Goal: Task Accomplishment & Management: Complete application form

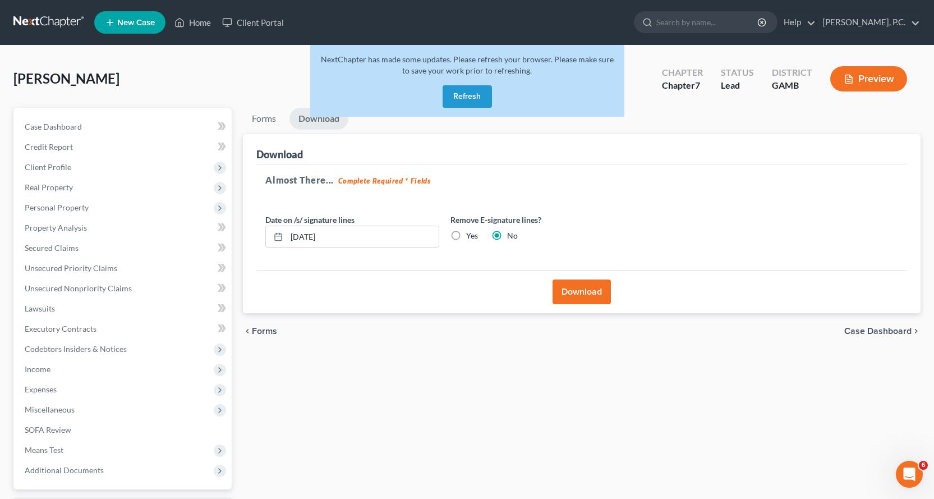
click at [455, 90] on button "Refresh" at bounding box center [467, 96] width 49 height 22
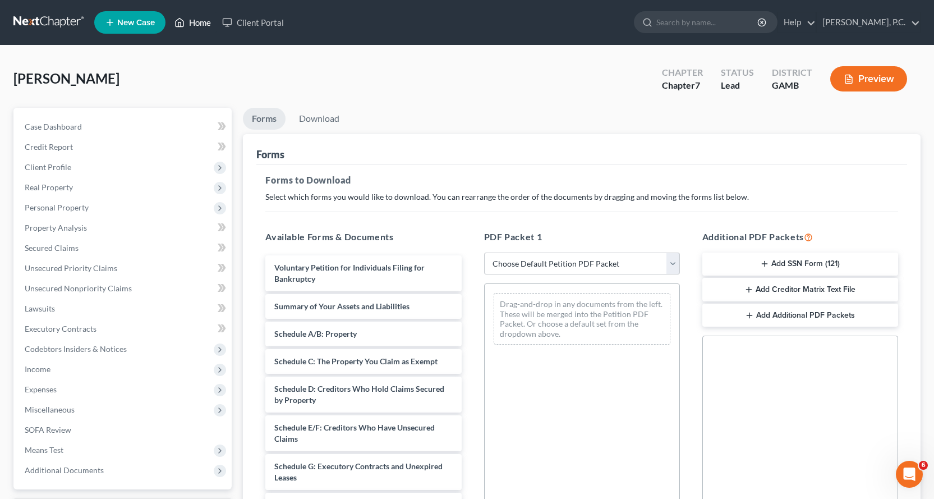
click at [201, 23] on link "Home" at bounding box center [193, 22] width 48 height 20
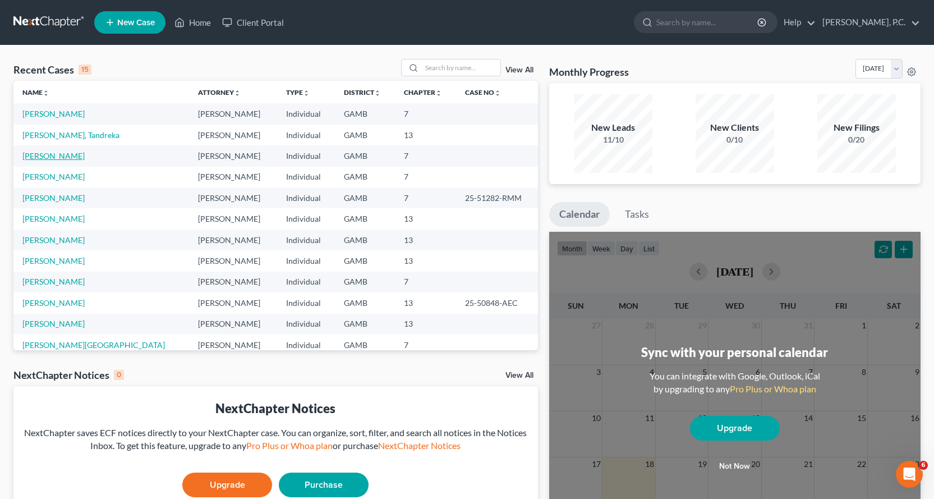
click at [81, 156] on link "[PERSON_NAME]" at bounding box center [53, 156] width 62 height 10
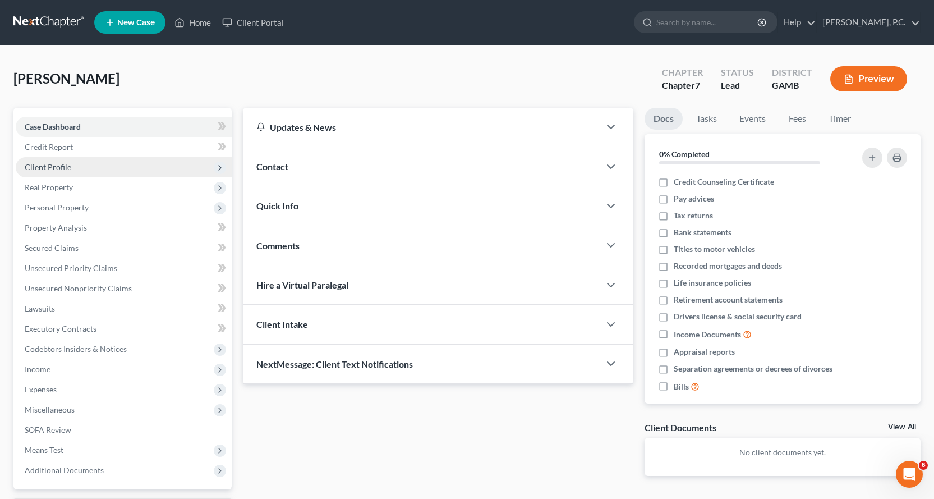
click at [57, 167] on span "Client Profile" at bounding box center [48, 167] width 47 height 10
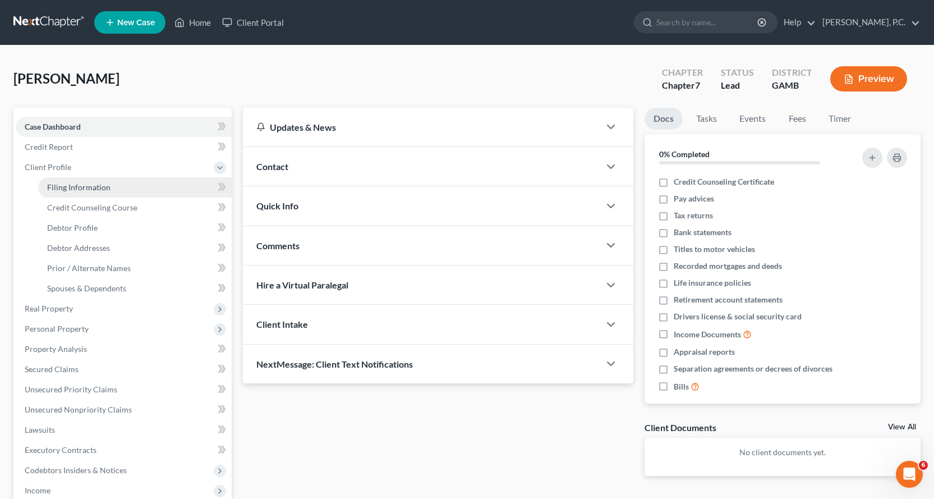
click at [84, 187] on span "Filing Information" at bounding box center [78, 187] width 63 height 10
select select "1"
select select "0"
select select "10"
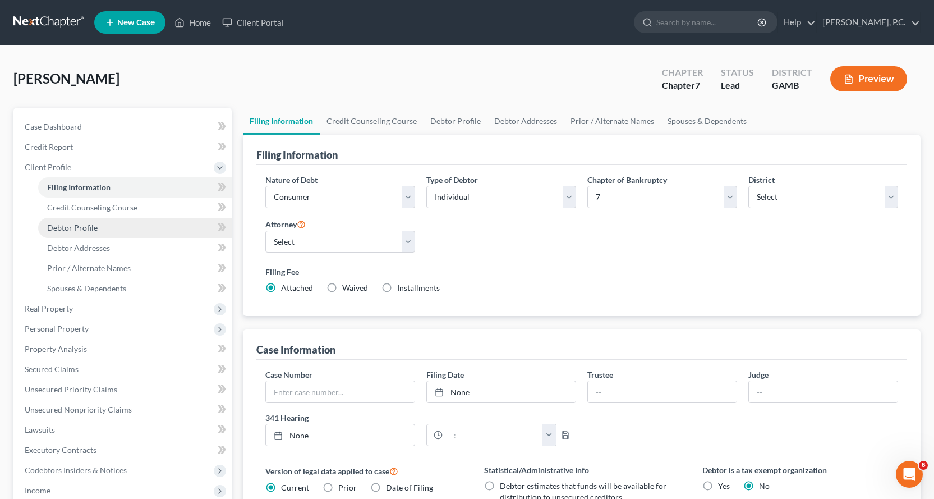
click at [82, 227] on span "Debtor Profile" at bounding box center [72, 228] width 50 height 10
select select "0"
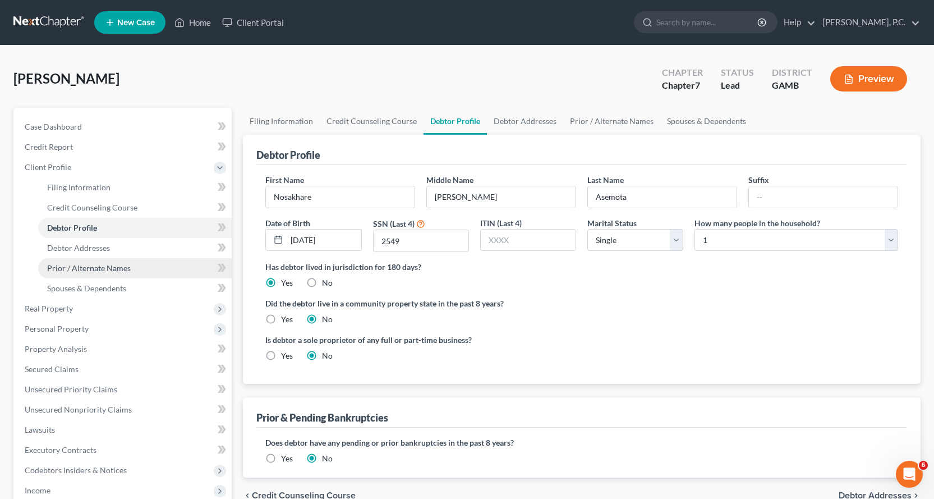
click at [92, 268] on span "Prior / Alternate Names" at bounding box center [89, 268] width 84 height 10
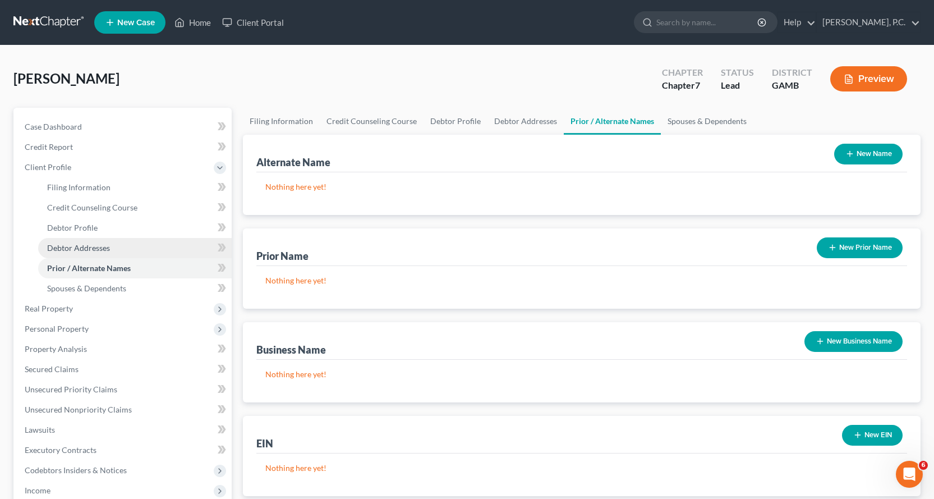
click at [83, 247] on span "Debtor Addresses" at bounding box center [78, 248] width 63 height 10
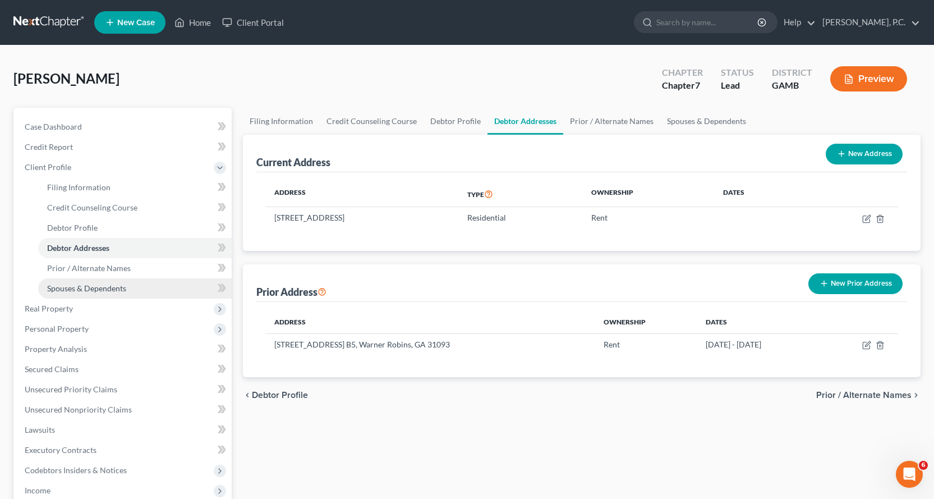
click at [107, 290] on span "Spouses & Dependents" at bounding box center [86, 288] width 79 height 10
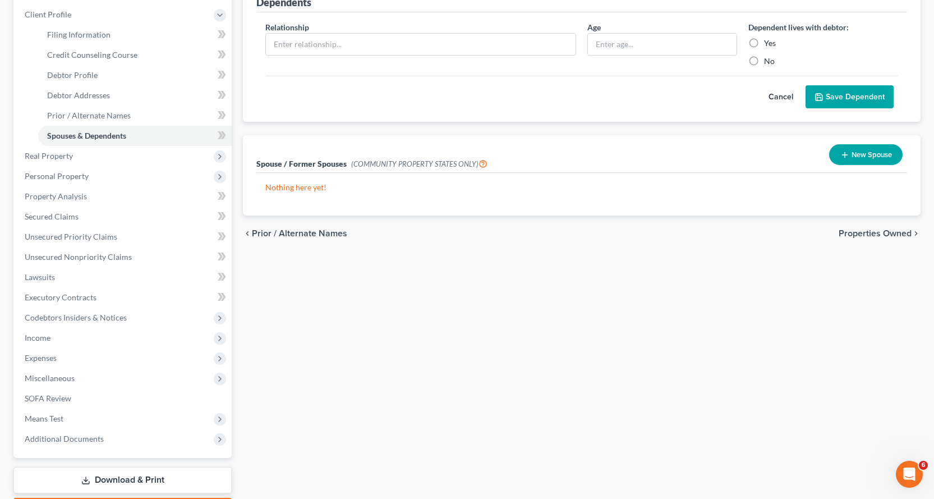
scroll to position [168, 0]
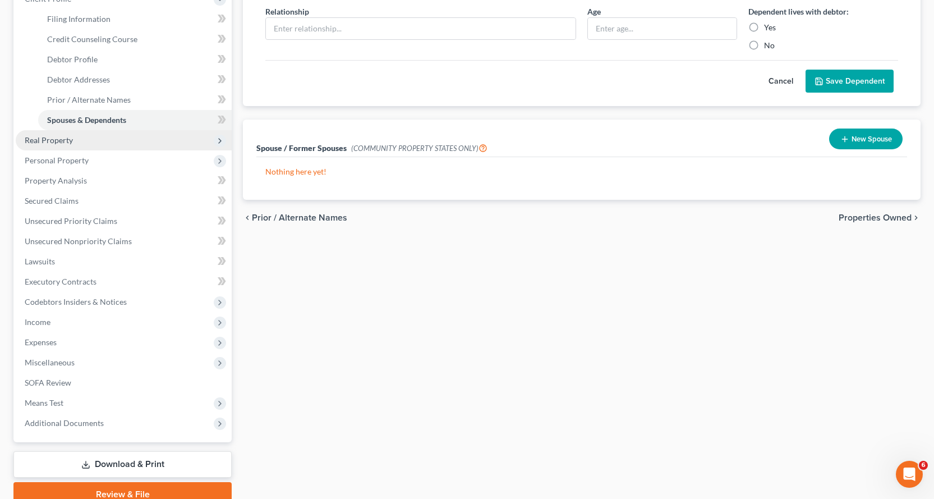
click at [52, 140] on span "Real Property" at bounding box center [49, 140] width 48 height 10
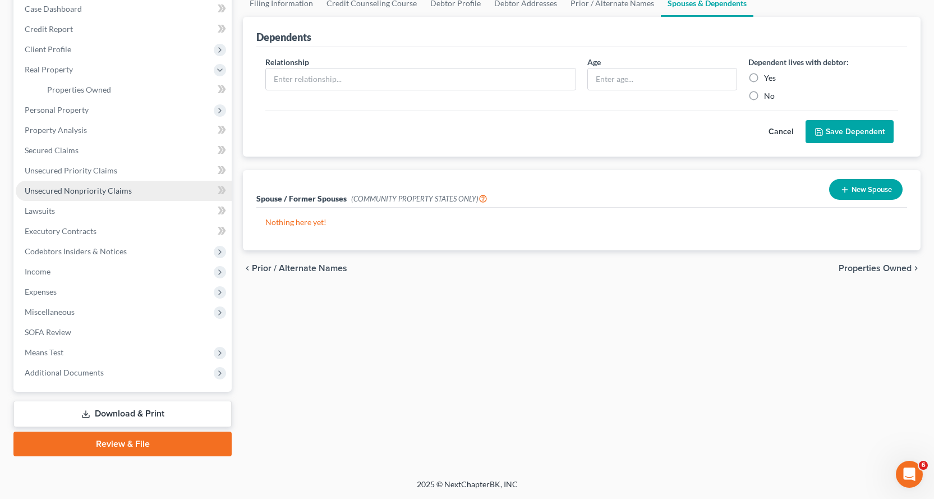
scroll to position [118, 0]
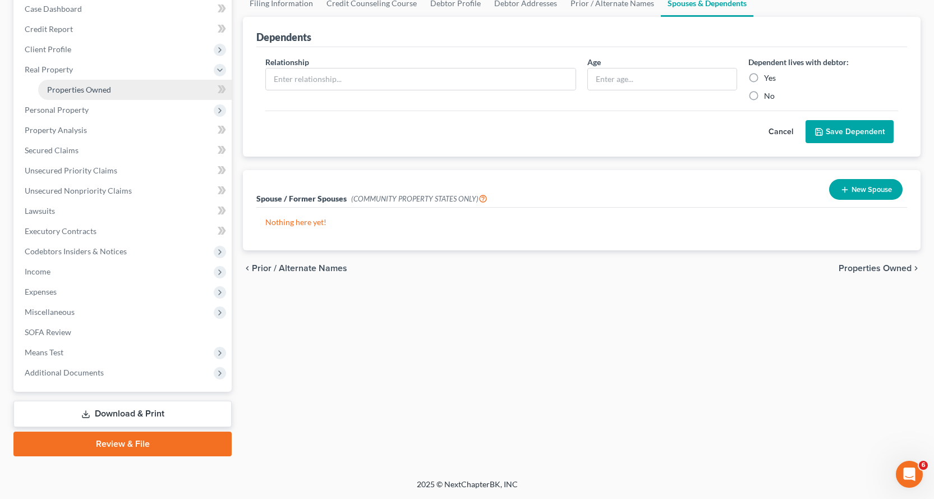
click at [84, 89] on span "Properties Owned" at bounding box center [79, 90] width 64 height 10
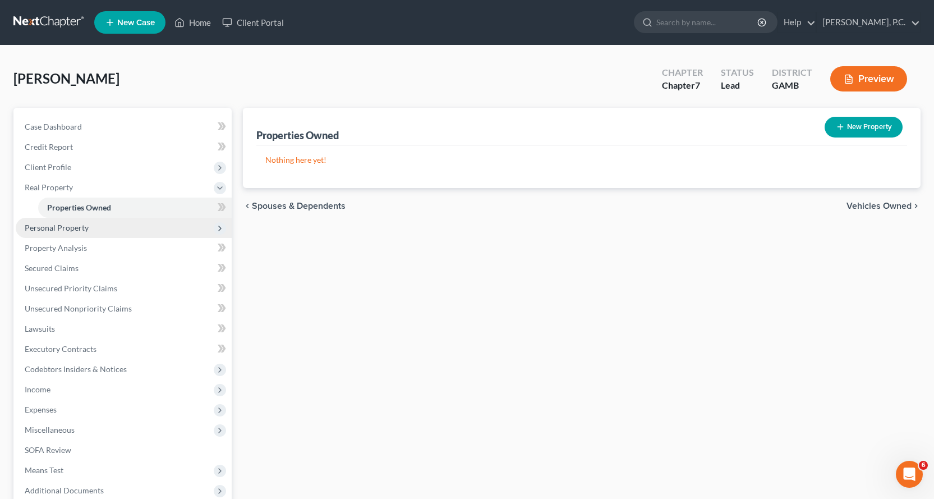
click at [60, 225] on span "Personal Property" at bounding box center [57, 228] width 64 height 10
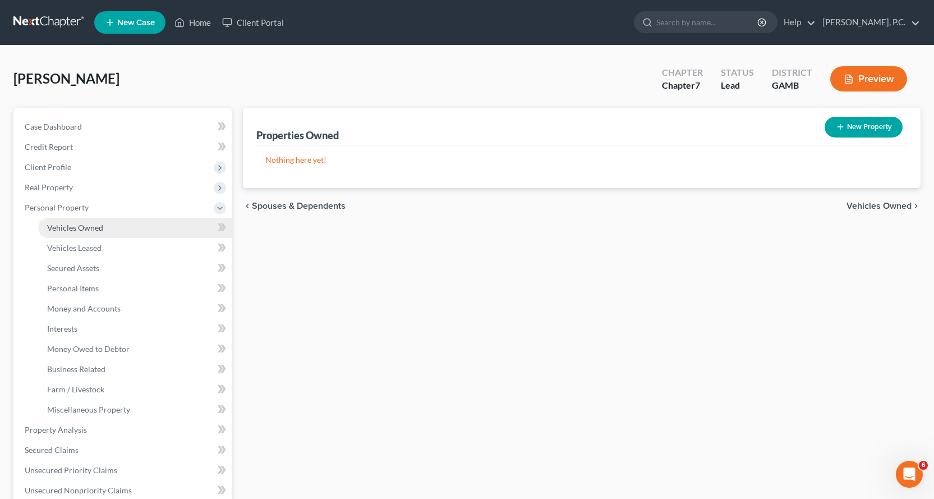
click at [88, 225] on span "Vehicles Owned" at bounding box center [75, 228] width 56 height 10
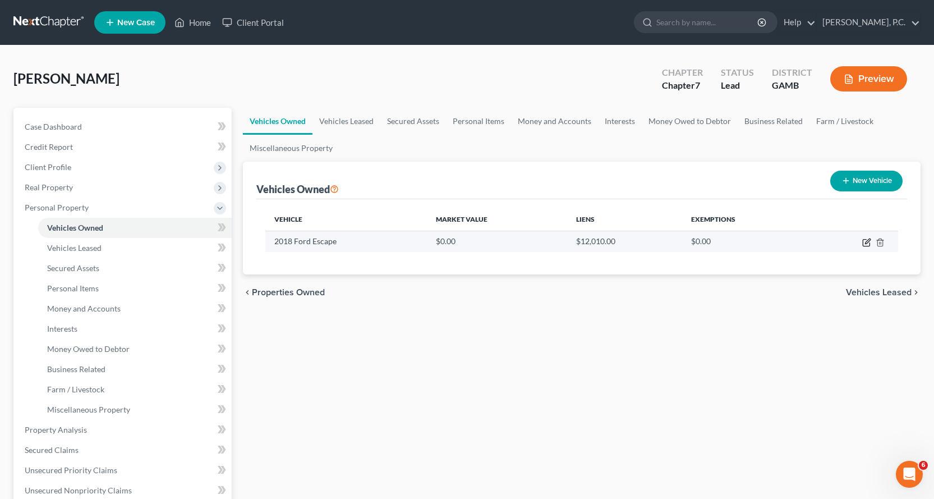
click at [867, 243] on icon "button" at bounding box center [867, 240] width 5 height 5
select select "0"
select select "8"
select select "2"
select select "0"
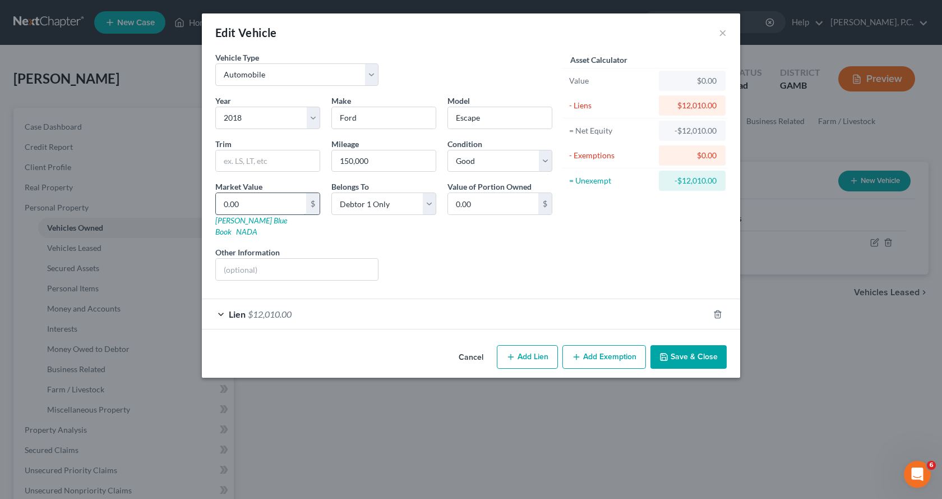
type input "1"
type input "1.00"
type input "11"
type input "11.00"
type input "115"
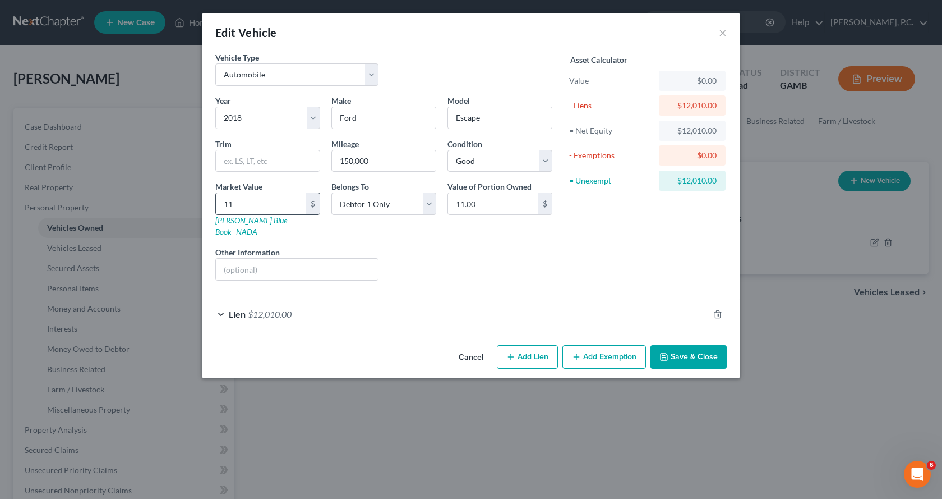
type input "115.00"
type input "1150"
type input "1,150.00"
type input "1,1500"
type input "11,500.00"
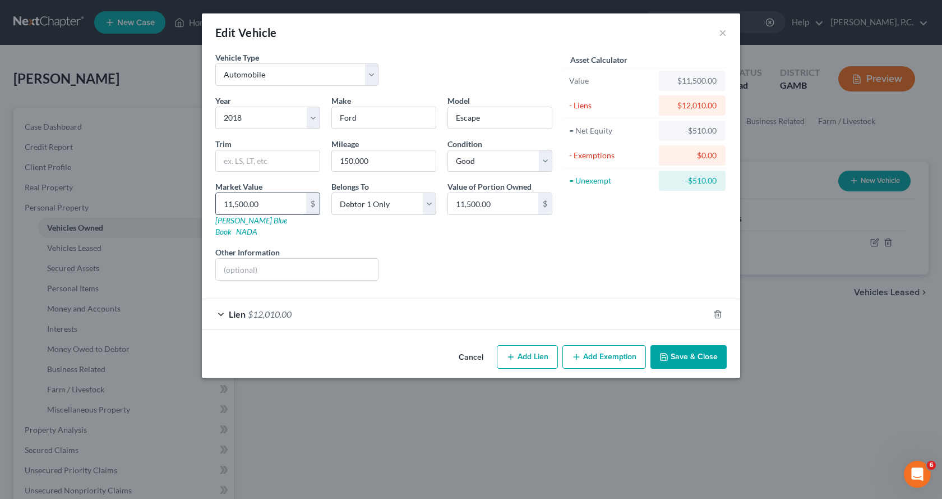
type input "11,500.00"
click at [682, 345] on button "Save & Close" at bounding box center [689, 357] width 76 height 24
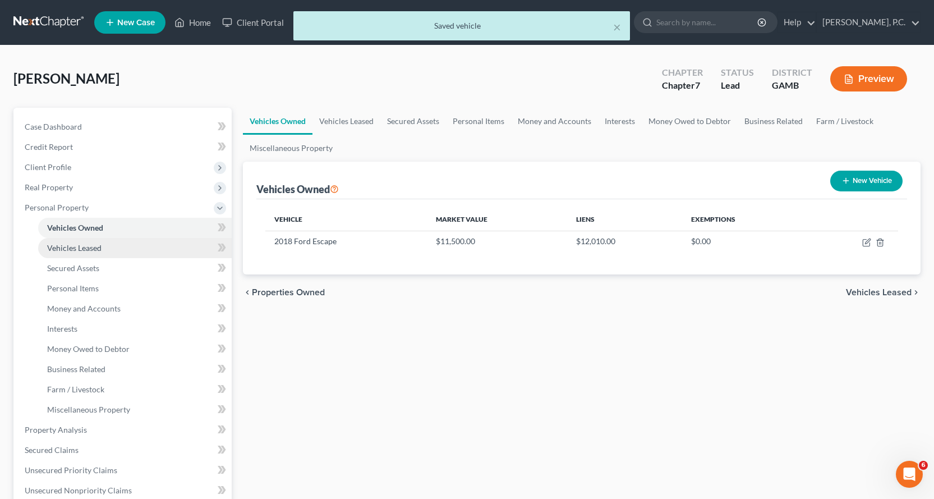
click at [82, 247] on span "Vehicles Leased" at bounding box center [74, 248] width 54 height 10
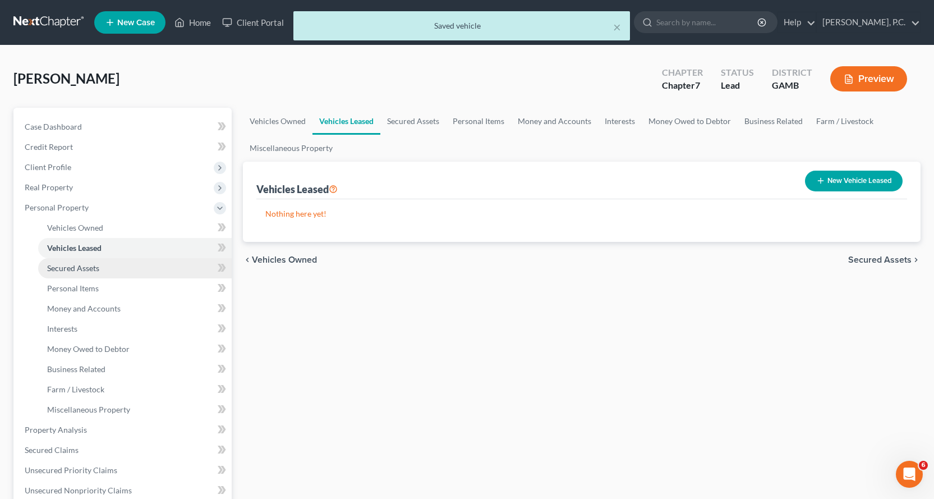
click at [86, 268] on span "Secured Assets" at bounding box center [73, 268] width 52 height 10
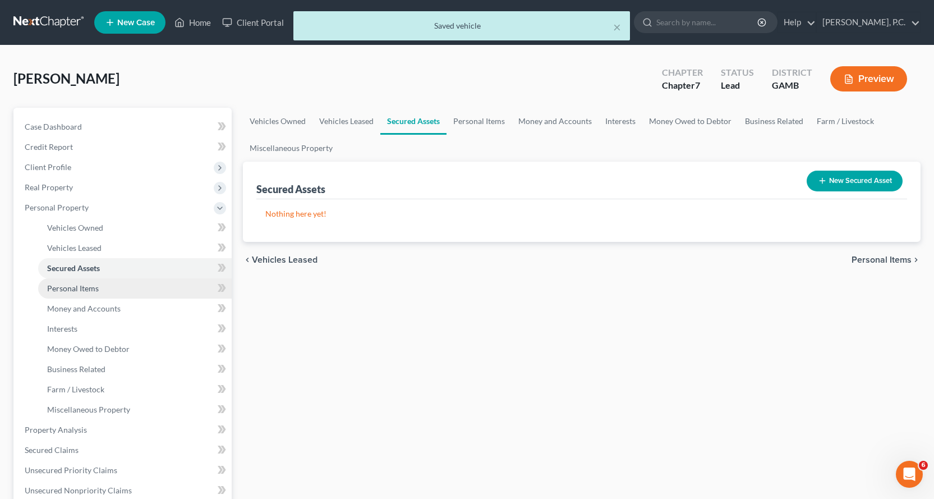
click at [78, 285] on span "Personal Items" at bounding box center [73, 288] width 52 height 10
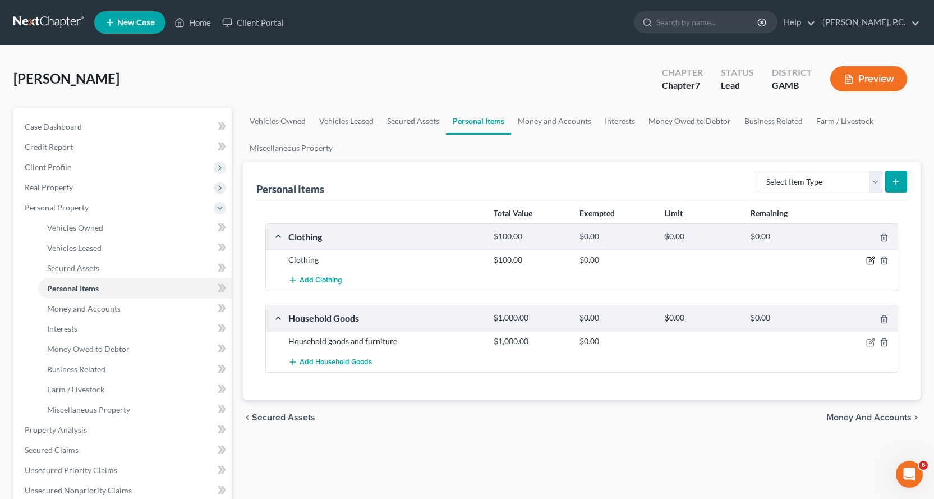
click at [870, 259] on icon "button" at bounding box center [870, 260] width 9 height 9
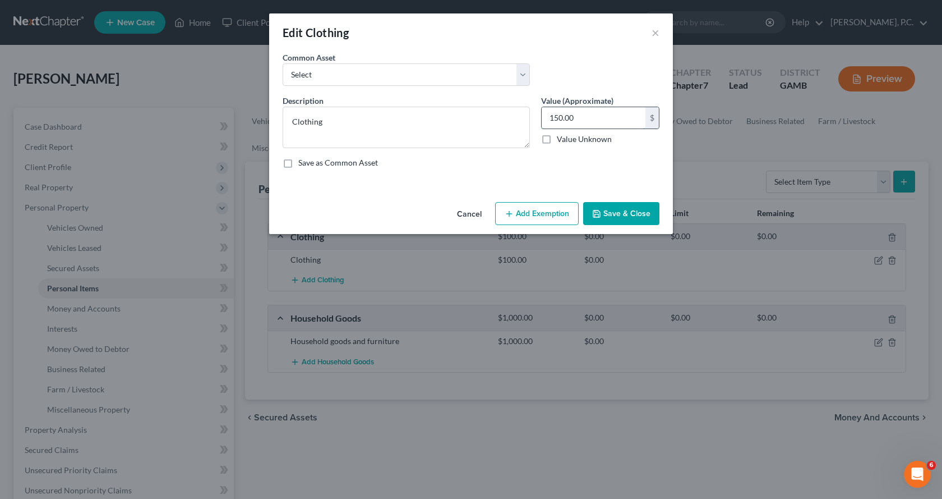
type input "150.00"
click at [543, 218] on button "Add Exemption" at bounding box center [537, 214] width 84 height 24
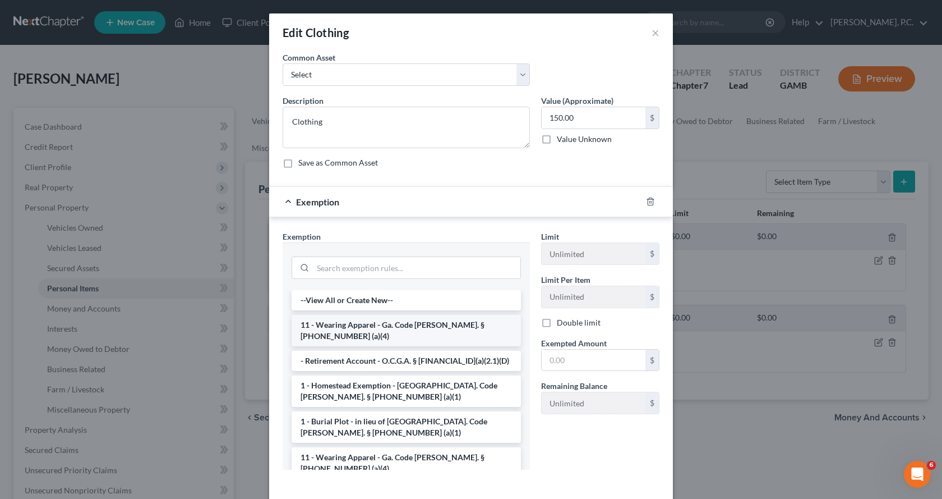
click at [351, 327] on li "11 - Wearing Apparel - Ga. Code [PERSON_NAME]. § [PHONE_NUMBER] (a)(4)" at bounding box center [406, 330] width 229 height 31
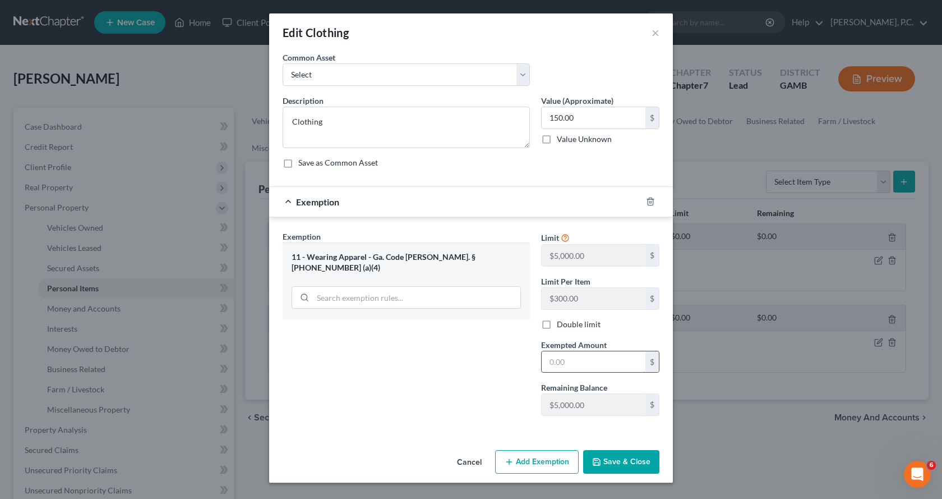
click at [566, 366] on input "text" at bounding box center [594, 361] width 104 height 21
type input "150.00"
click at [632, 460] on button "Save & Close" at bounding box center [621, 462] width 76 height 24
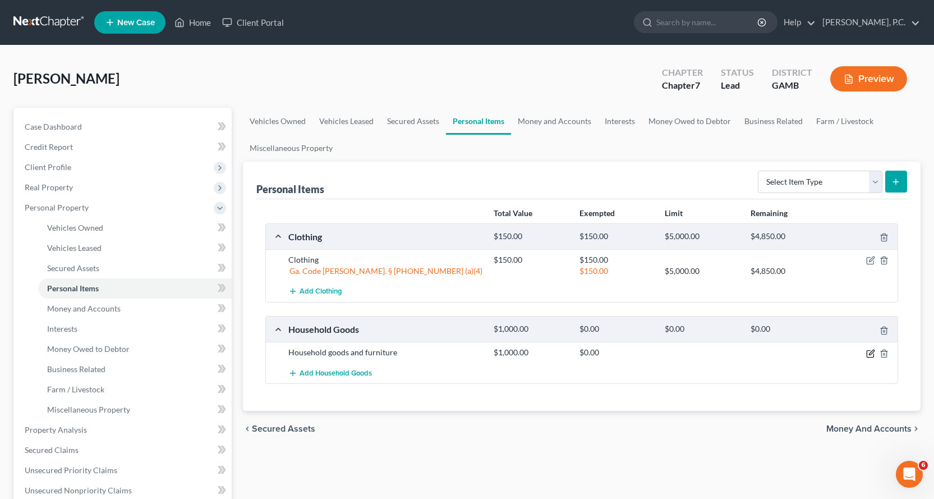
click at [869, 352] on icon "button" at bounding box center [870, 353] width 9 height 9
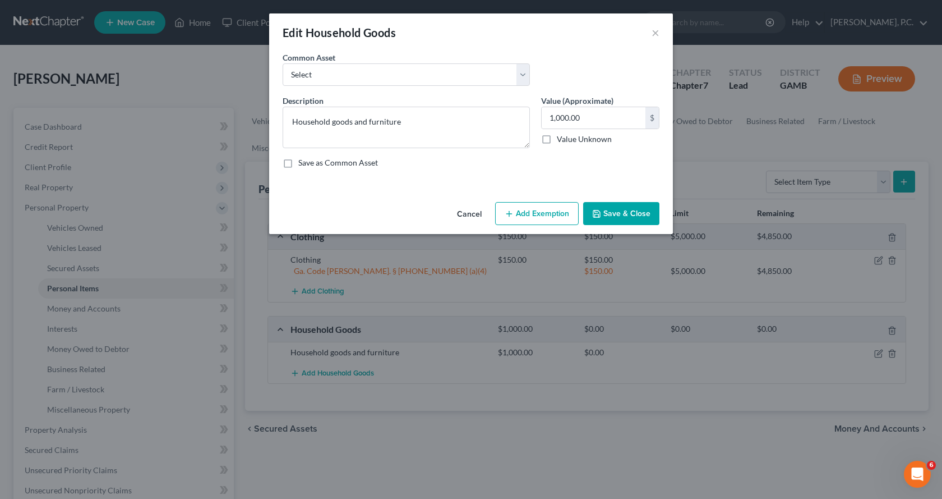
click at [541, 214] on button "Add Exemption" at bounding box center [537, 214] width 84 height 24
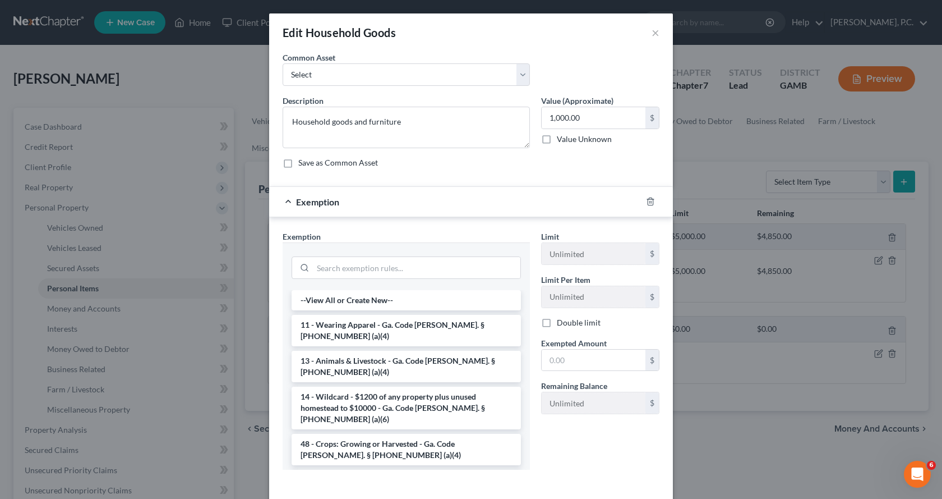
click at [353, 469] on li "6 - Household Goods and Furnishings - Ga. Code [PERSON_NAME]. § [PHONE_NUMBER] …" at bounding box center [406, 484] width 229 height 31
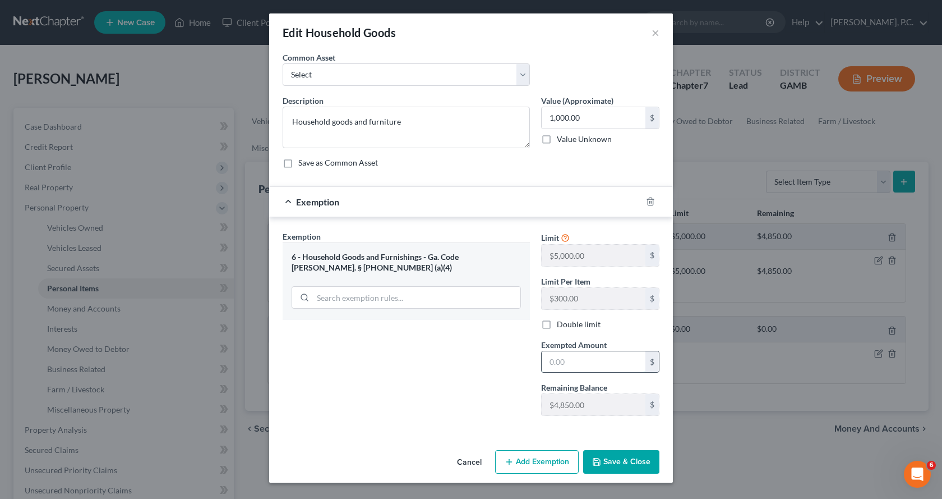
click at [603, 356] on input "text" at bounding box center [594, 361] width 104 height 21
type input "1,000.00"
click at [628, 467] on button "Save & Close" at bounding box center [621, 462] width 76 height 24
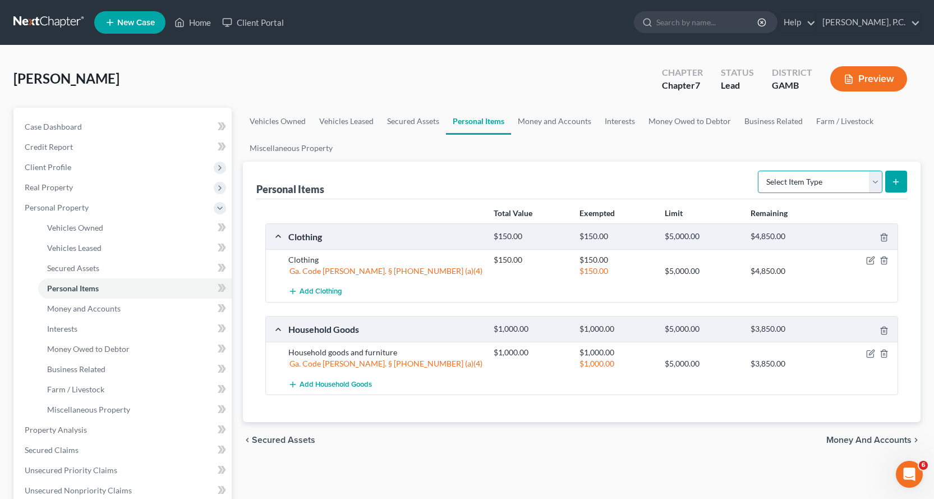
click at [878, 179] on select "Select Item Type Clothing Collectibles Of Value Electronics Firearms Household …" at bounding box center [820, 182] width 125 height 22
select select "electronics"
click at [759, 171] on select "Select Item Type Clothing Collectibles Of Value Electronics Firearms Household …" at bounding box center [820, 182] width 125 height 22
click at [897, 179] on icon "submit" at bounding box center [895, 181] width 9 height 9
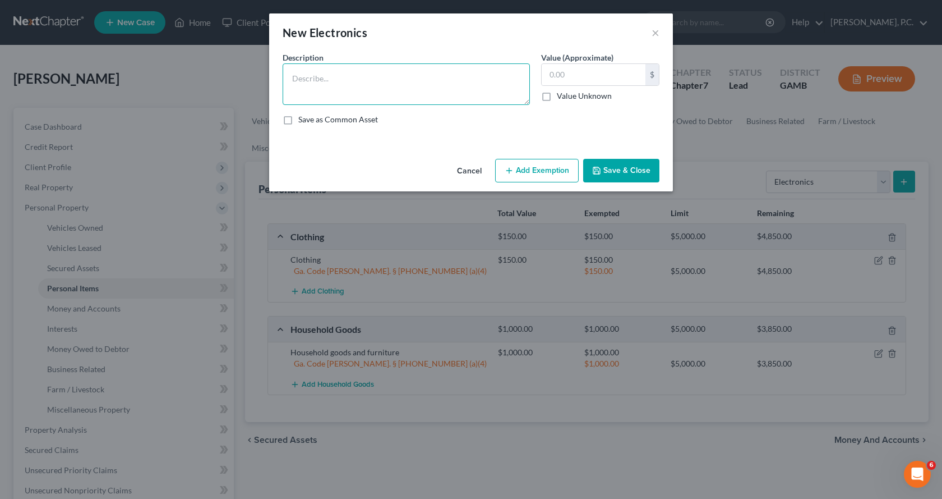
click at [432, 81] on textarea at bounding box center [406, 84] width 247 height 42
type textarea "Electronics, devices"
type input "250.00"
click at [547, 169] on button "Add Exemption" at bounding box center [537, 171] width 84 height 24
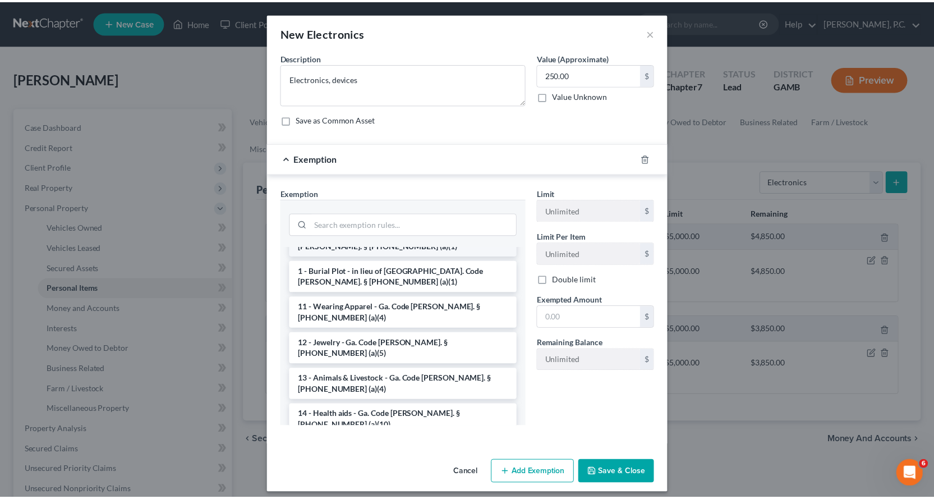
scroll to position [112, 0]
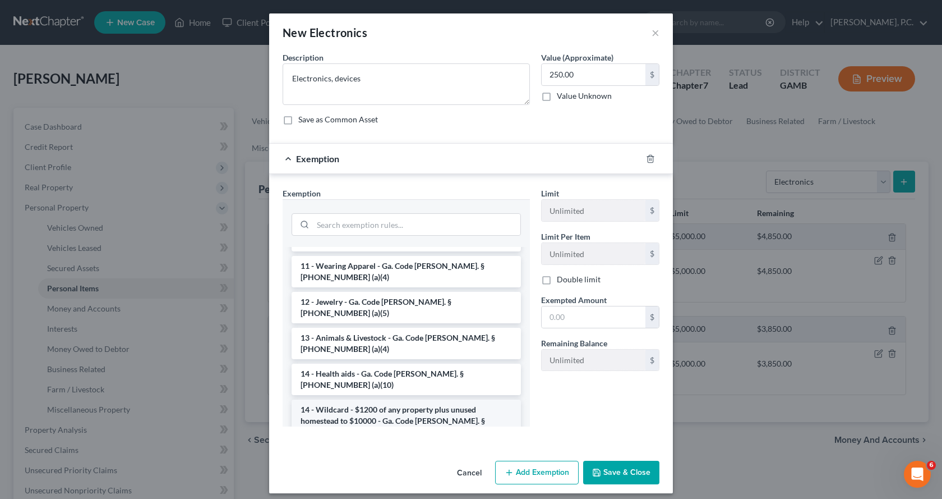
click at [393, 399] on li "14 - Wildcard - $1200 of any property plus unused homestead to $10000 - Ga. Cod…" at bounding box center [406, 420] width 229 height 43
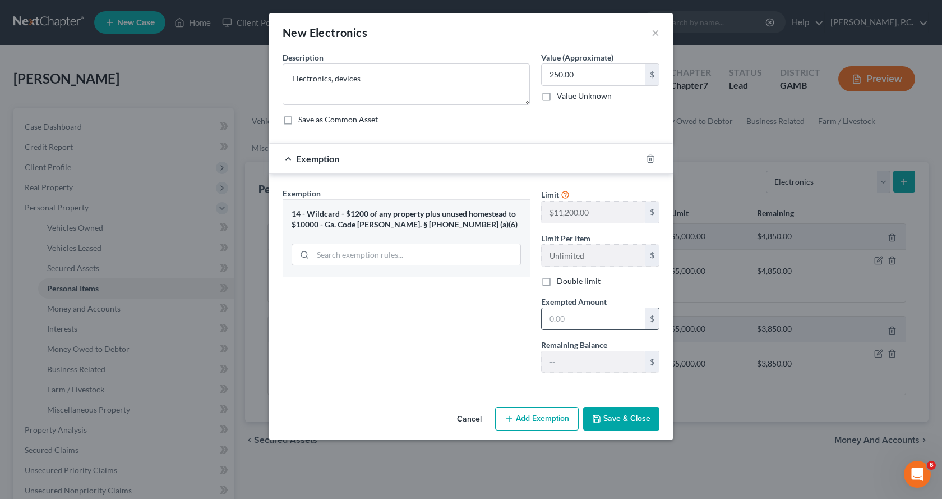
click at [587, 314] on input "text" at bounding box center [594, 318] width 104 height 21
type input "250.00"
click at [635, 422] on button "Save & Close" at bounding box center [621, 419] width 76 height 24
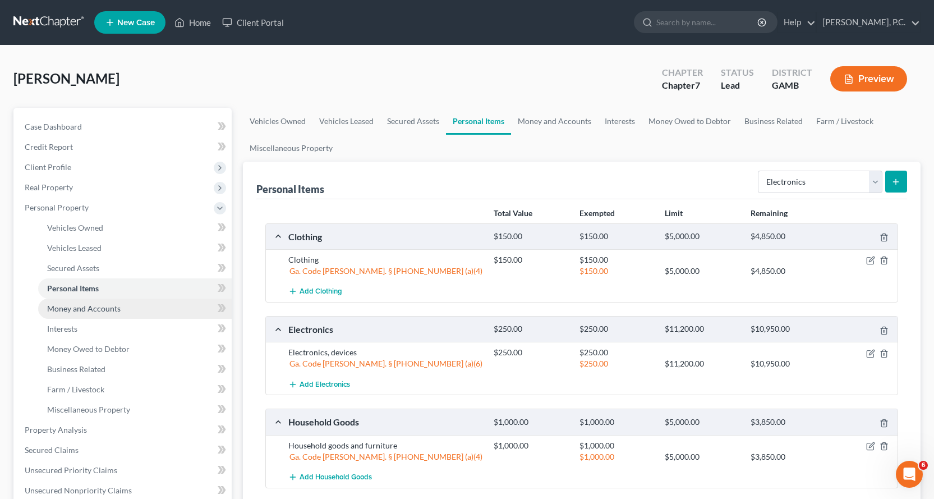
drag, startPoint x: 106, startPoint y: 306, endPoint x: 134, endPoint y: 306, distance: 28.0
click at [106, 306] on span "Money and Accounts" at bounding box center [83, 308] width 73 height 10
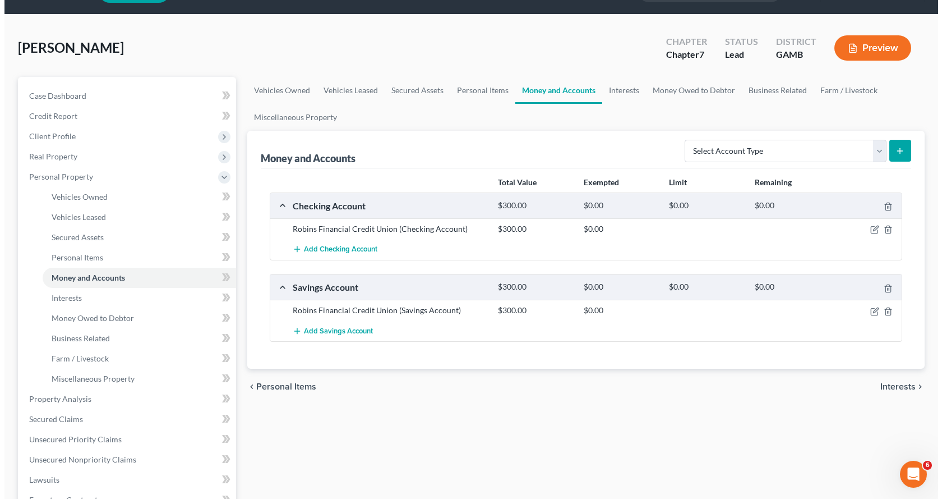
scroll to position [56, 0]
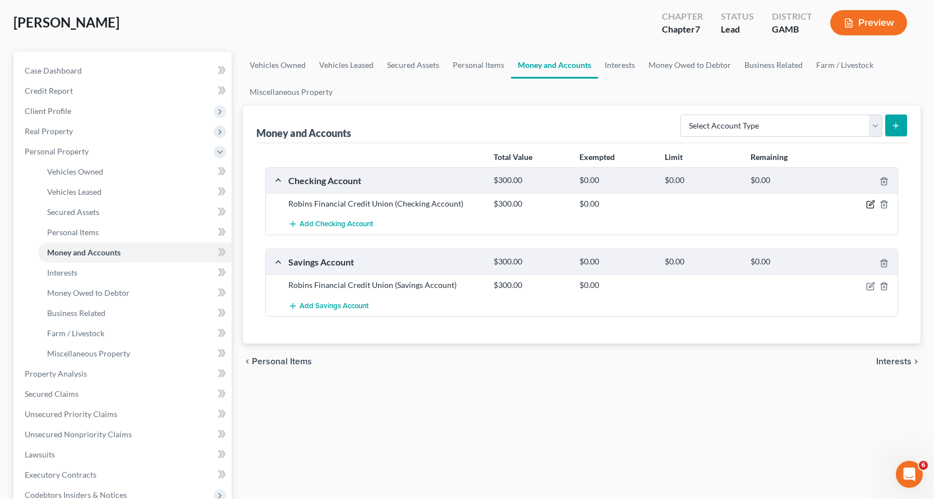
click at [871, 203] on icon "button" at bounding box center [871, 203] width 5 height 5
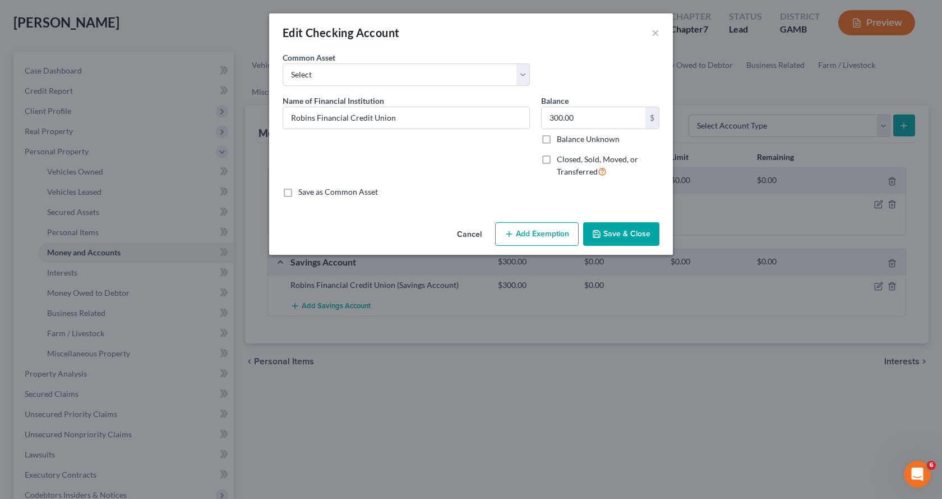
click at [538, 232] on button "Add Exemption" at bounding box center [537, 234] width 84 height 24
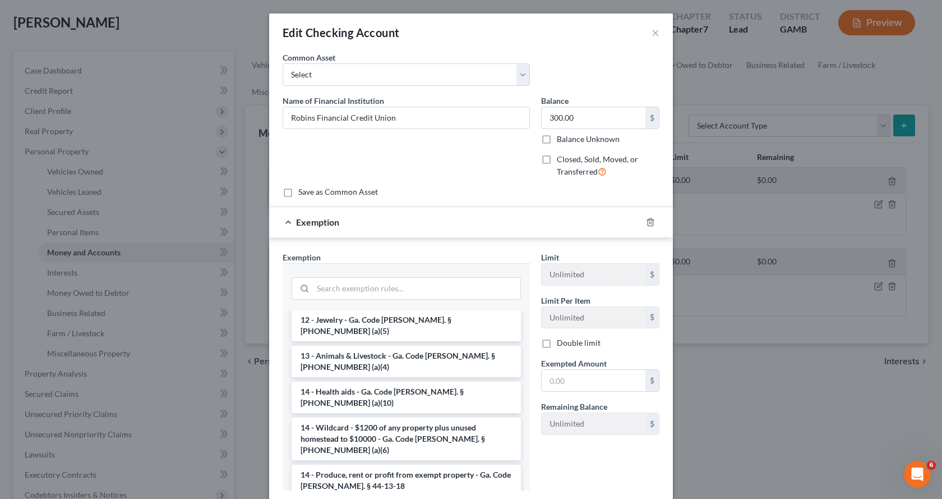
scroll to position [168, 0]
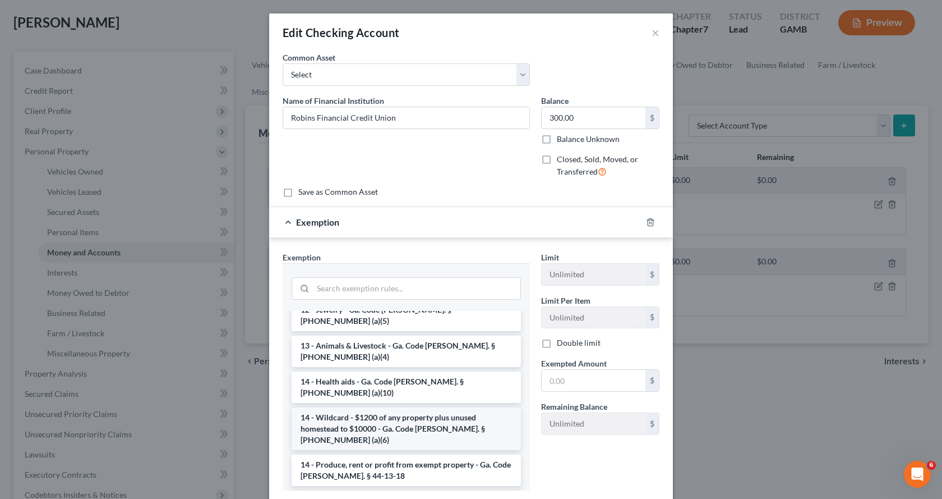
click at [358, 407] on li "14 - Wildcard - $1200 of any property plus unused homestead to $10000 - Ga. Cod…" at bounding box center [406, 428] width 229 height 43
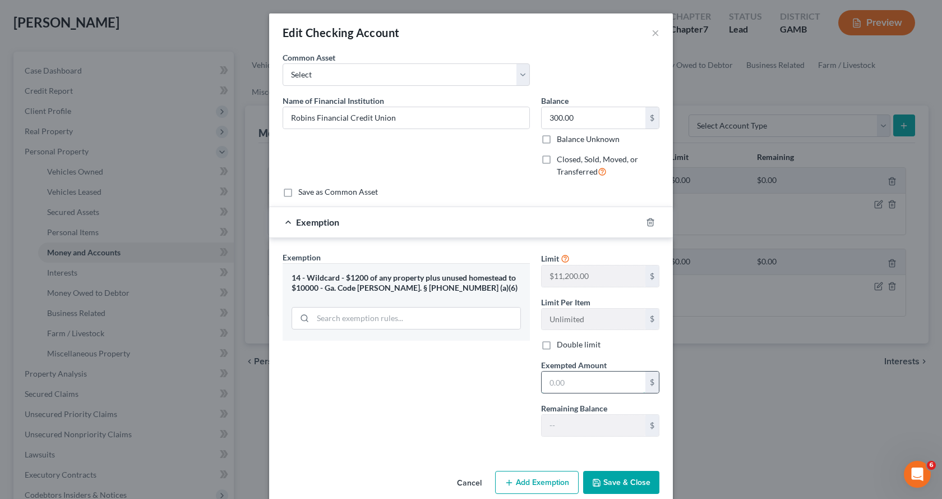
drag, startPoint x: 573, startPoint y: 379, endPoint x: 581, endPoint y: 380, distance: 7.9
click at [581, 380] on input "text" at bounding box center [594, 381] width 104 height 21
type input "300.00"
click at [625, 480] on button "Save & Close" at bounding box center [621, 483] width 76 height 24
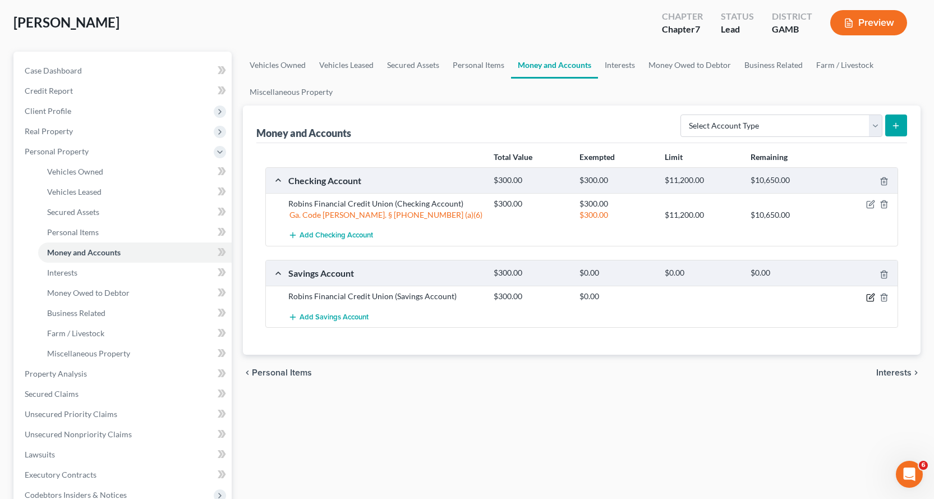
click at [869, 297] on icon "button" at bounding box center [871, 295] width 5 height 5
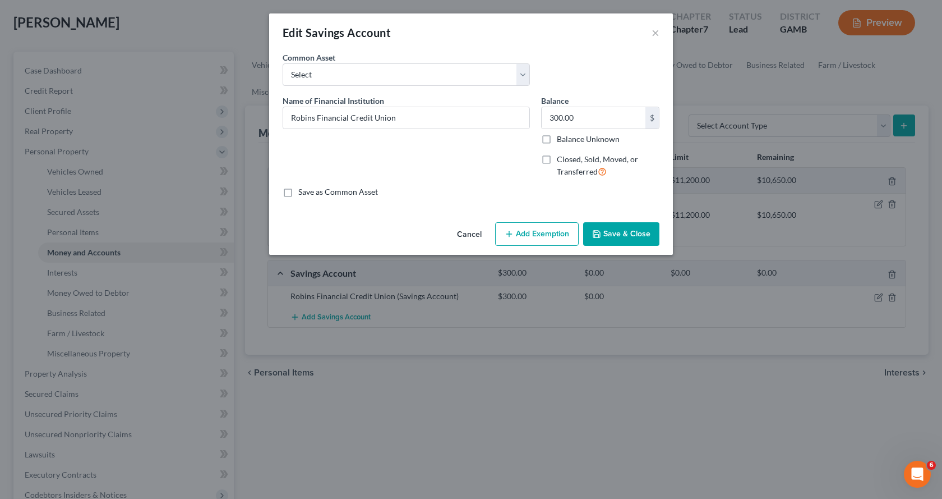
click at [547, 233] on button "Add Exemption" at bounding box center [537, 234] width 84 height 24
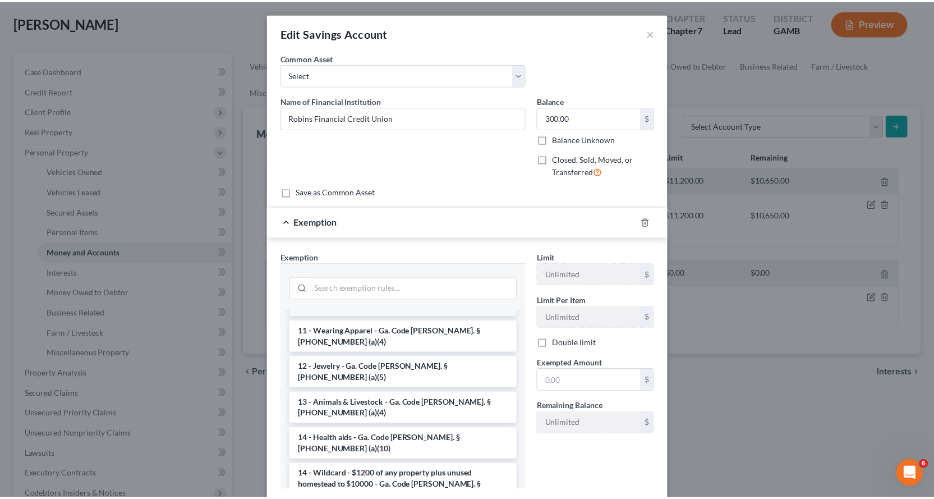
scroll to position [112, 0]
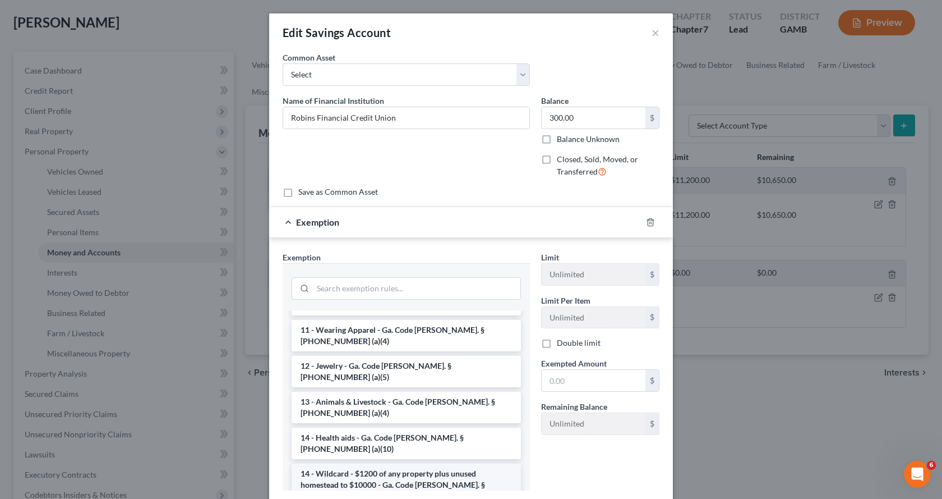
click at [368, 463] on li "14 - Wildcard - $1200 of any property plus unused homestead to $10000 - Ga. Cod…" at bounding box center [406, 484] width 229 height 43
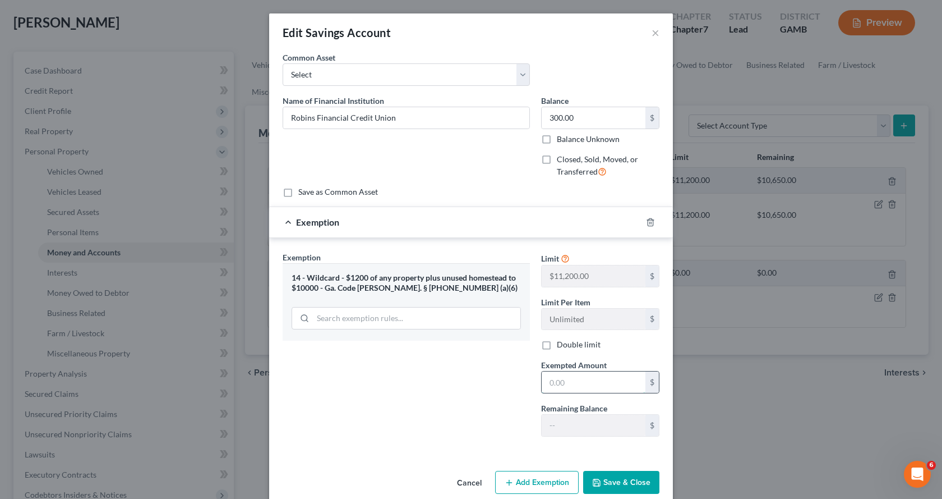
drag, startPoint x: 577, startPoint y: 383, endPoint x: 611, endPoint y: 378, distance: 34.5
click at [611, 378] on input "text" at bounding box center [594, 381] width 104 height 21
type input "300.00"
click at [615, 480] on button "Save & Close" at bounding box center [621, 483] width 76 height 24
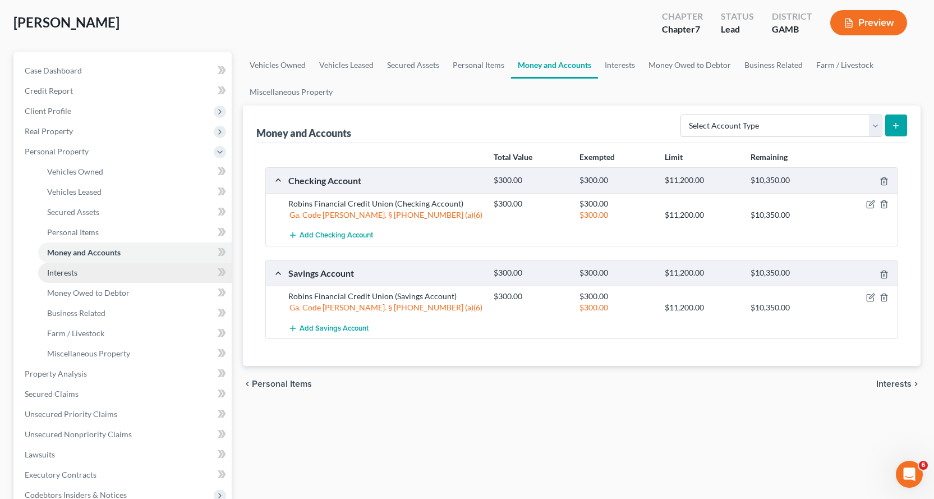
click at [66, 271] on span "Interests" at bounding box center [62, 273] width 30 height 10
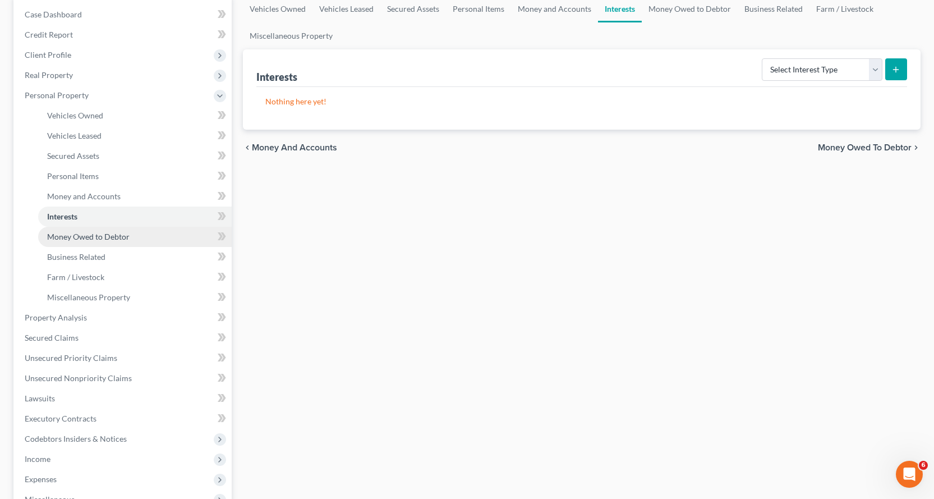
click at [96, 236] on span "Money Owed to Debtor" at bounding box center [88, 237] width 82 height 10
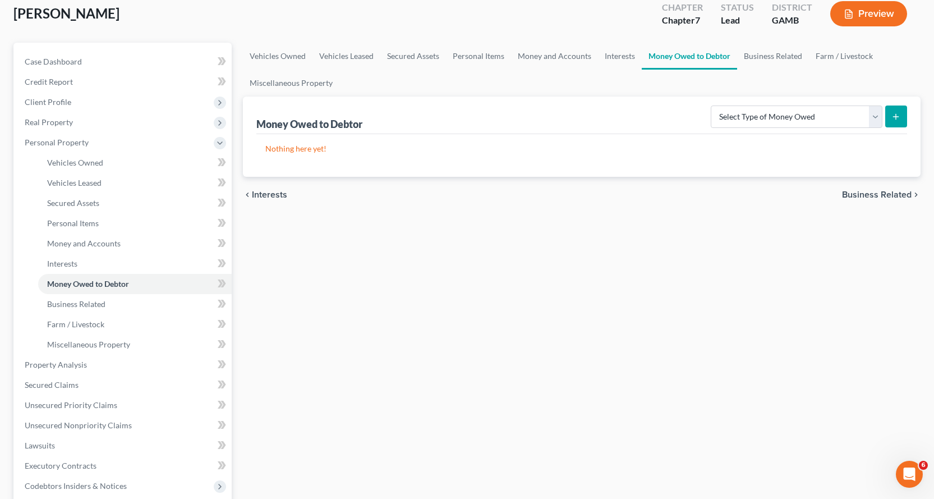
scroll to position [168, 0]
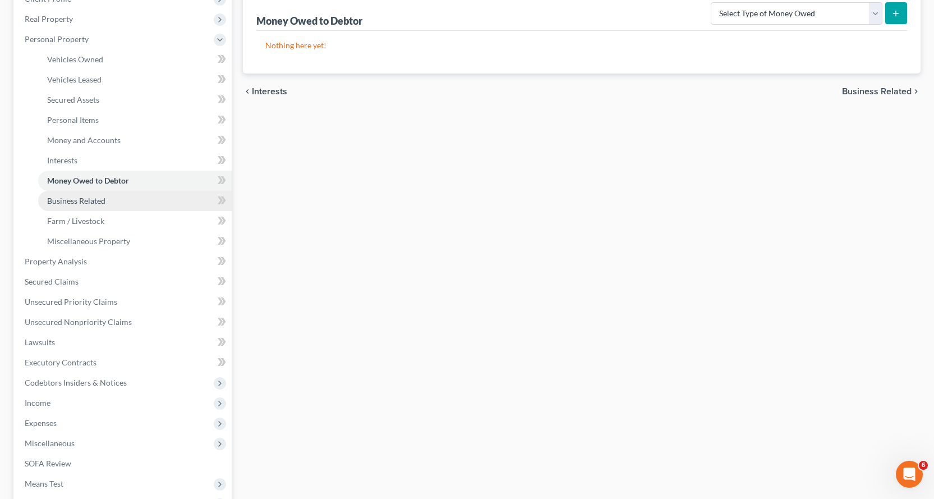
click at [91, 200] on span "Business Related" at bounding box center [76, 201] width 58 height 10
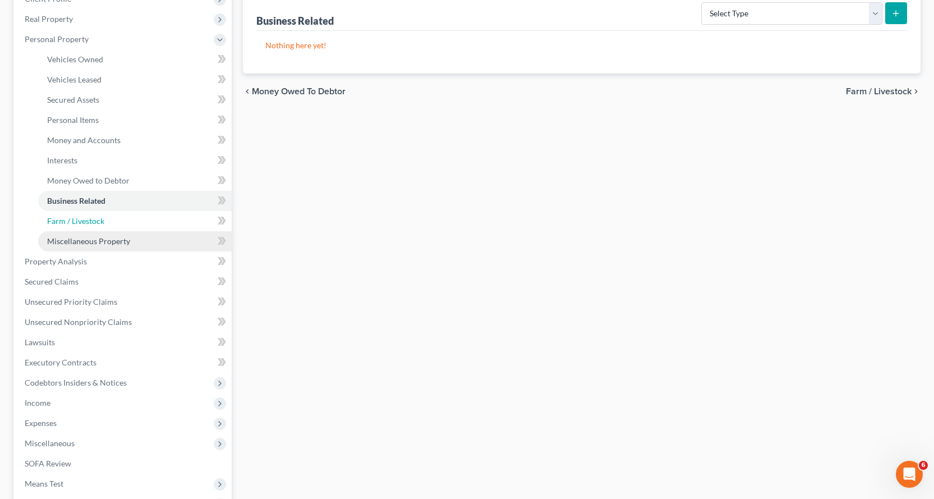
click at [85, 219] on span "Farm / Livestock" at bounding box center [75, 221] width 57 height 10
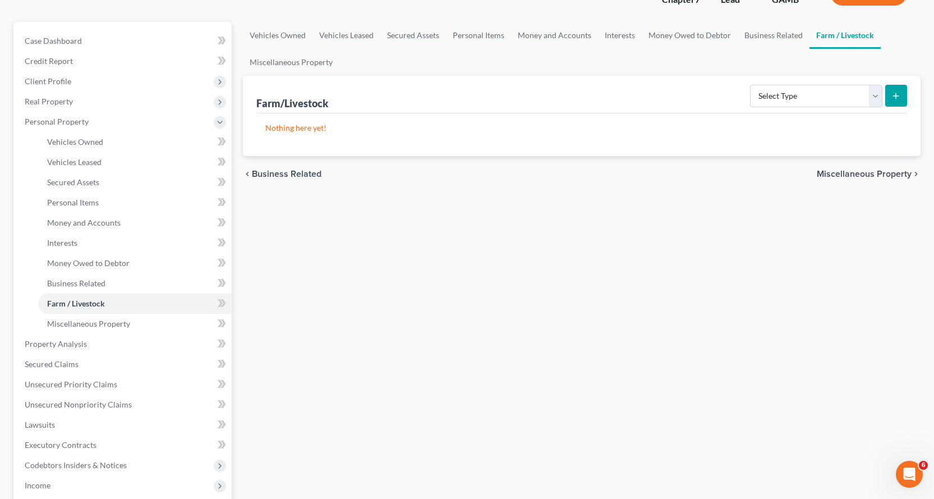
scroll to position [224, 0]
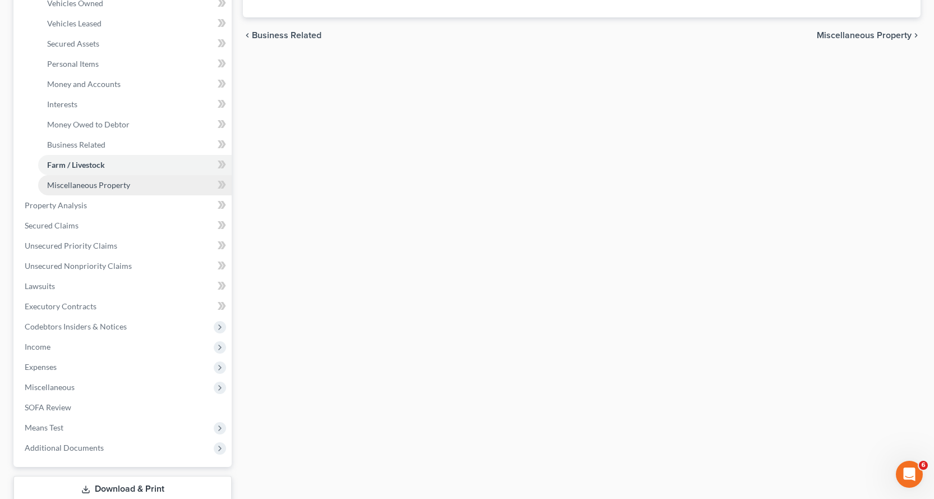
click at [111, 185] on span "Miscellaneous Property" at bounding box center [88, 185] width 83 height 10
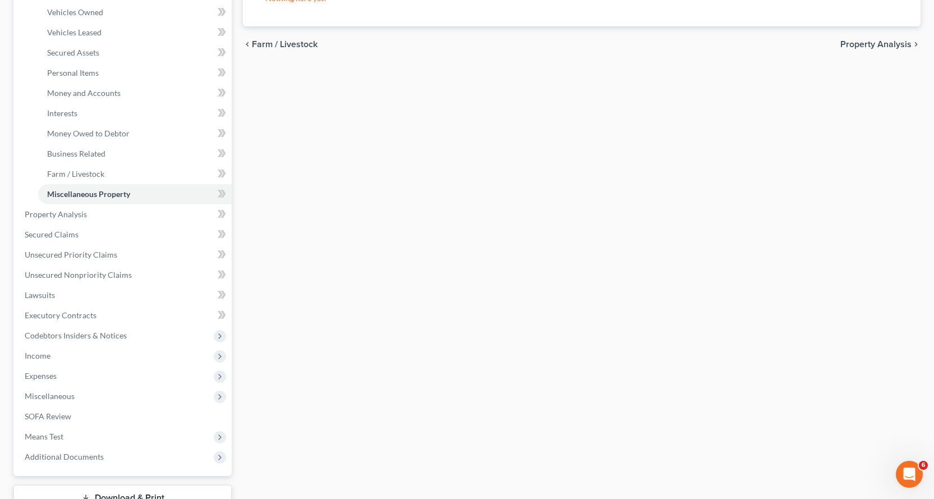
scroll to position [224, 0]
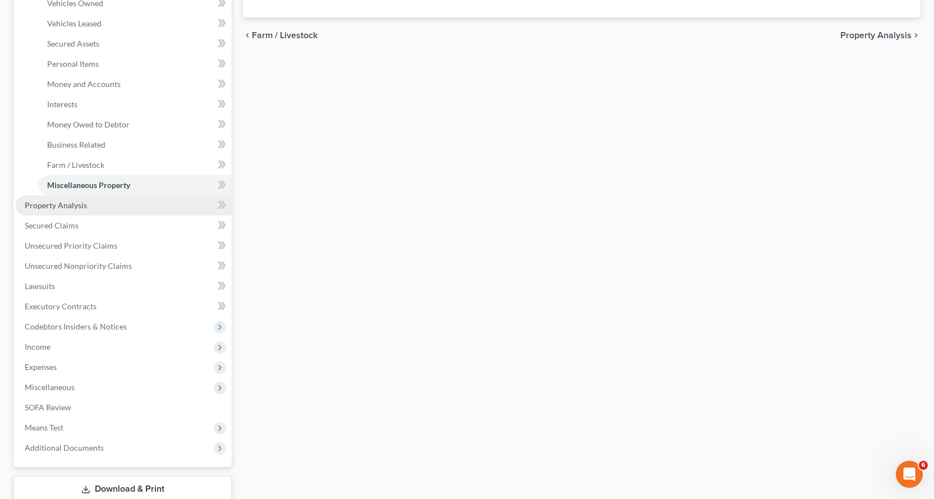
click at [63, 202] on span "Property Analysis" at bounding box center [56, 205] width 62 height 10
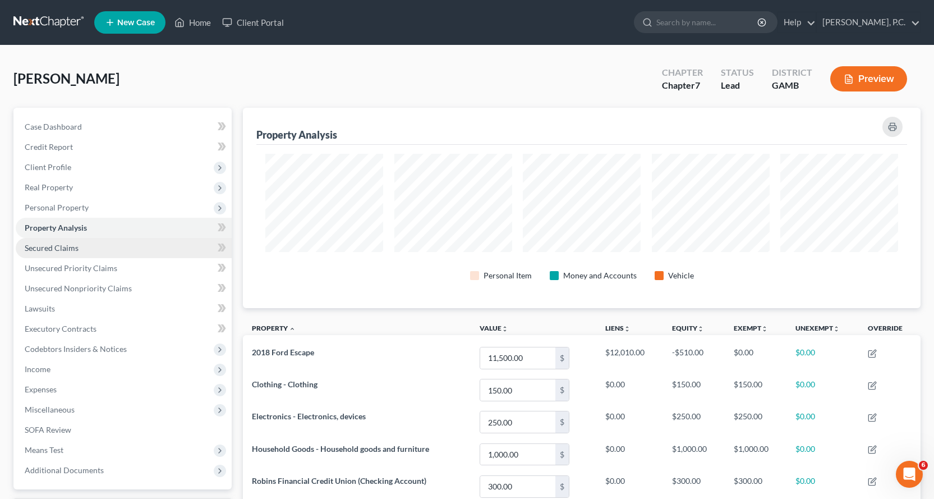
click at [53, 245] on span "Secured Claims" at bounding box center [52, 248] width 54 height 10
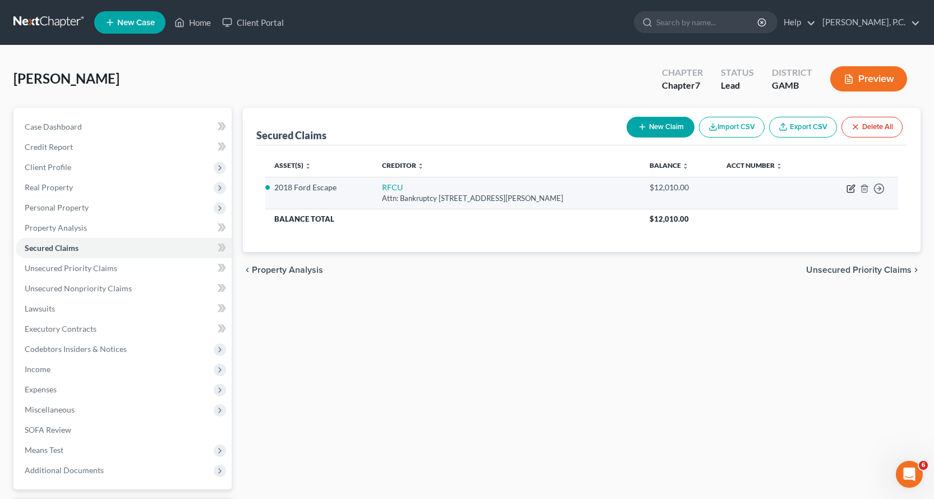
click at [850, 189] on icon "button" at bounding box center [851, 187] width 5 height 5
select select "10"
select select "4"
select select "2"
select select "0"
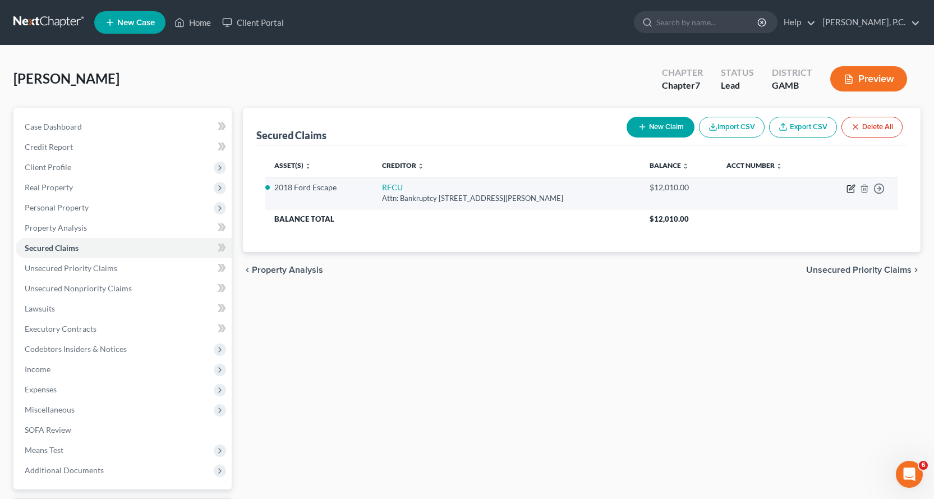
select select "0"
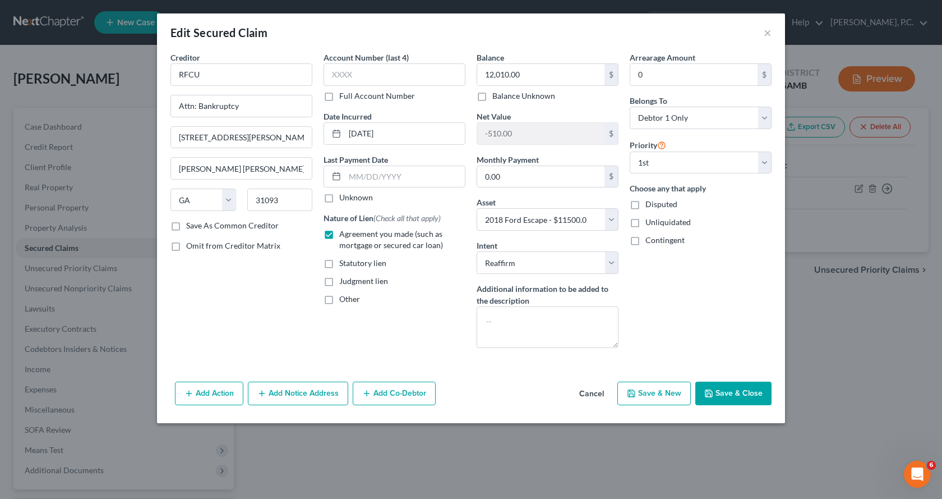
click at [744, 389] on button "Save & Close" at bounding box center [733, 393] width 76 height 24
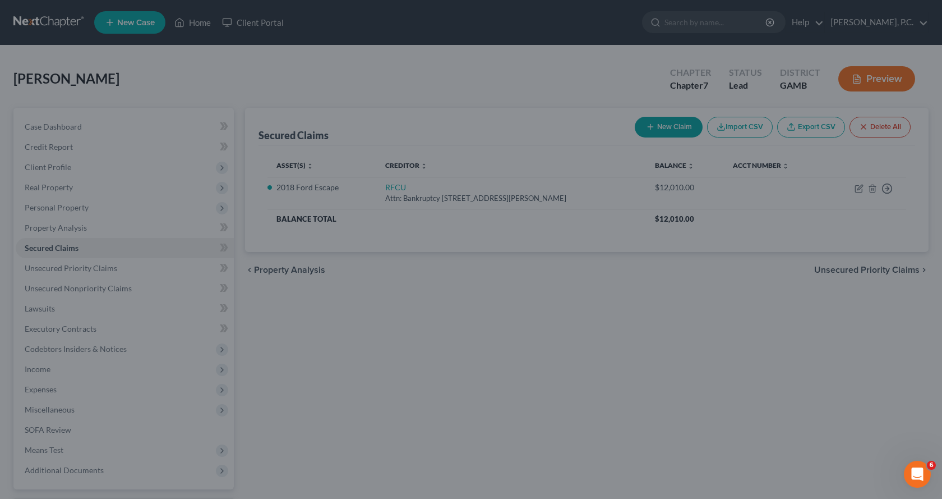
select select "4"
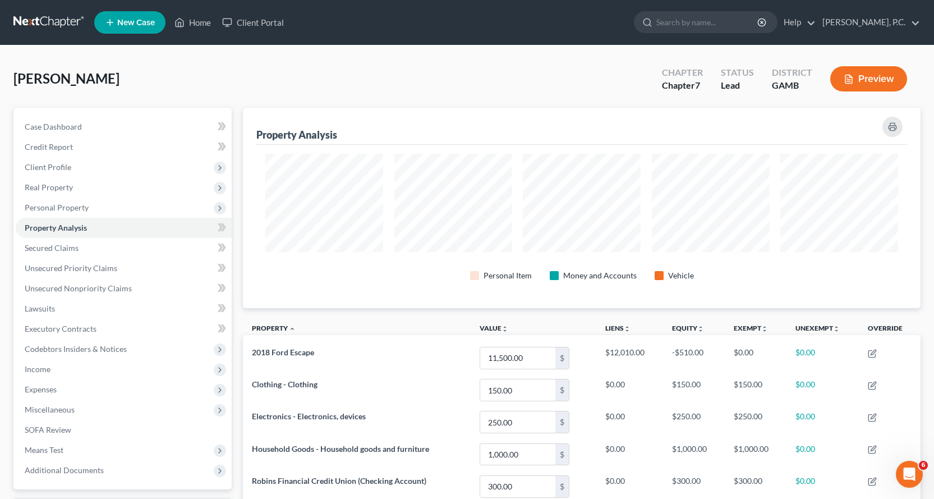
scroll to position [560661, 560183]
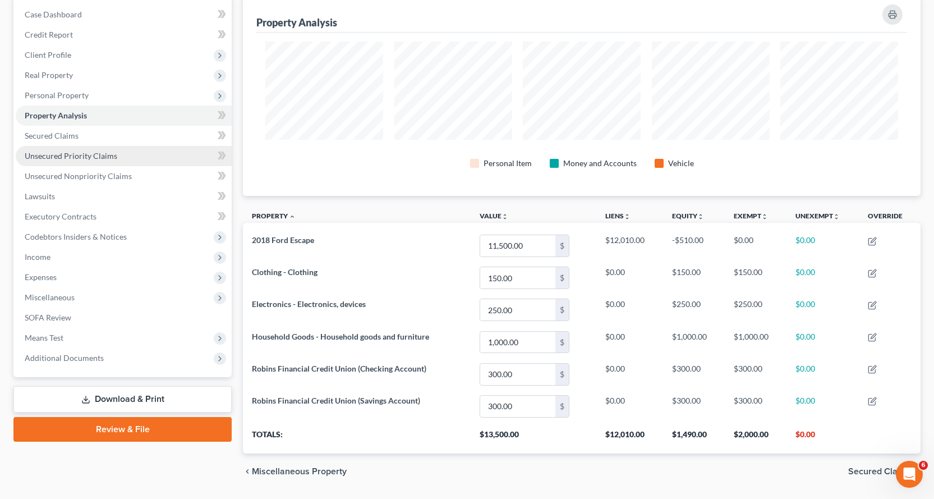
click at [56, 155] on span "Unsecured Priority Claims" at bounding box center [71, 156] width 93 height 10
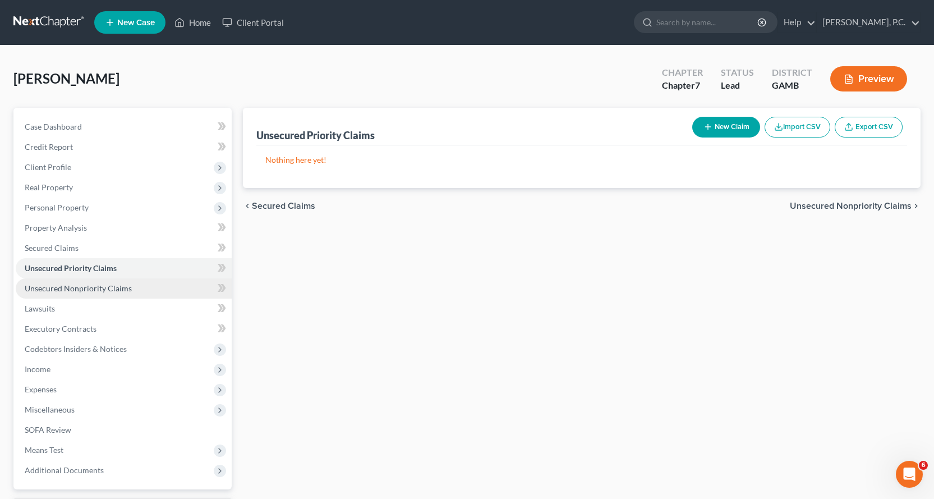
click at [86, 288] on span "Unsecured Nonpriority Claims" at bounding box center [78, 288] width 107 height 10
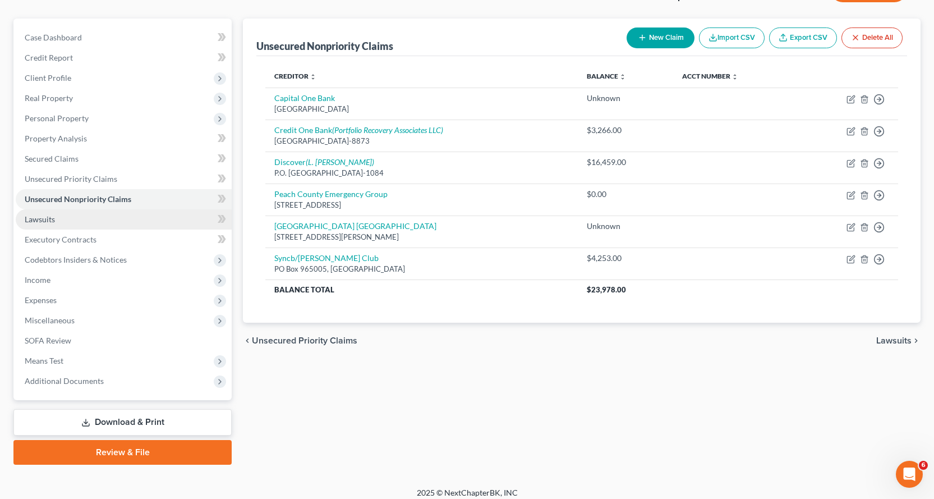
scroll to position [98, 0]
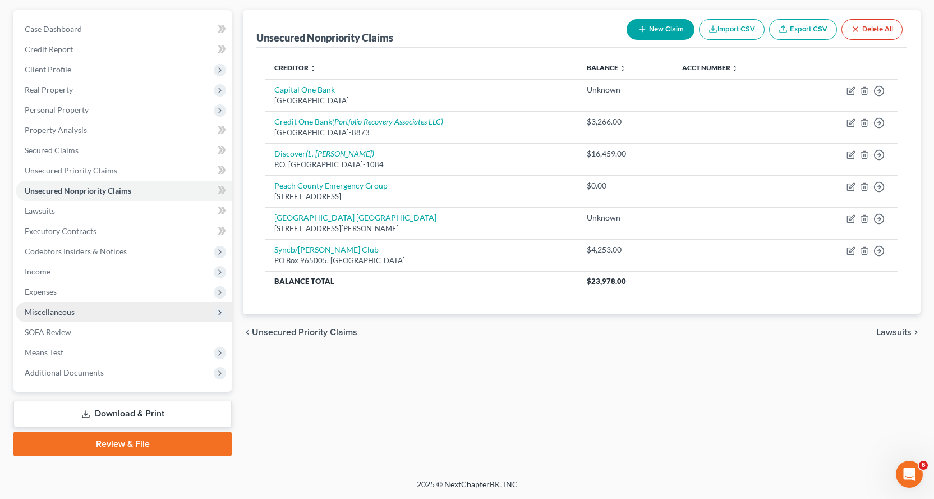
click at [47, 312] on span "Miscellaneous" at bounding box center [50, 312] width 50 height 10
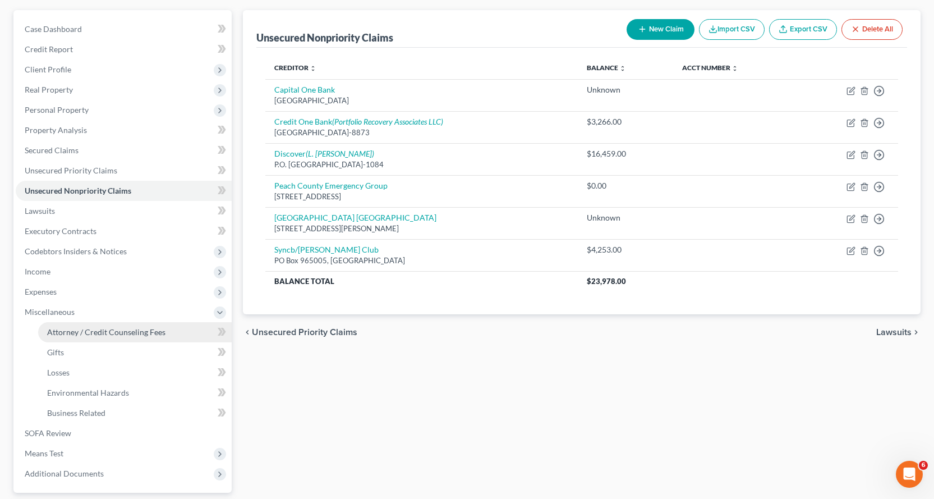
click at [73, 332] on span "Attorney / Credit Counseling Fees" at bounding box center [106, 332] width 118 height 10
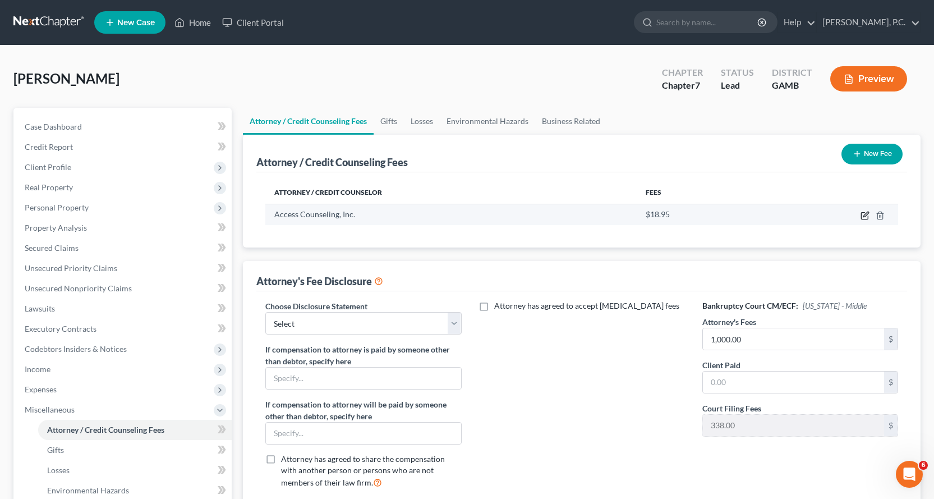
click at [865, 216] on icon "button" at bounding box center [864, 215] width 9 height 9
select select "4"
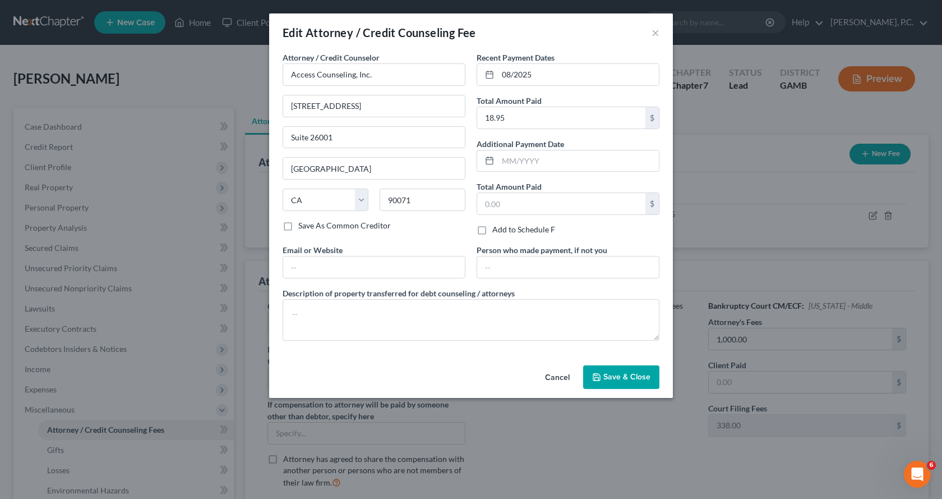
click at [605, 376] on span "Save & Close" at bounding box center [626, 377] width 47 height 10
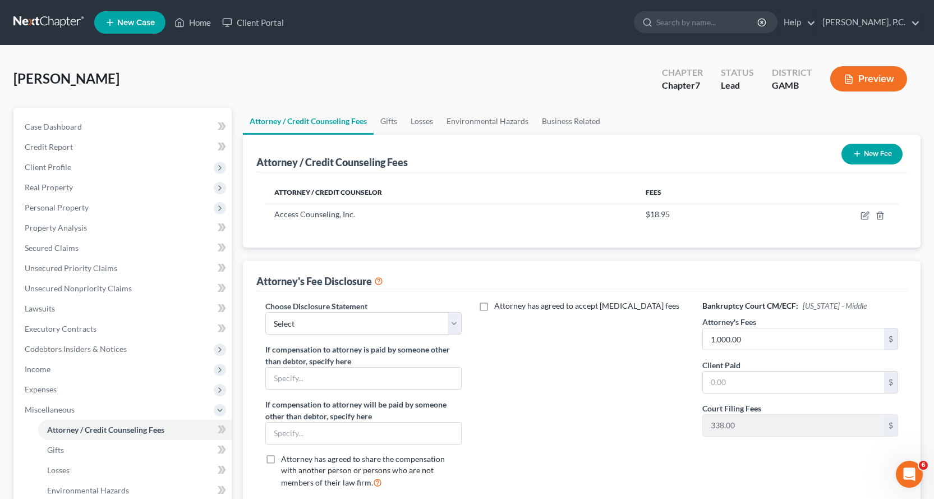
click at [874, 149] on button "New Fee" at bounding box center [871, 154] width 61 height 21
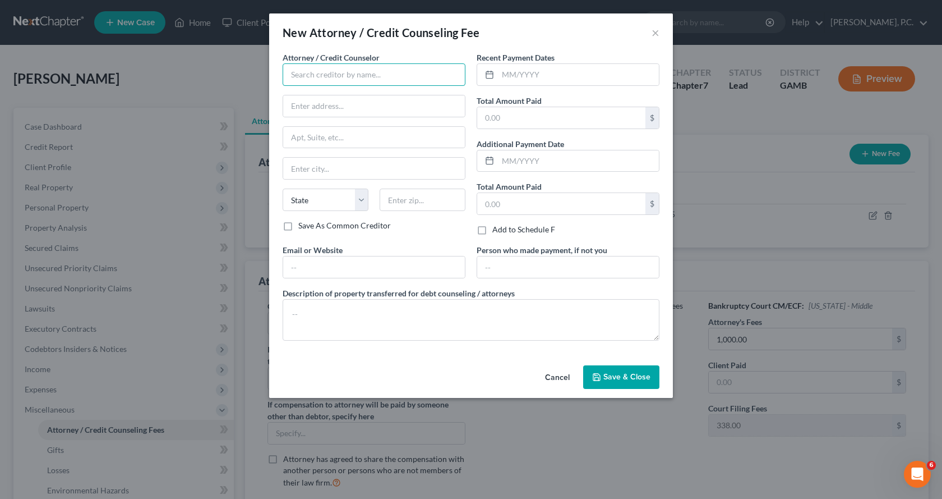
drag, startPoint x: 347, startPoint y: 71, endPoint x: 384, endPoint y: 72, distance: 37.1
click at [347, 73] on input "text" at bounding box center [374, 74] width 183 height 22
type input "[PERSON_NAME] PC"
type input "P.O. Box 7221"
type input "[PERSON_NAME] [PERSON_NAME]"
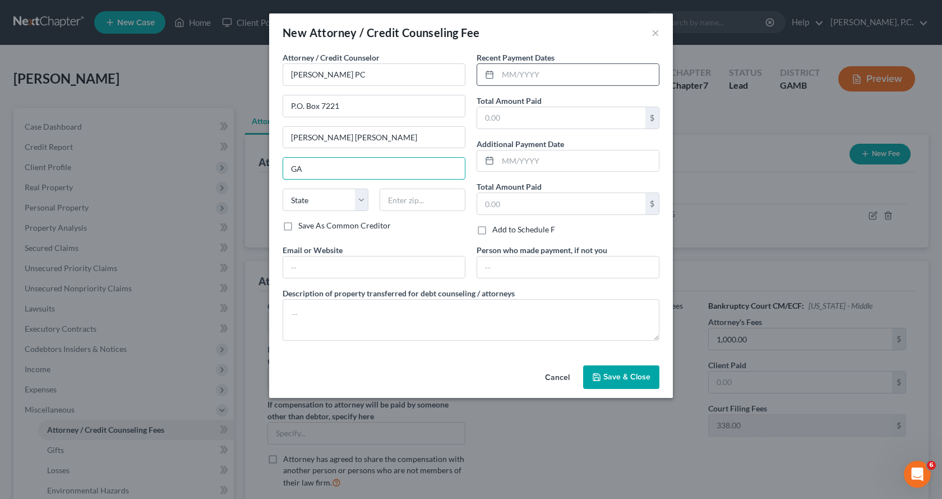
type input "GA"
click at [330, 179] on div "Attorney / Credit Counselor * [PERSON_NAME] PC [PERSON_NAME] 7221 Warner Robins…" at bounding box center [374, 136] width 183 height 168
drag, startPoint x: 367, startPoint y: 142, endPoint x: 27, endPoint y: 164, distance: 340.6
click at [33, 160] on div "New Attorney / Credit Counseling Fee × Attorney / Credit Counselor * [PERSON_NA…" at bounding box center [471, 249] width 942 height 499
type input "[PERSON_NAME] [PERSON_NAME]"
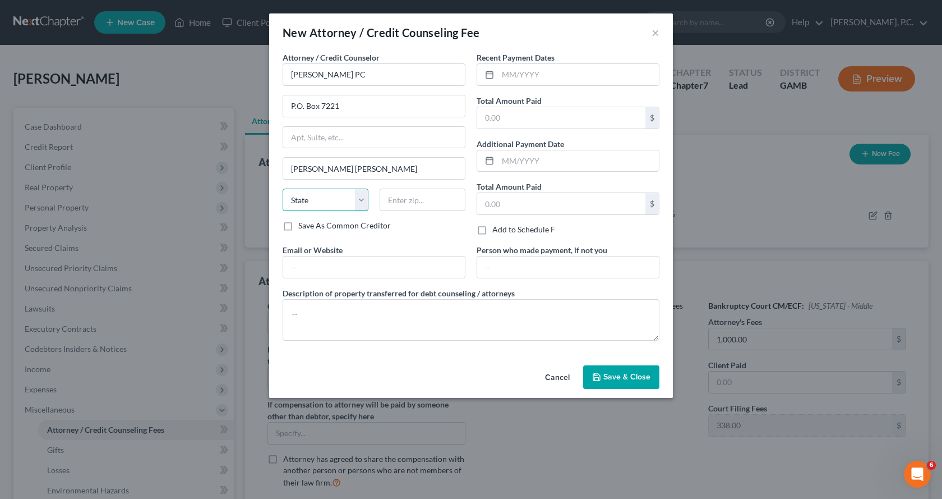
select select "10"
type input "31095"
drag, startPoint x: 519, startPoint y: 73, endPoint x: 606, endPoint y: 53, distance: 88.6
click at [532, 68] on input "text" at bounding box center [578, 74] width 161 height 21
type input "08/2025"
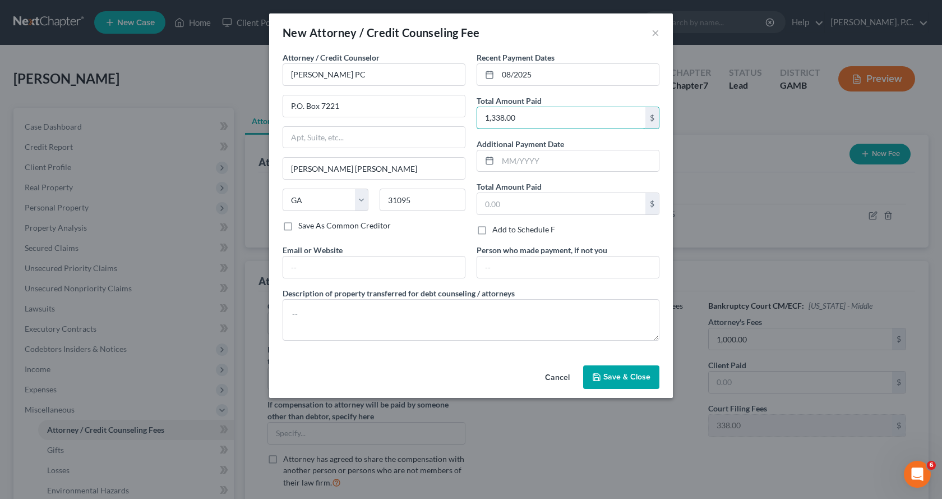
type input "1,338.00"
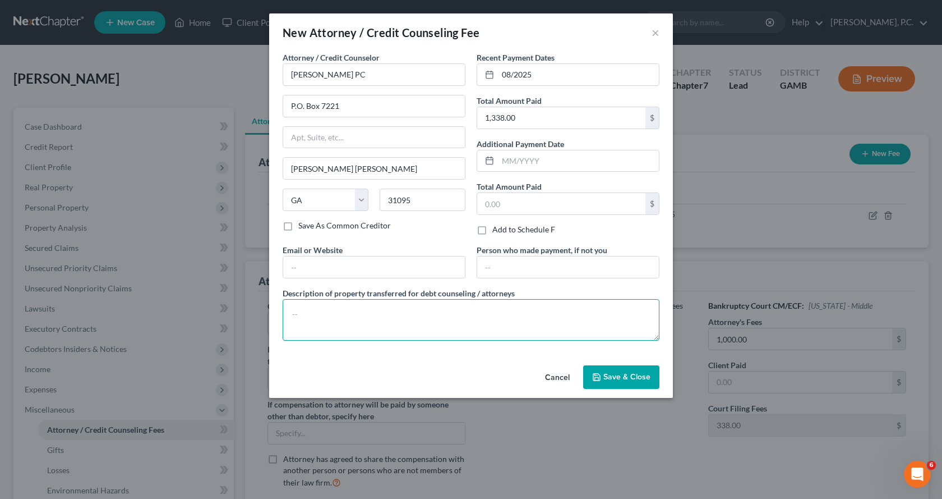
click at [350, 321] on textarea at bounding box center [471, 320] width 377 height 42
type textarea "$338.00 applied to court costs; $1,000.00 applied to attorney fees"
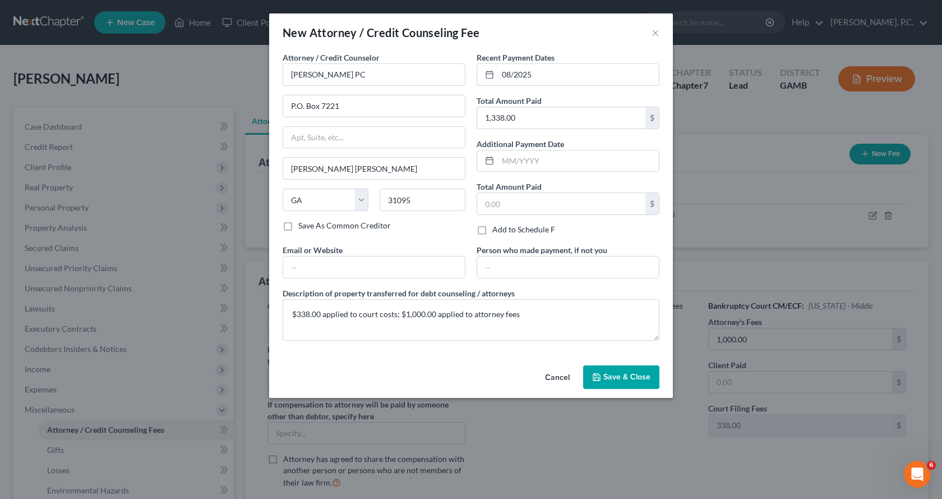
click at [629, 375] on span "Save & Close" at bounding box center [626, 377] width 47 height 10
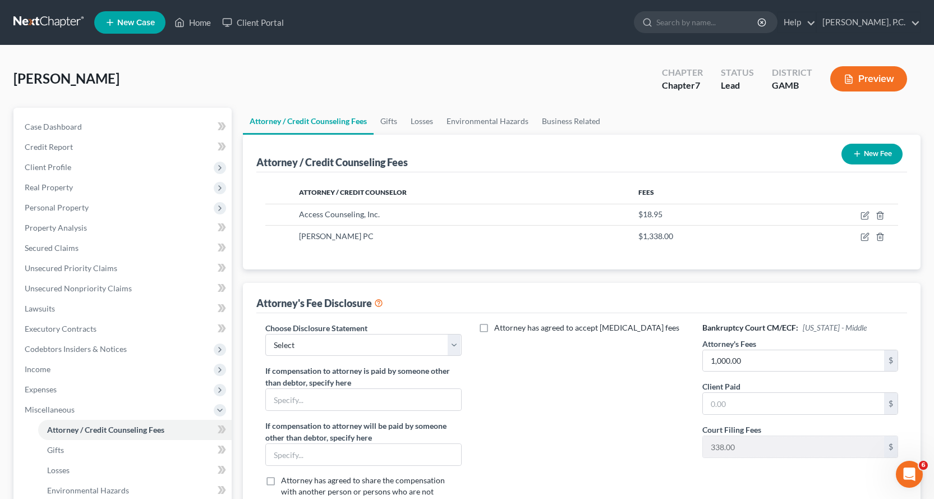
click at [867, 155] on button "New Fee" at bounding box center [871, 154] width 61 height 21
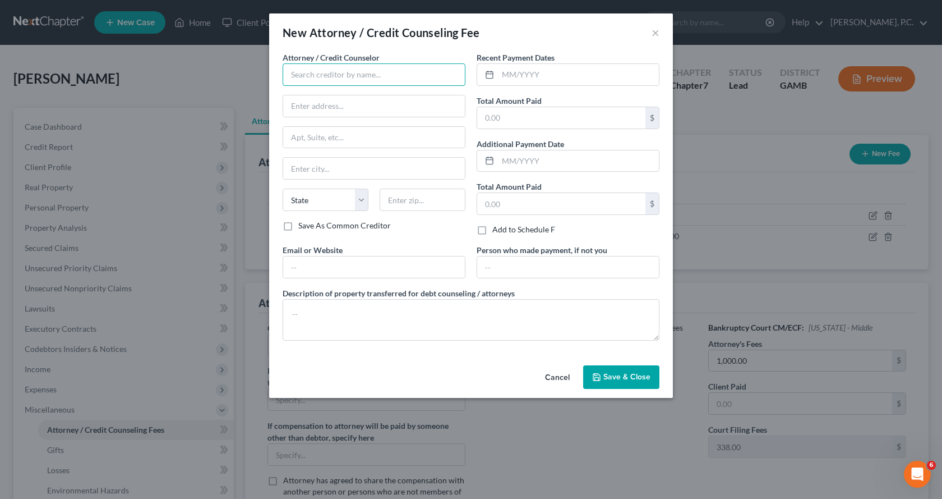
drag, startPoint x: 332, startPoint y: 72, endPoint x: 416, endPoint y: 69, distance: 83.6
click at [339, 72] on input "text" at bounding box center [374, 74] width 183 height 22
type input "Global Holdings LLC"
type input "[STREET_ADDRESS]"
type input "Tulsa"
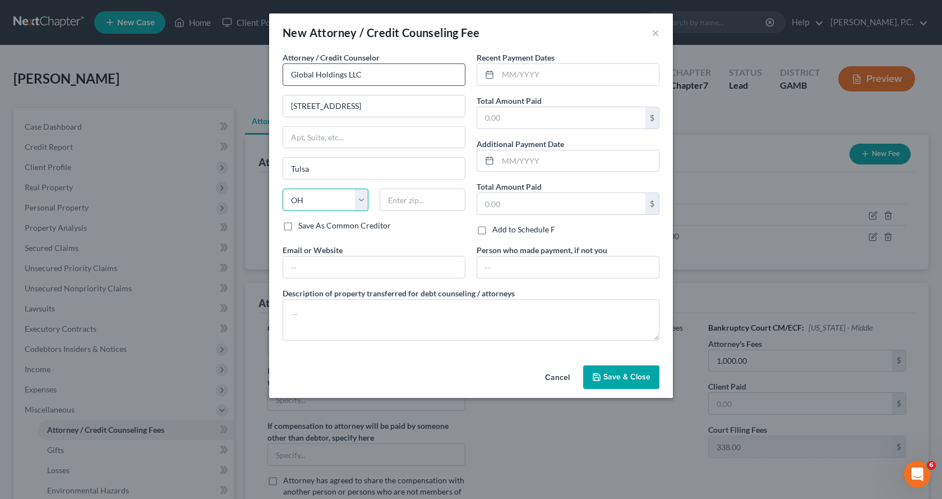
select select "37"
type input "74119-5410"
drag, startPoint x: 504, startPoint y: 72, endPoint x: 626, endPoint y: 56, distance: 123.8
click at [503, 72] on input "text" at bounding box center [578, 74] width 161 height 21
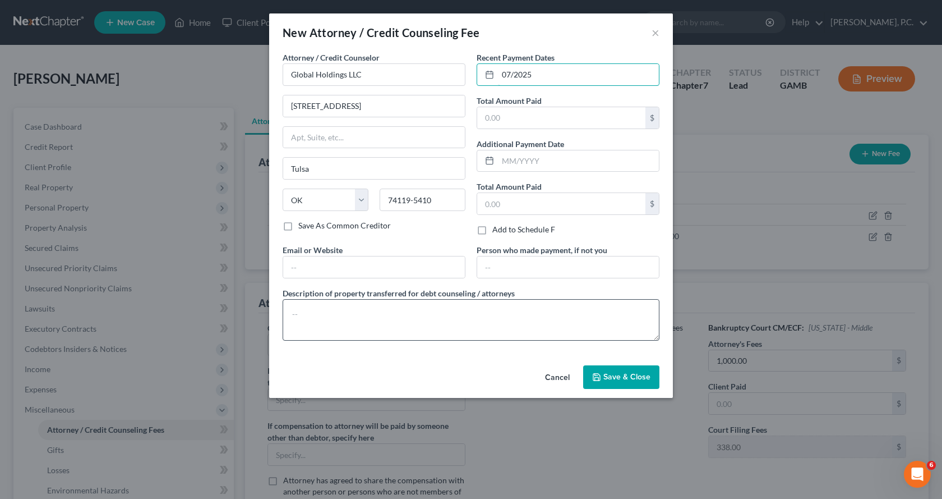
type input "07/2025"
click at [375, 308] on textarea at bounding box center [471, 320] width 377 height 42
click at [532, 112] on input "text" at bounding box center [561, 117] width 168 height 21
type input "2,671.50"
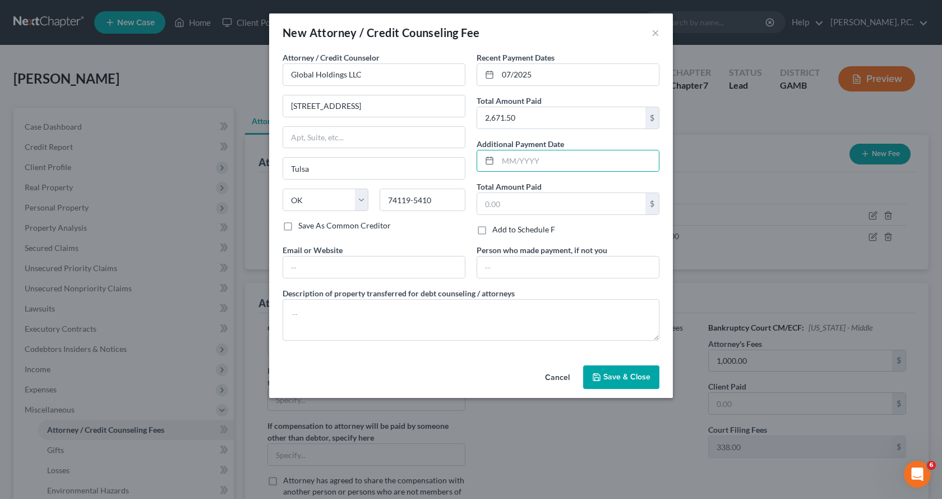
click at [385, 298] on label "Description of property transferred for debt counseling / attorneys" at bounding box center [399, 293] width 232 height 12
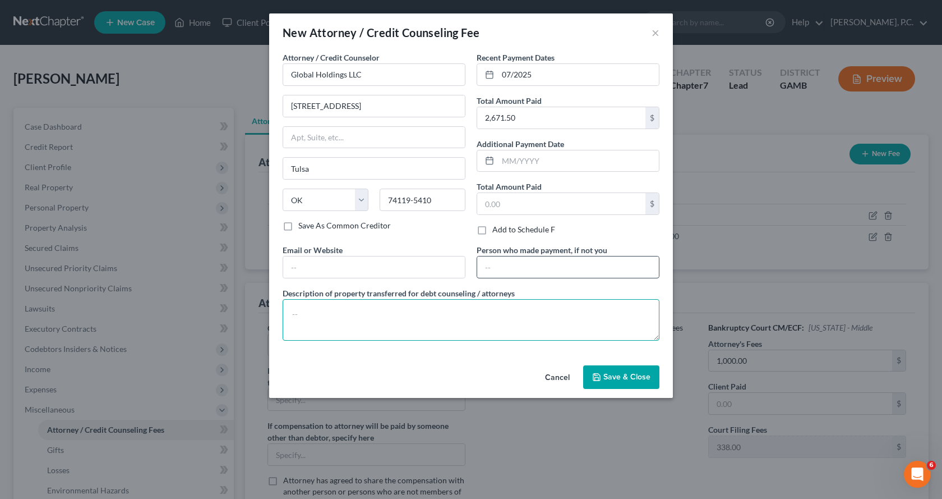
drag, startPoint x: 354, startPoint y: 318, endPoint x: 525, endPoint y: 272, distance: 176.6
click at [355, 317] on textarea at bounding box center [471, 320] width 377 height 42
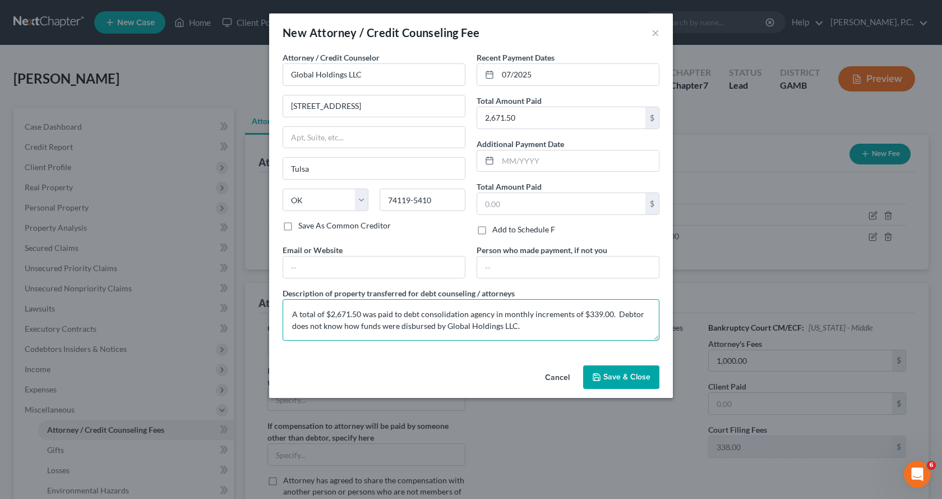
type textarea "A total of $2,671.50 was paid to debt consolidation agency in monthly increment…"
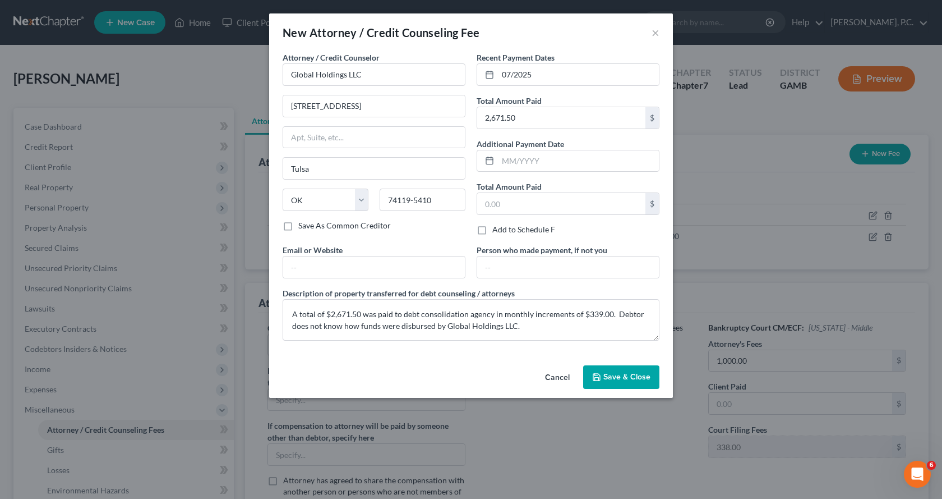
click at [628, 376] on span "Save & Close" at bounding box center [626, 377] width 47 height 10
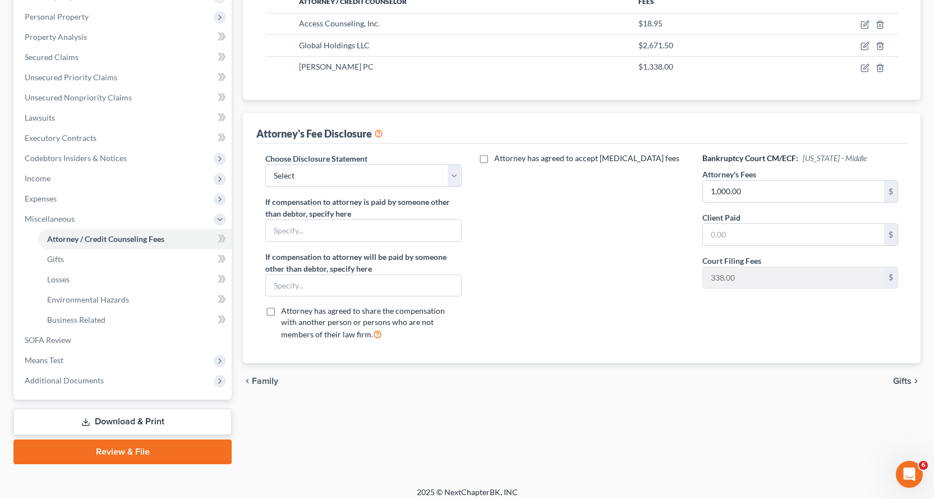
scroll to position [199, 0]
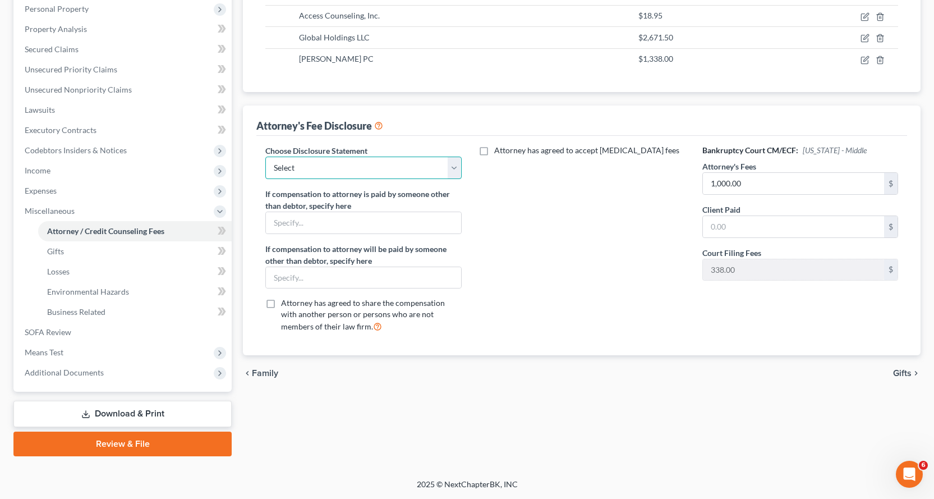
click at [454, 160] on select "Select Attorney" at bounding box center [363, 167] width 196 height 22
select select "0"
click at [265, 156] on select "Select Attorney" at bounding box center [363, 167] width 196 height 22
drag, startPoint x: 747, startPoint y: 229, endPoint x: 764, endPoint y: 223, distance: 18.3
click at [764, 223] on input "text" at bounding box center [793, 226] width 181 height 21
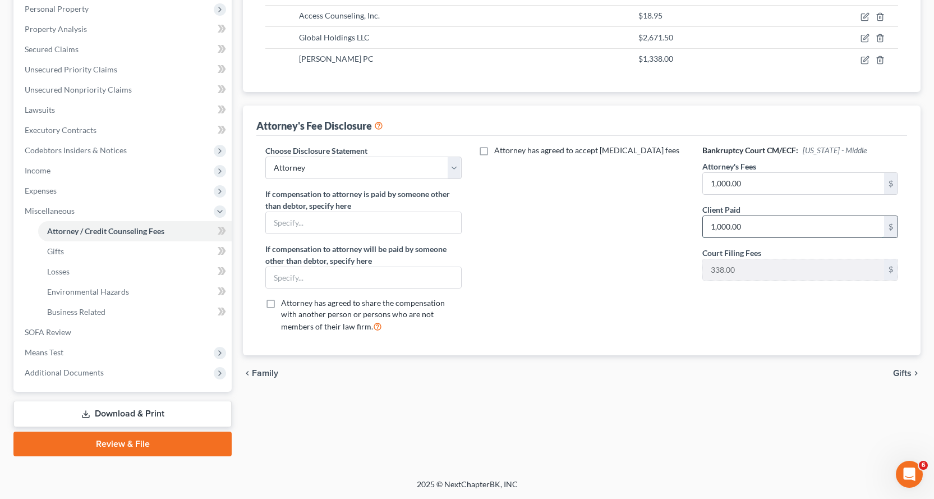
type input "1,000.00"
click at [72, 150] on span "Codebtors Insiders & Notices" at bounding box center [76, 150] width 102 height 10
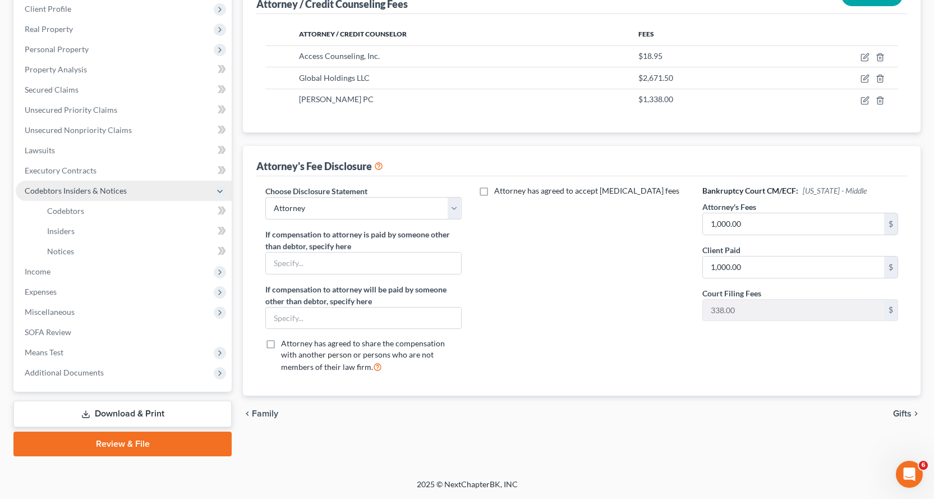
scroll to position [158, 0]
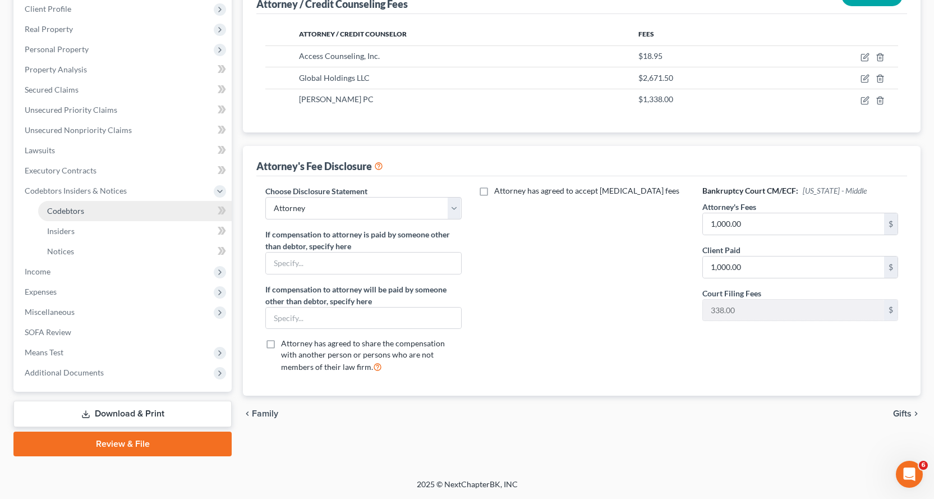
click at [63, 211] on span "Codebtors" at bounding box center [65, 211] width 37 height 10
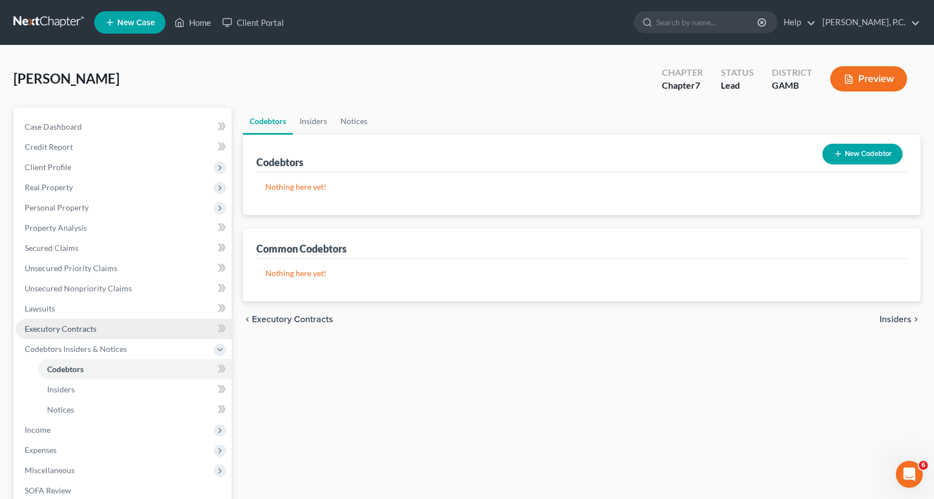
click at [64, 326] on span "Executory Contracts" at bounding box center [61, 329] width 72 height 10
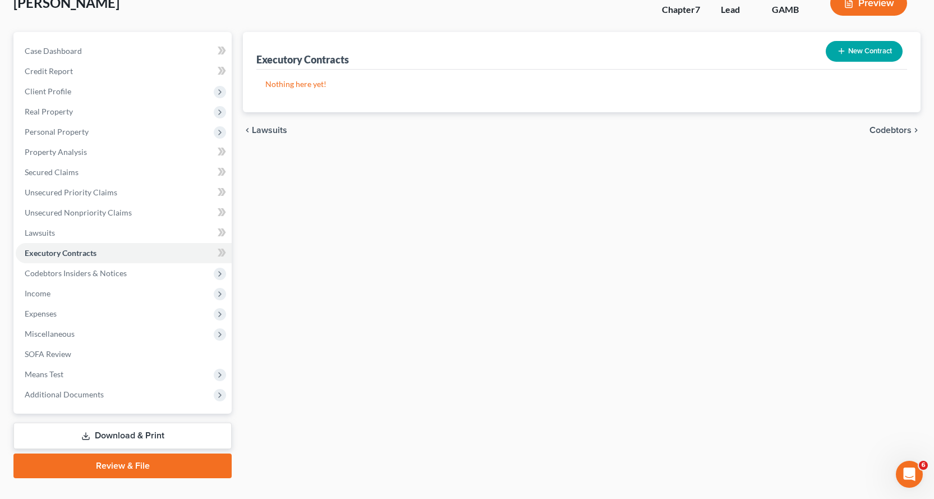
scroll to position [98, 0]
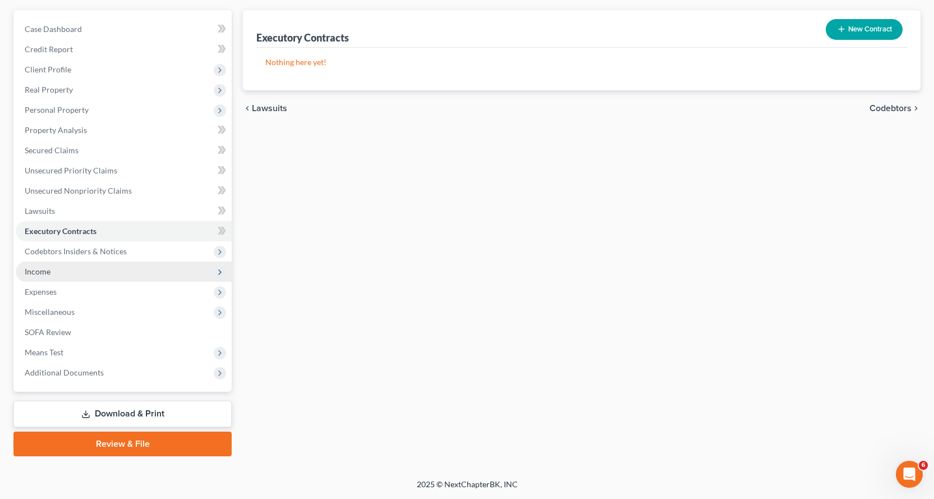
click at [45, 272] on span "Income" at bounding box center [38, 271] width 26 height 10
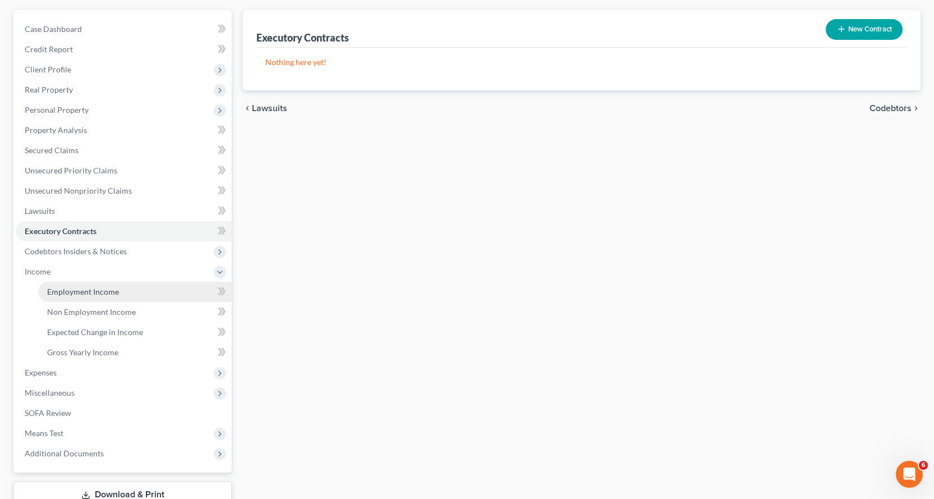
click at [107, 291] on span "Employment Income" at bounding box center [83, 292] width 72 height 10
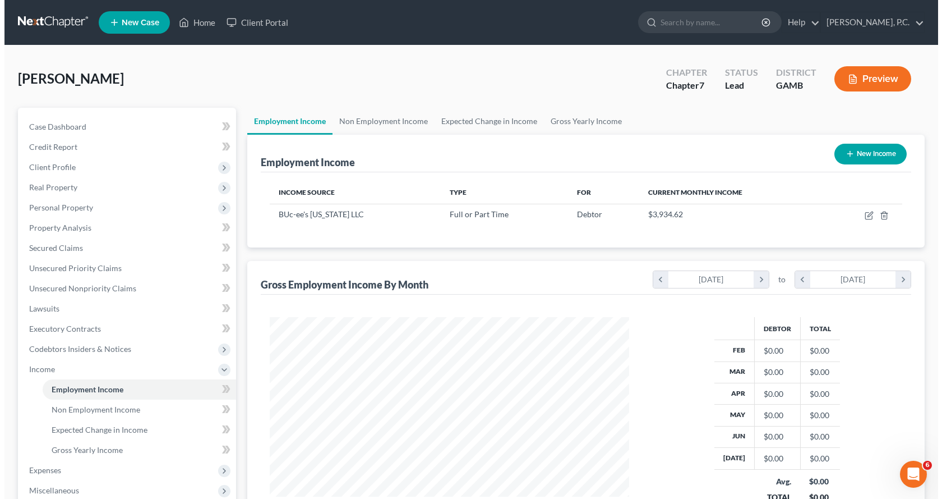
scroll to position [201, 382]
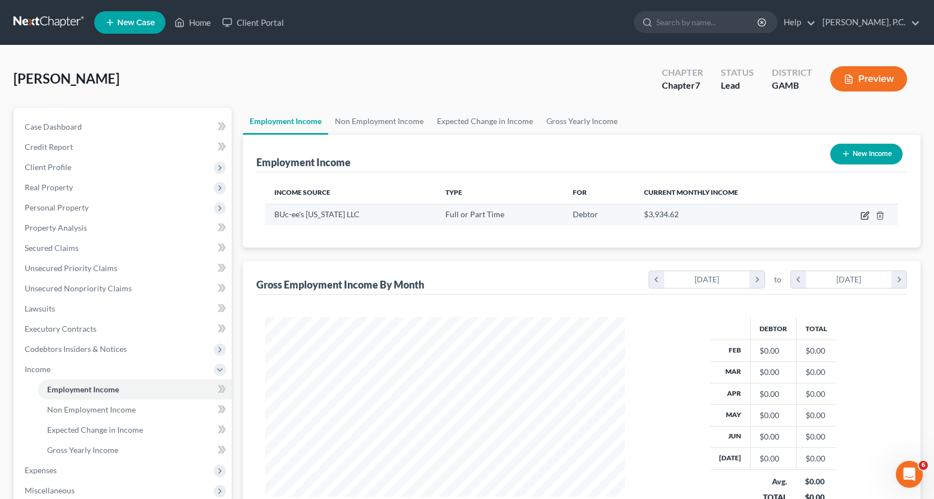
click at [864, 213] on icon "button" at bounding box center [864, 215] width 9 height 9
select select "0"
select select "45"
select select "3"
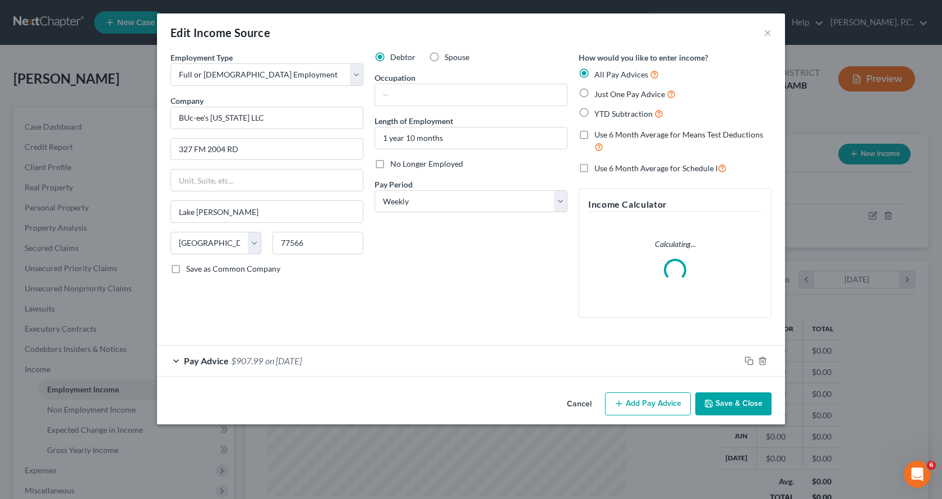
scroll to position [201, 386]
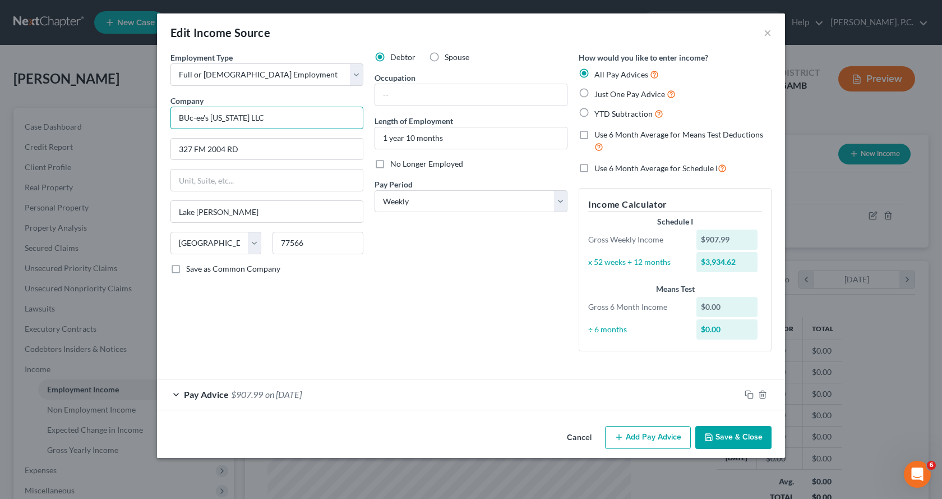
click at [184, 117] on input "BUc-ee's [US_STATE] LLC" at bounding box center [267, 118] width 193 height 22
type input "Buc-ee's [US_STATE] LLC"
click at [435, 351] on div "Debtor Spouse Occupation Length of Employment 1 year 10 months No Longer Employ…" at bounding box center [471, 206] width 204 height 308
click at [415, 94] on input "text" at bounding box center [471, 94] width 192 height 21
type input "Associate"
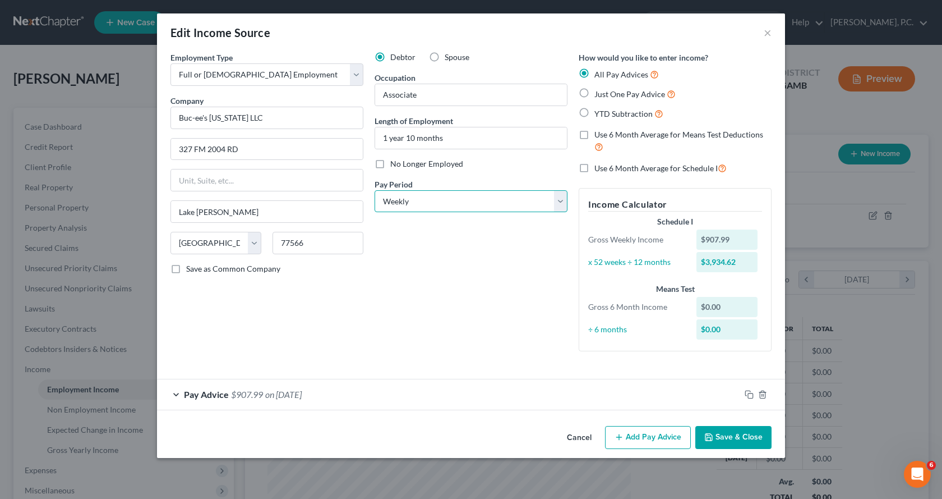
click at [562, 200] on select "Select Monthly Twice Monthly Every Other Week Weekly" at bounding box center [471, 201] width 193 height 22
select select "0"
click at [375, 190] on select "Select Monthly Twice Monthly Every Other Week Weekly" at bounding box center [471, 201] width 193 height 22
click at [595, 94] on label "Just One Pay Advice" at bounding box center [635, 93] width 81 height 13
click at [599, 94] on input "Just One Pay Advice" at bounding box center [602, 90] width 7 height 7
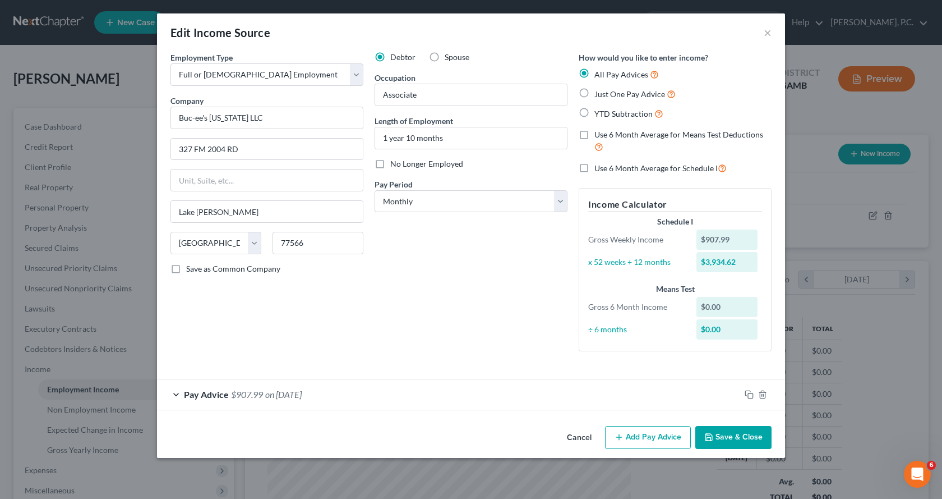
radio input "true"
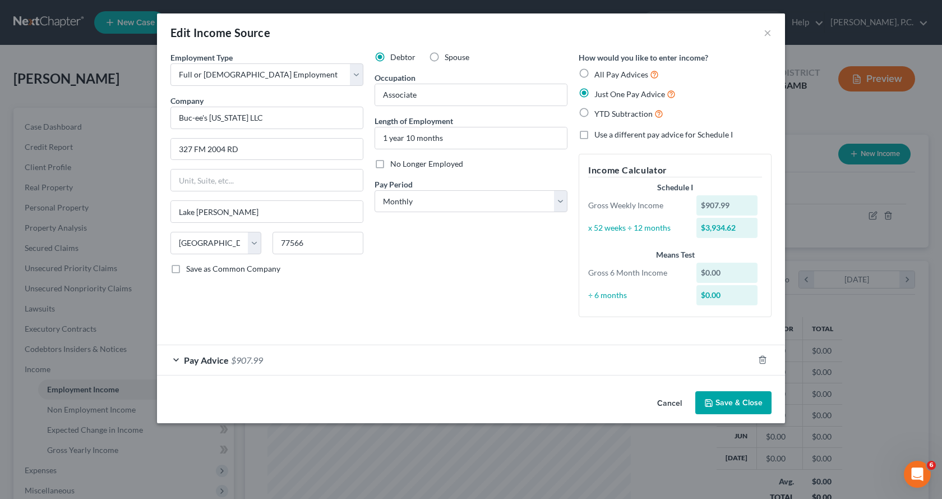
click at [205, 363] on span "Pay Advice" at bounding box center [206, 359] width 45 height 11
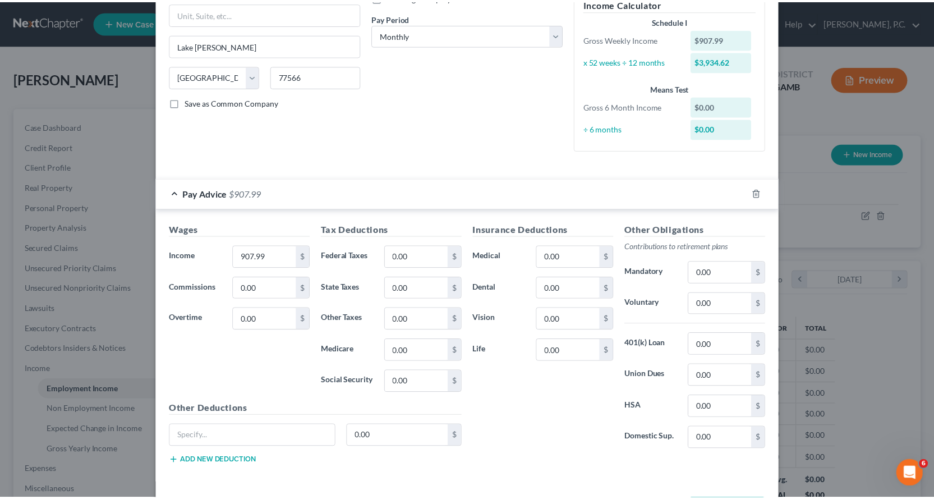
scroll to position [168, 0]
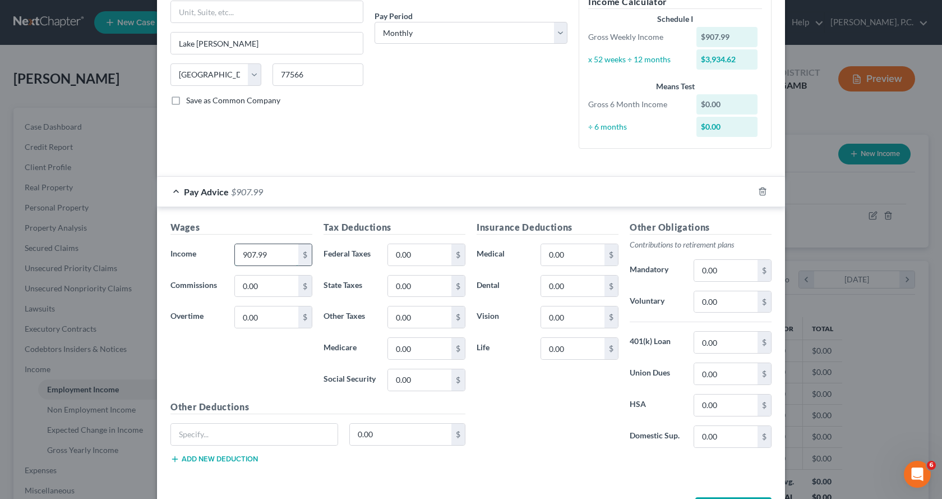
click at [279, 256] on input "907.99" at bounding box center [266, 254] width 63 height 21
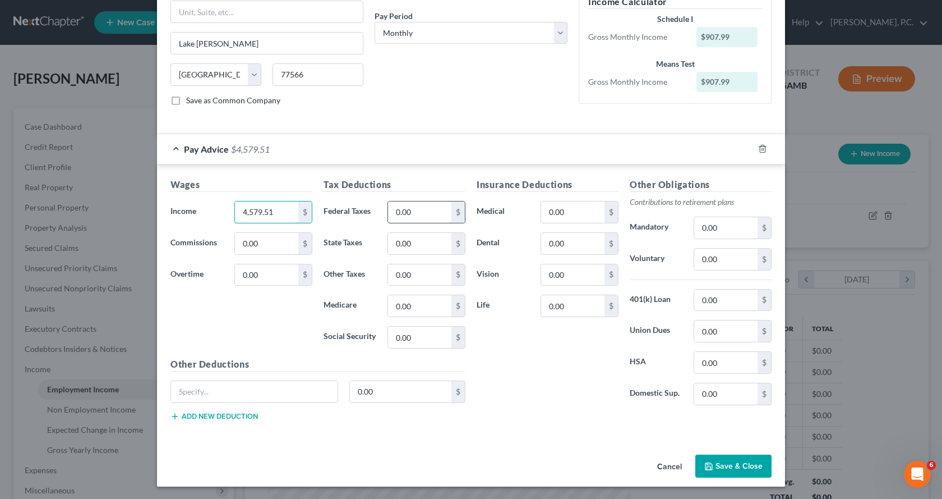
type input "4,579.51"
click at [435, 208] on input "0.00" at bounding box center [419, 211] width 63 height 21
type input "781.24"
click at [554, 402] on div "Insurance Deductions Medical 0.00 $ Dental 0.00 $ Vision 0.00 $ Life 0.00 $" at bounding box center [547, 296] width 153 height 236
click at [569, 210] on input "0.00" at bounding box center [572, 211] width 63 height 21
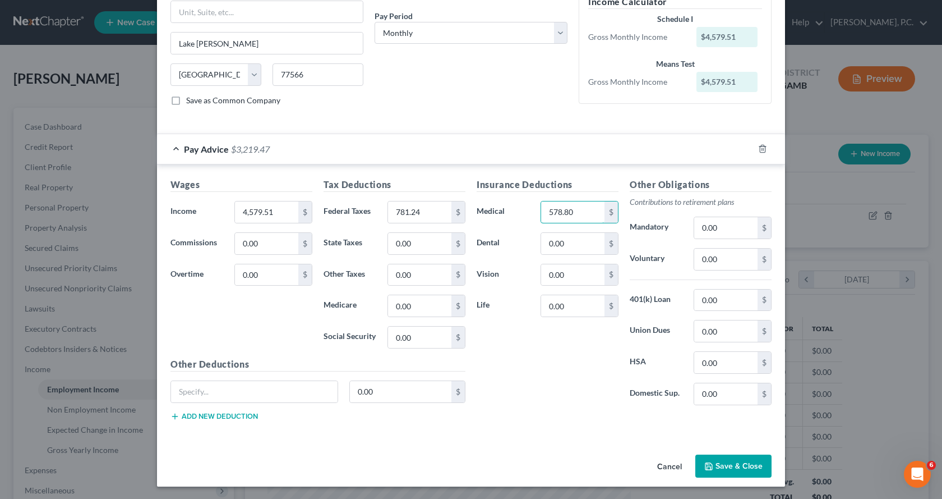
type input "578.80"
click at [723, 467] on button "Save & Close" at bounding box center [733, 466] width 76 height 24
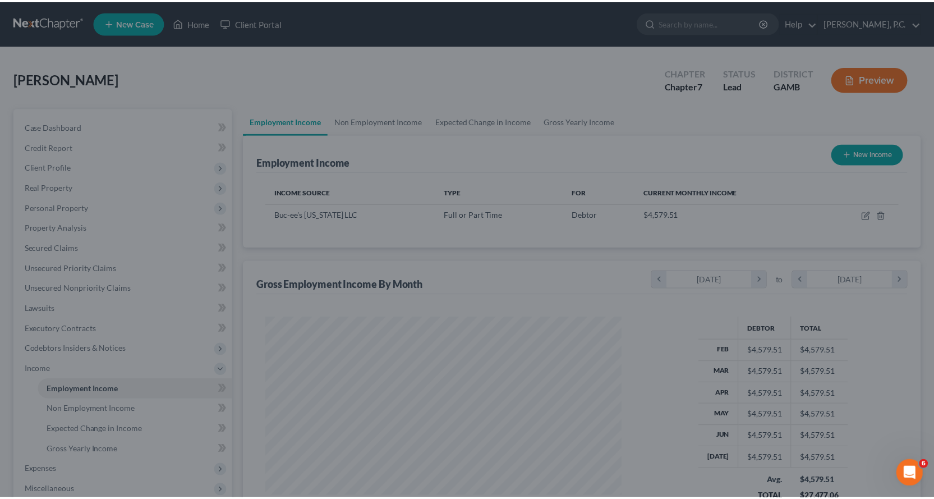
scroll to position [560660, 560479]
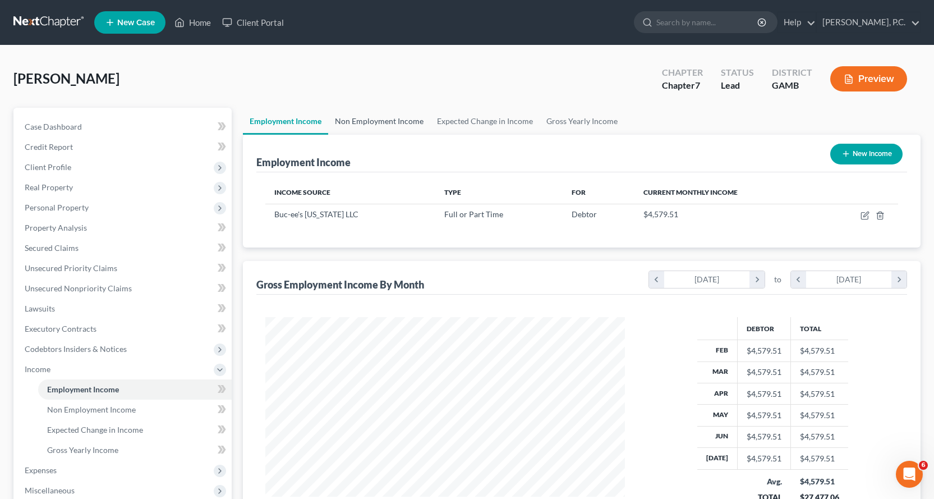
click at [389, 120] on link "Non Employment Income" at bounding box center [379, 121] width 102 height 27
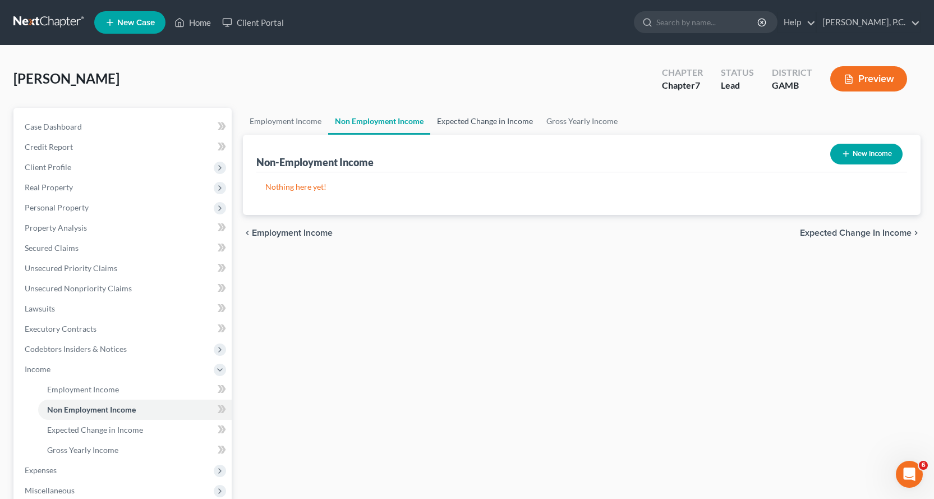
click at [459, 119] on link "Expected Change in Income" at bounding box center [484, 121] width 109 height 27
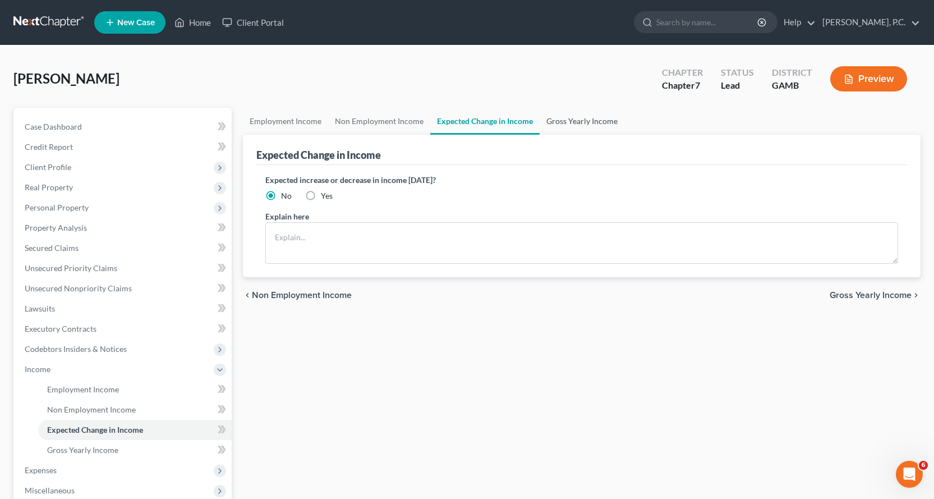
click at [574, 119] on link "Gross Yearly Income" at bounding box center [582, 121] width 85 height 27
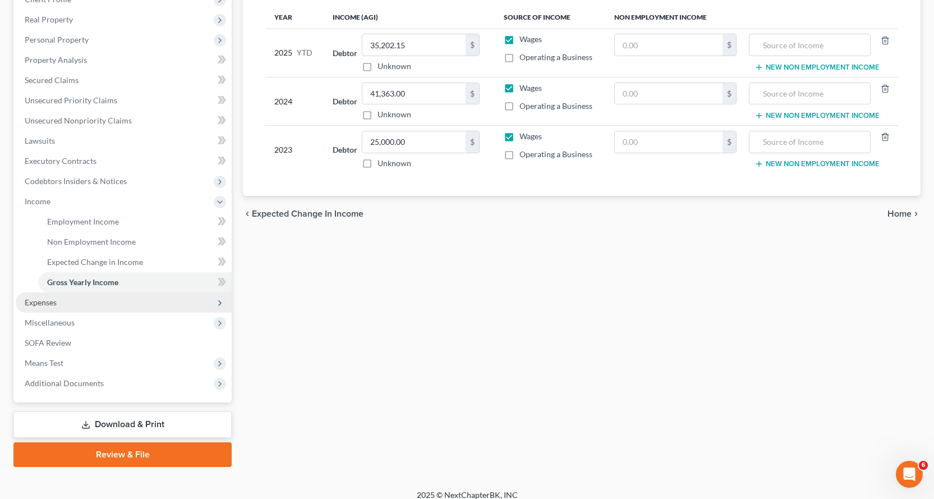
scroll to position [168, 0]
drag, startPoint x: 44, startPoint y: 298, endPoint x: 50, endPoint y: 305, distance: 8.7
click at [44, 298] on span "Expenses" at bounding box center [41, 302] width 32 height 10
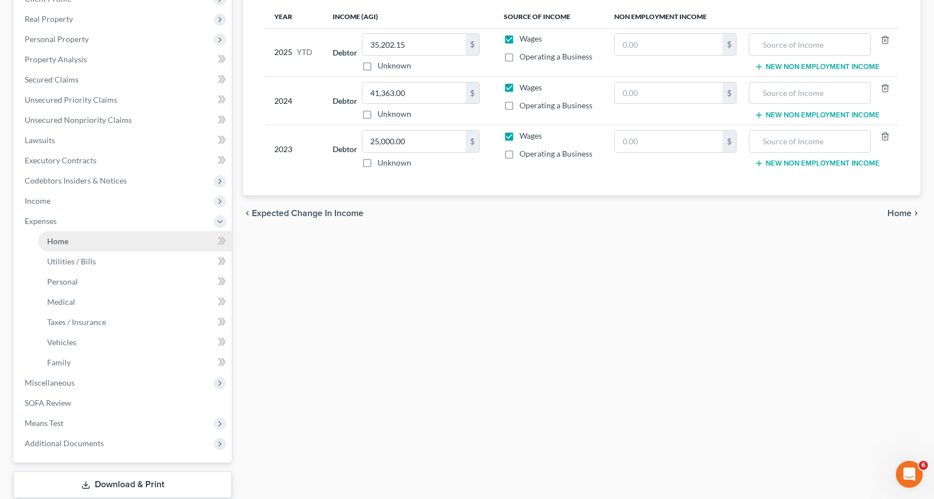
click at [60, 241] on span "Home" at bounding box center [57, 241] width 21 height 10
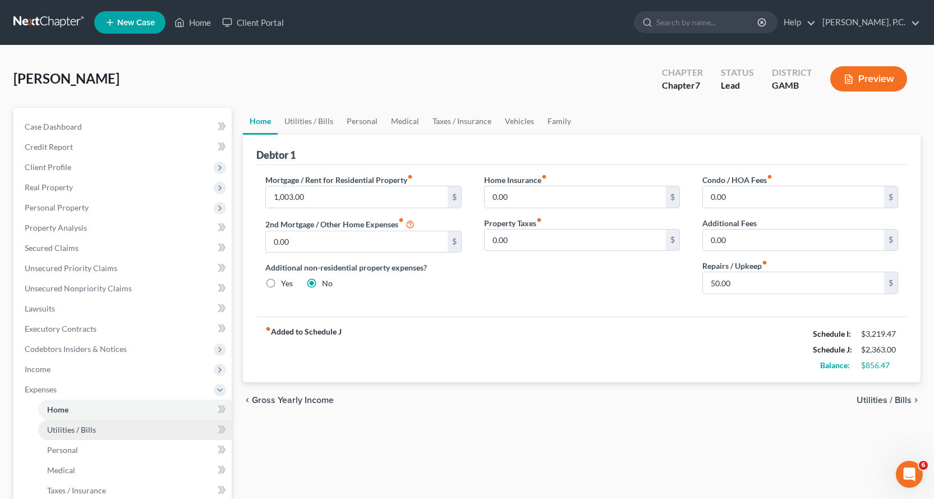
click at [78, 429] on span "Utilities / Bills" at bounding box center [71, 430] width 49 height 10
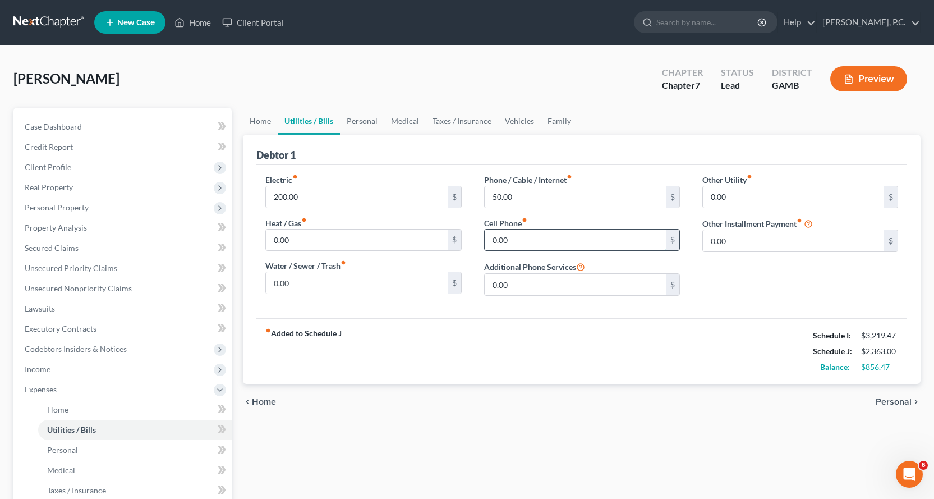
click at [546, 236] on input "0.00" at bounding box center [575, 239] width 181 height 21
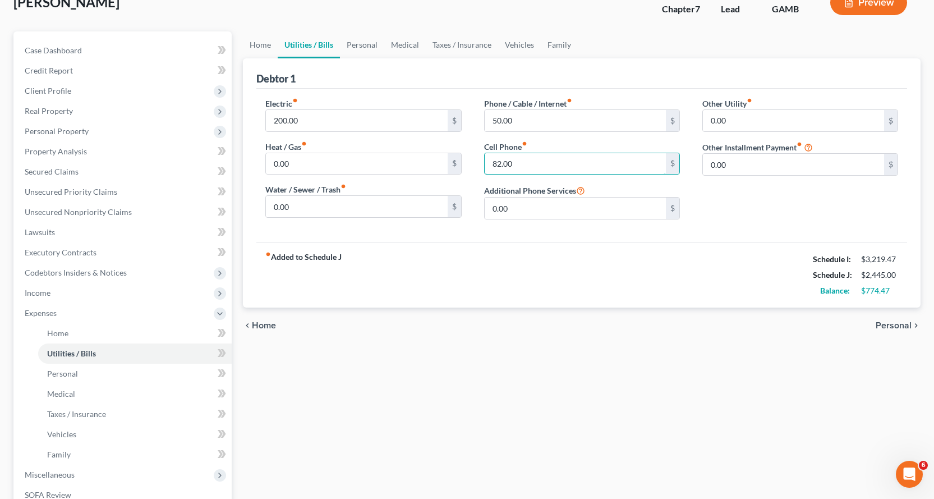
scroll to position [224, 0]
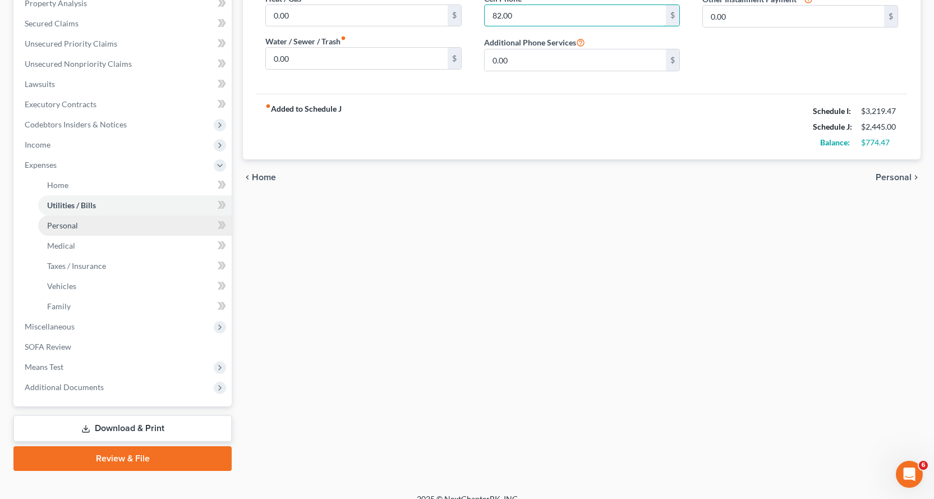
type input "82.00"
click at [46, 223] on link "Personal" at bounding box center [134, 225] width 193 height 20
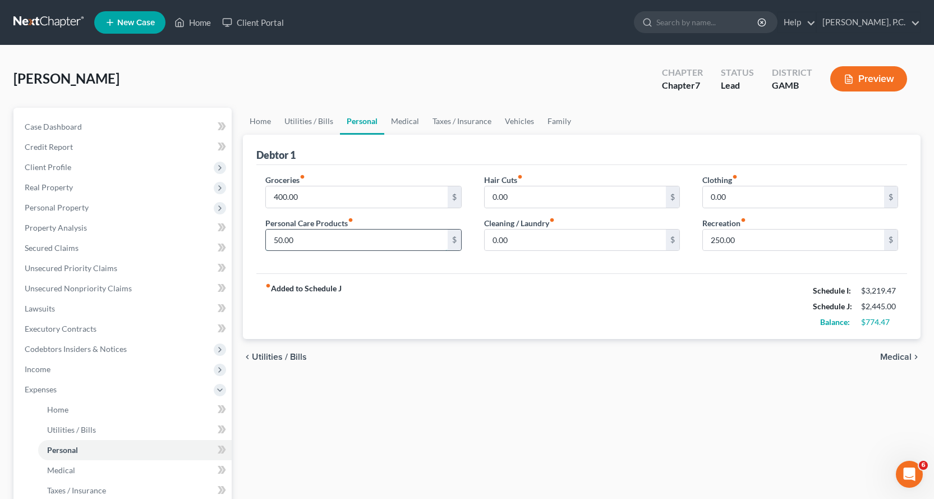
click at [338, 241] on input "50.00" at bounding box center [356, 239] width 181 height 21
type input "100.00"
type input "60.00"
type input "50.00"
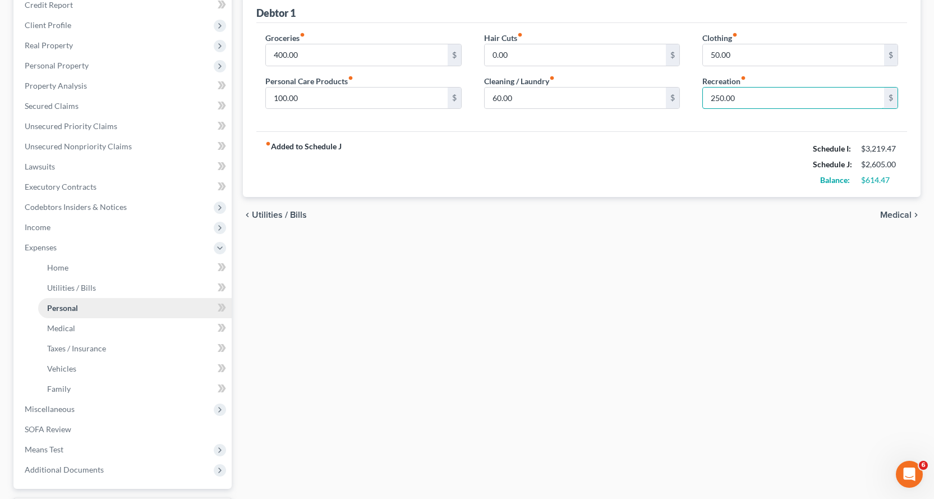
scroll to position [168, 0]
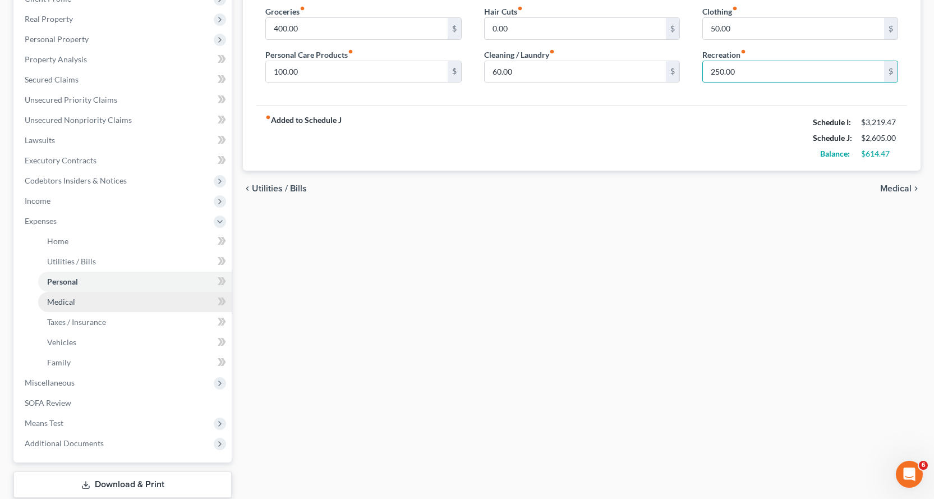
click at [63, 302] on span "Medical" at bounding box center [61, 302] width 28 height 10
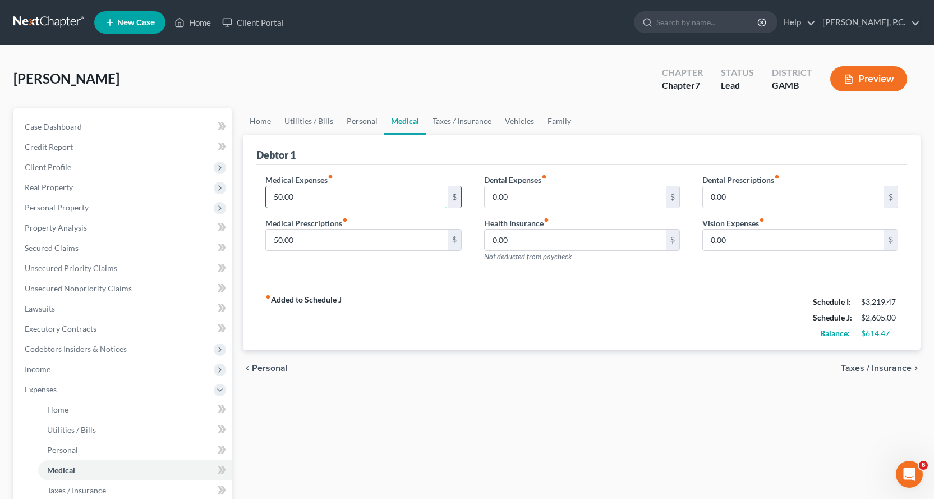
drag, startPoint x: 342, startPoint y: 196, endPoint x: 369, endPoint y: 188, distance: 27.9
click at [343, 195] on input "50.00" at bounding box center [356, 196] width 181 height 21
type input "0"
type input "100.00"
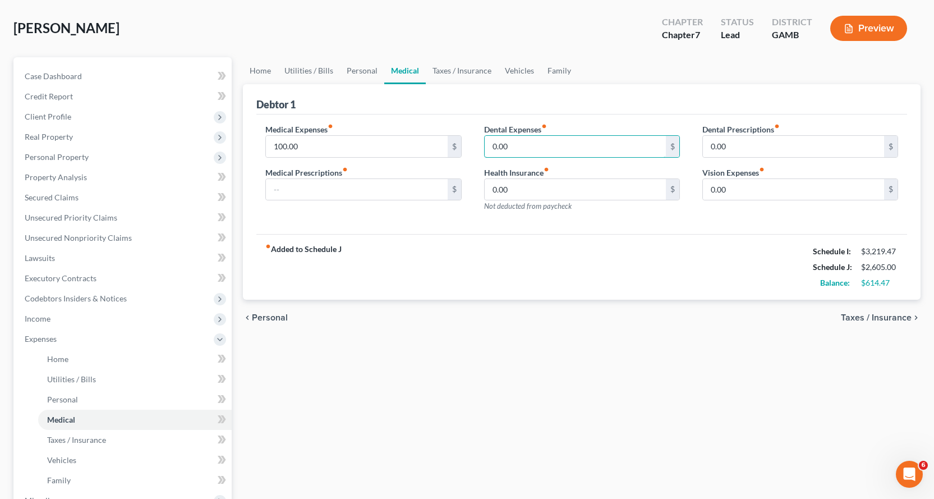
scroll to position [224, 0]
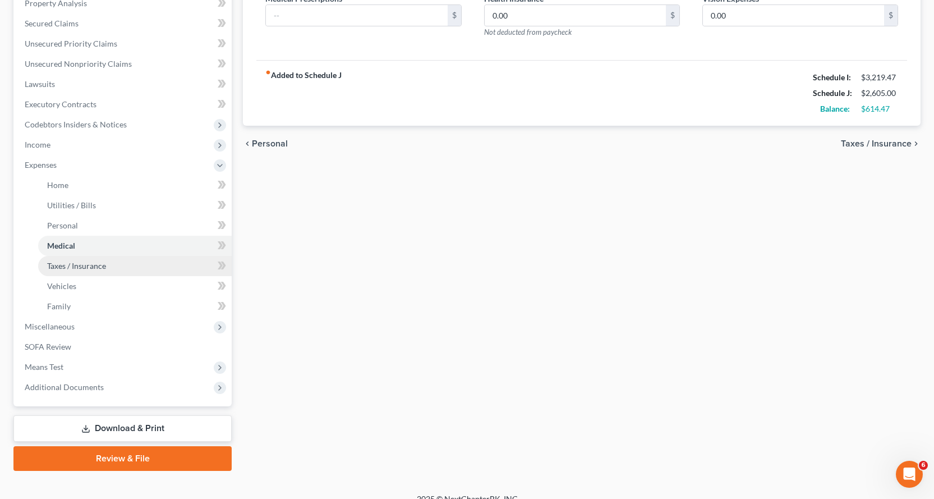
click at [72, 264] on span "Taxes / Insurance" at bounding box center [76, 266] width 59 height 10
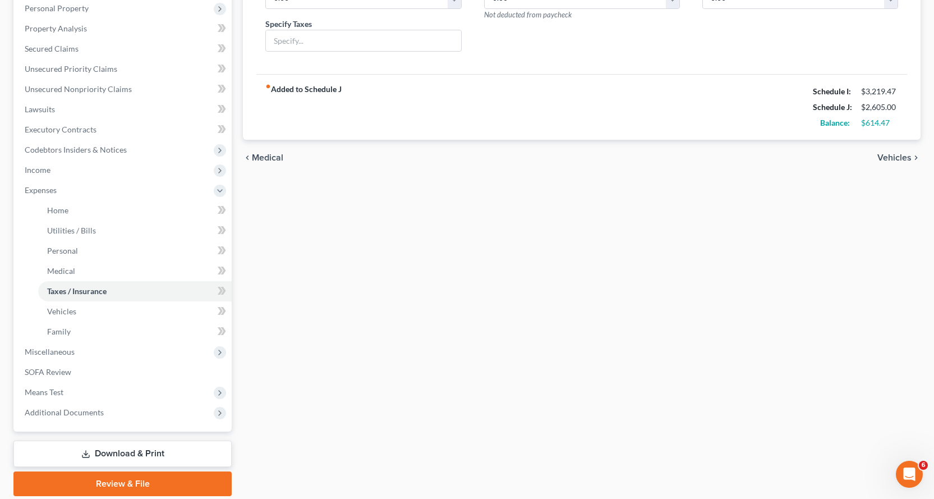
scroll to position [224, 0]
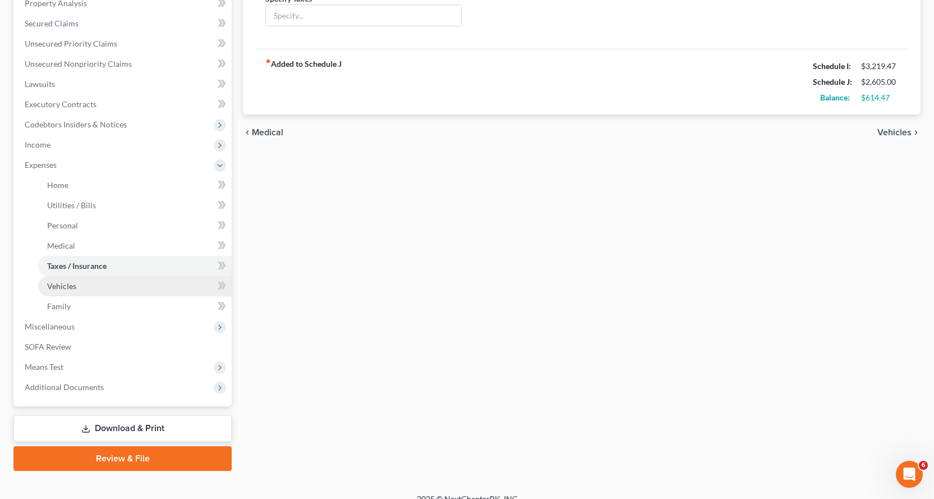
click at [65, 285] on span "Vehicles" at bounding box center [61, 286] width 29 height 10
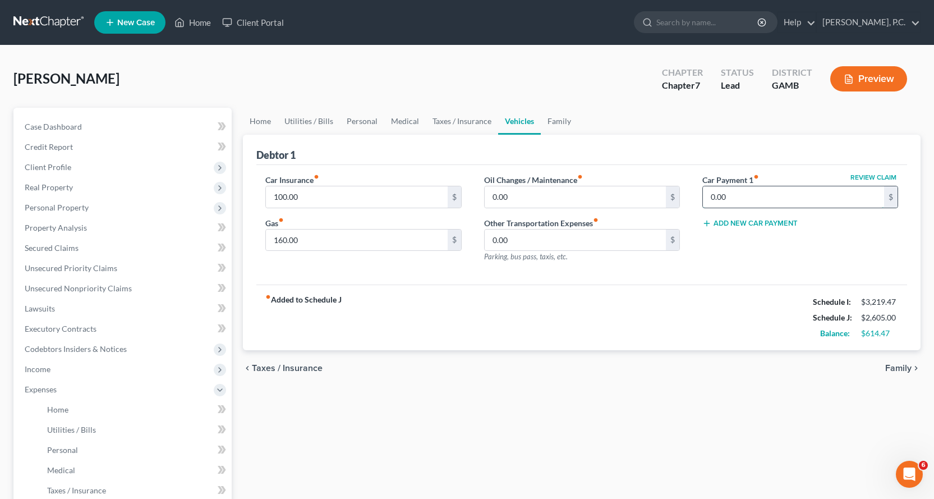
click at [771, 197] on input "0.00" at bounding box center [793, 196] width 181 height 21
type input "315.00"
type input "300.00"
click at [328, 198] on input "100.00" at bounding box center [356, 196] width 181 height 21
type input "120.00"
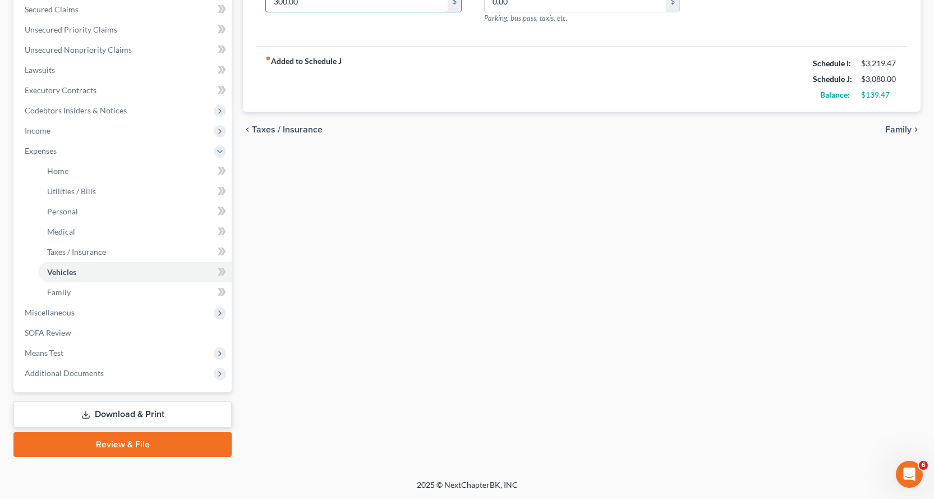
scroll to position [239, 0]
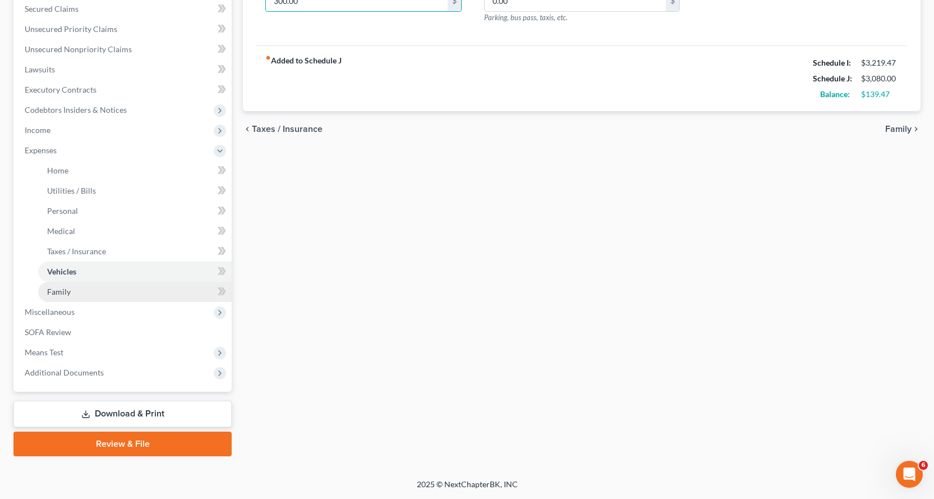
click at [54, 292] on span "Family" at bounding box center [59, 292] width 24 height 10
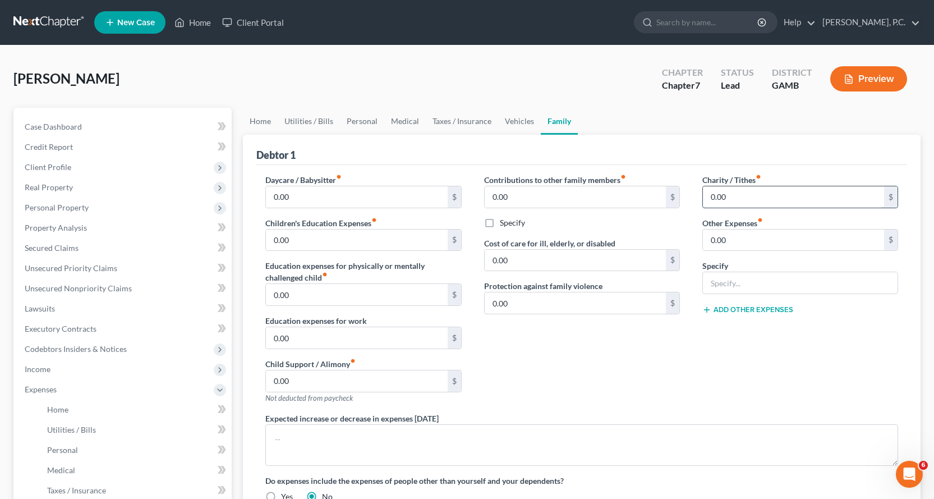
click at [745, 188] on input "0.00" at bounding box center [793, 196] width 181 height 21
type input "100.00"
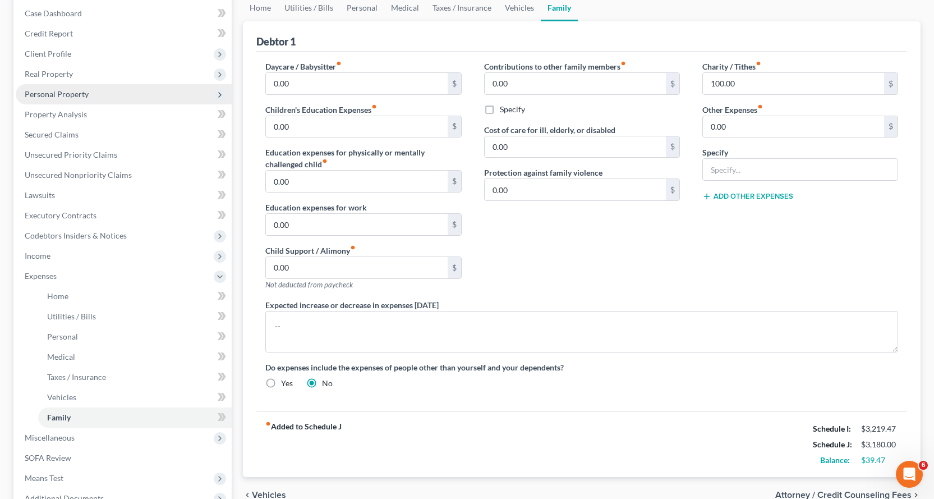
scroll to position [239, 0]
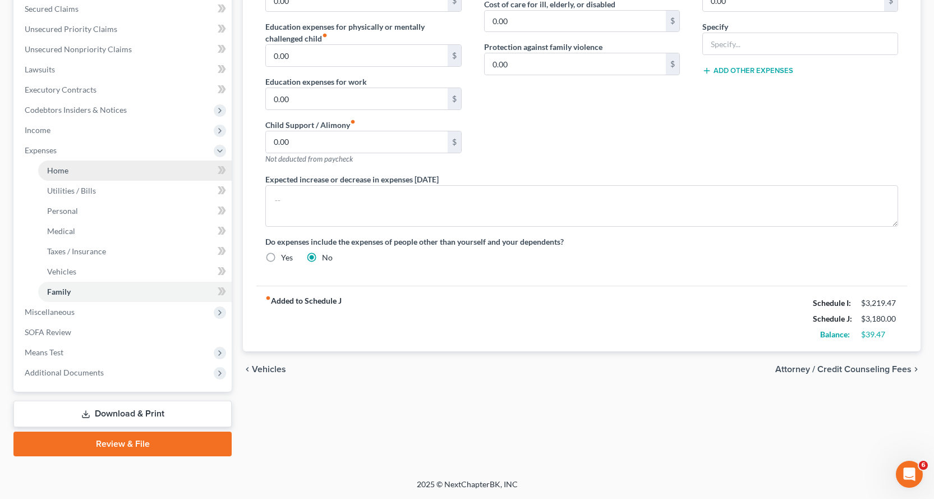
click at [56, 171] on span "Home" at bounding box center [57, 170] width 21 height 10
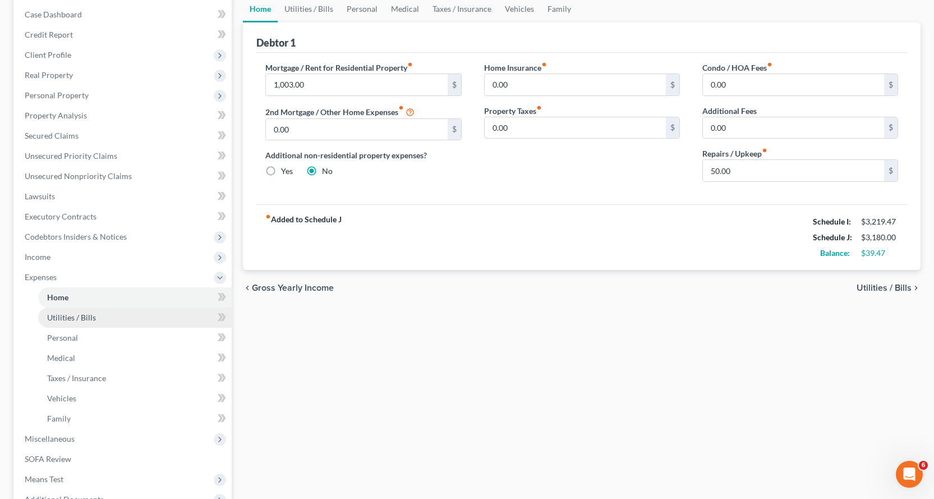
click at [83, 316] on span "Utilities / Bills" at bounding box center [71, 317] width 49 height 10
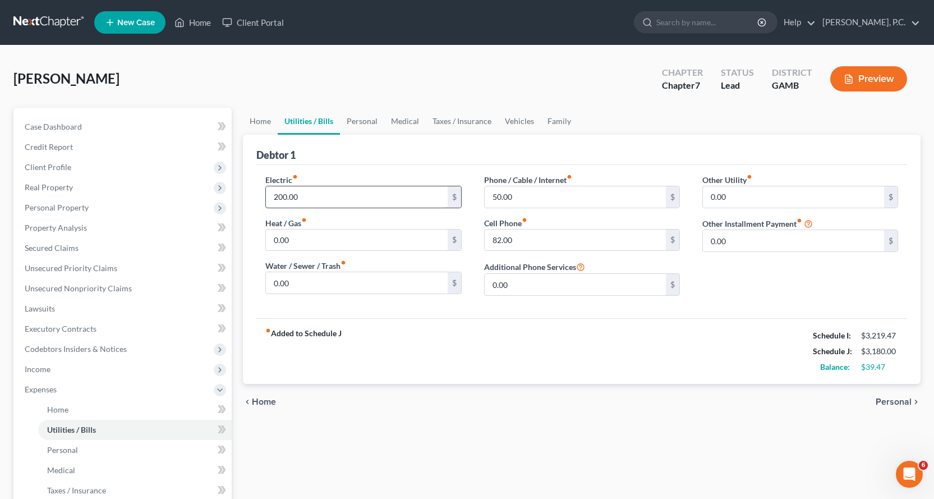
click at [341, 196] on input "200.00" at bounding box center [356, 196] width 181 height 21
type input "220.00"
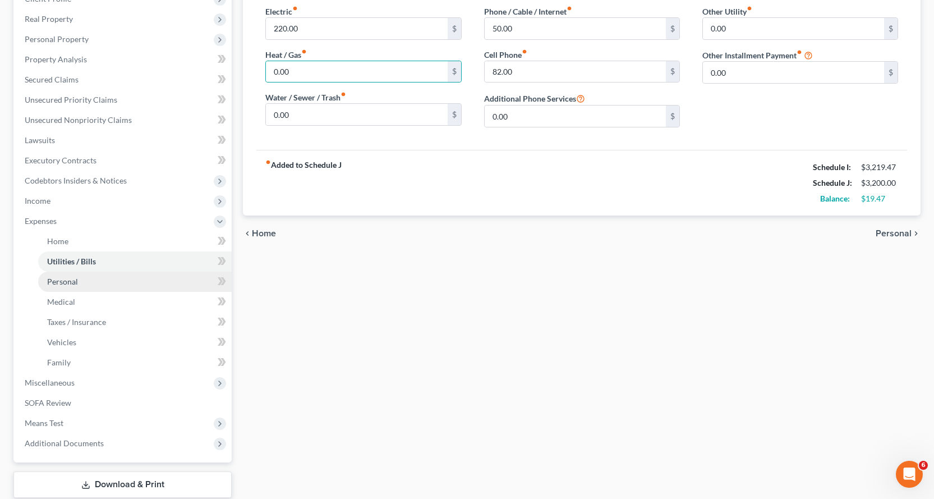
click at [44, 277] on link "Personal" at bounding box center [134, 281] width 193 height 20
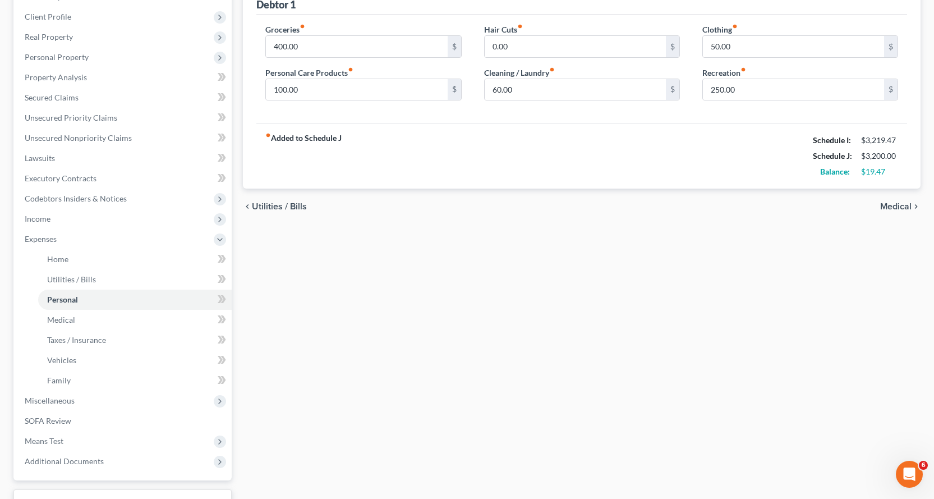
scroll to position [224, 0]
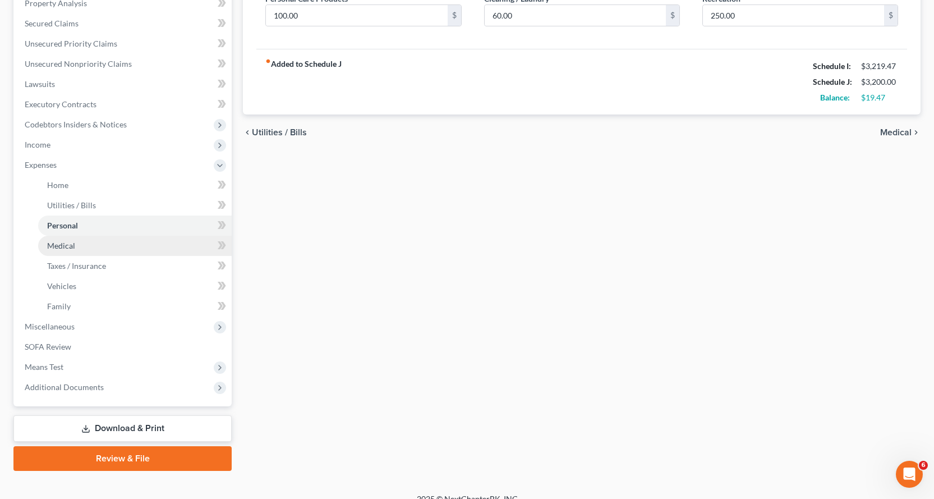
click at [57, 245] on span "Medical" at bounding box center [61, 246] width 28 height 10
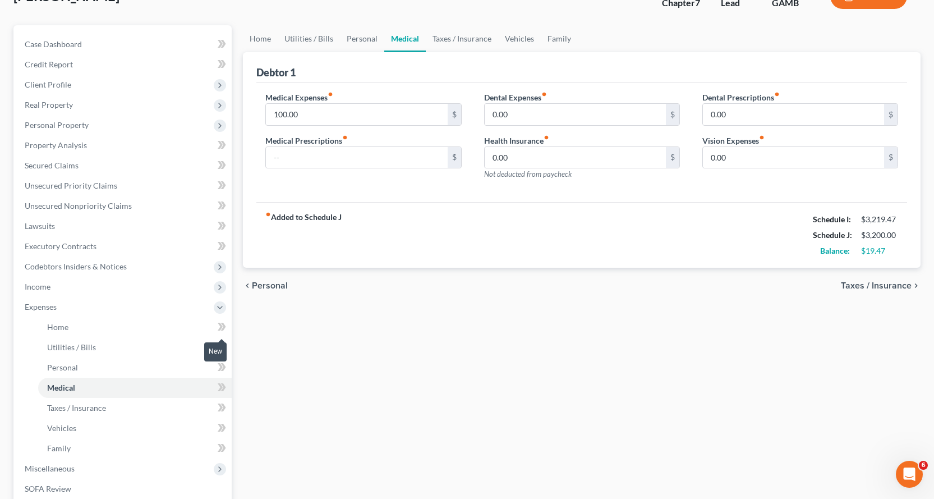
scroll to position [224, 0]
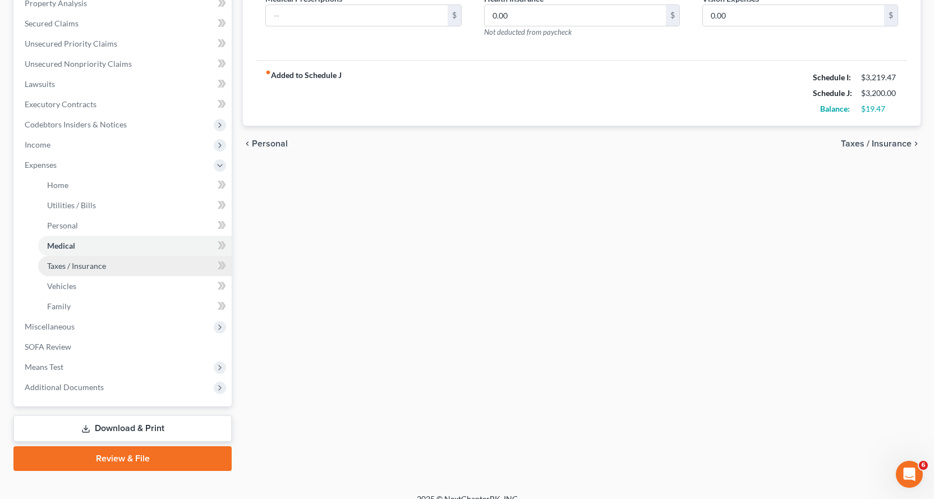
click at [68, 262] on span "Taxes / Insurance" at bounding box center [76, 266] width 59 height 10
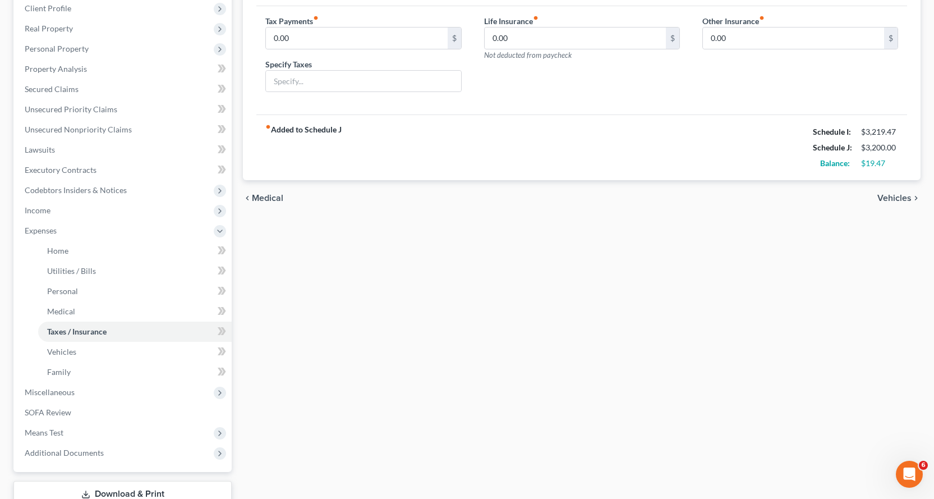
scroll to position [168, 0]
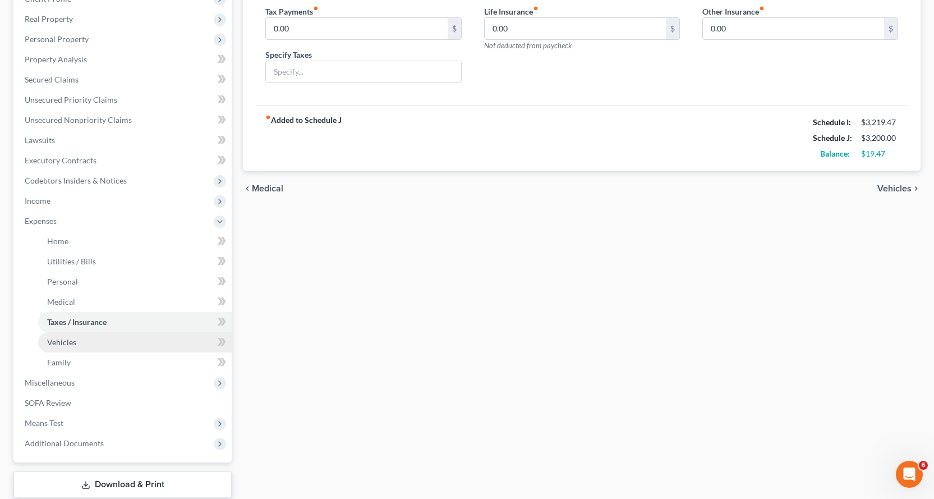
click at [65, 340] on span "Vehicles" at bounding box center [61, 342] width 29 height 10
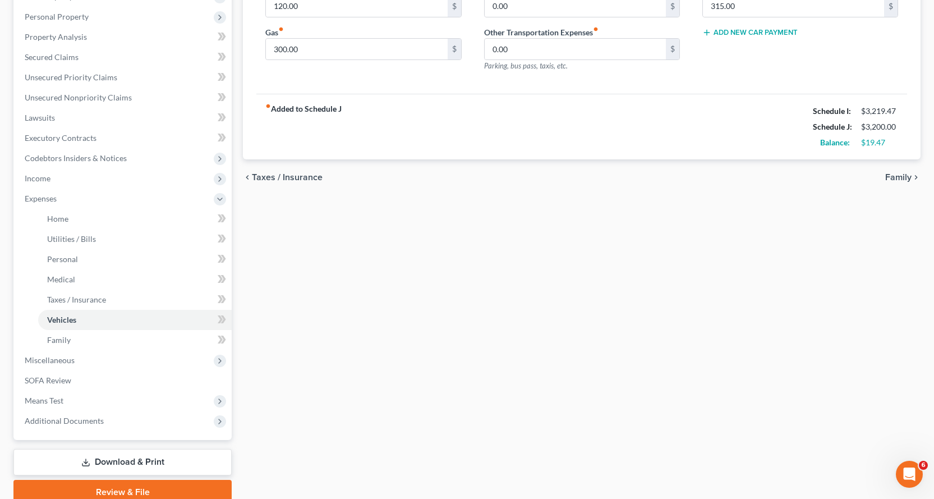
scroll to position [224, 0]
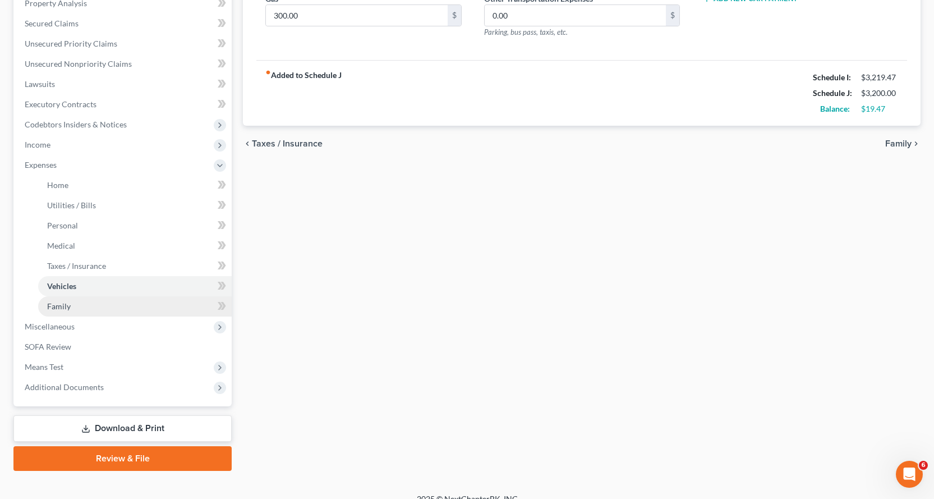
click at [62, 303] on span "Family" at bounding box center [59, 306] width 24 height 10
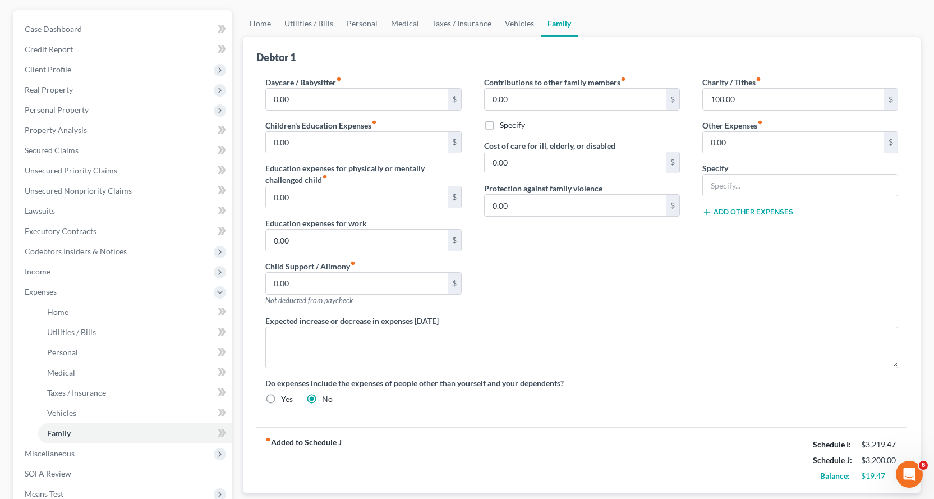
scroll to position [239, 0]
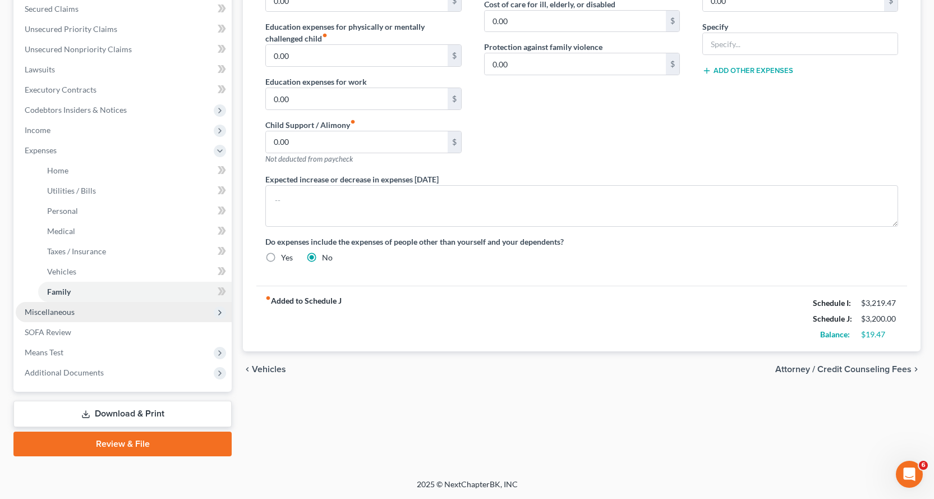
click at [49, 311] on span "Miscellaneous" at bounding box center [50, 312] width 50 height 10
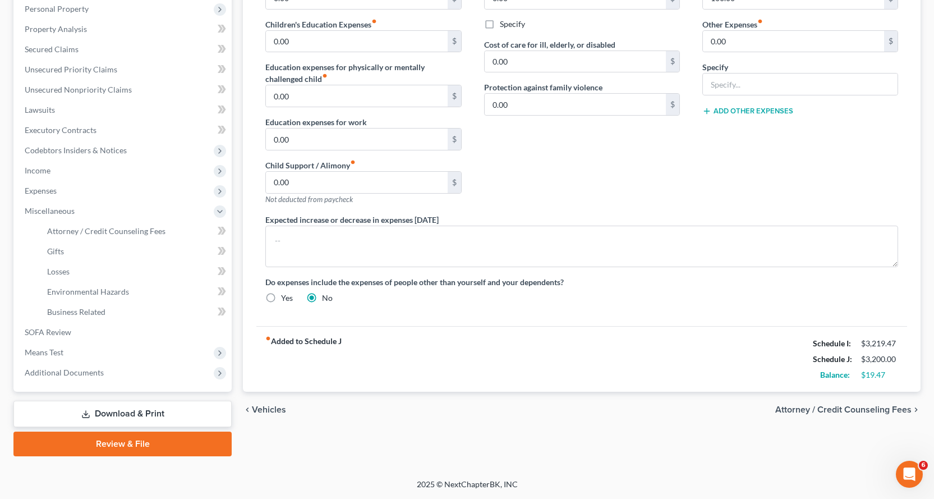
scroll to position [199, 0]
click at [53, 352] on span "Means Test" at bounding box center [44, 352] width 39 height 10
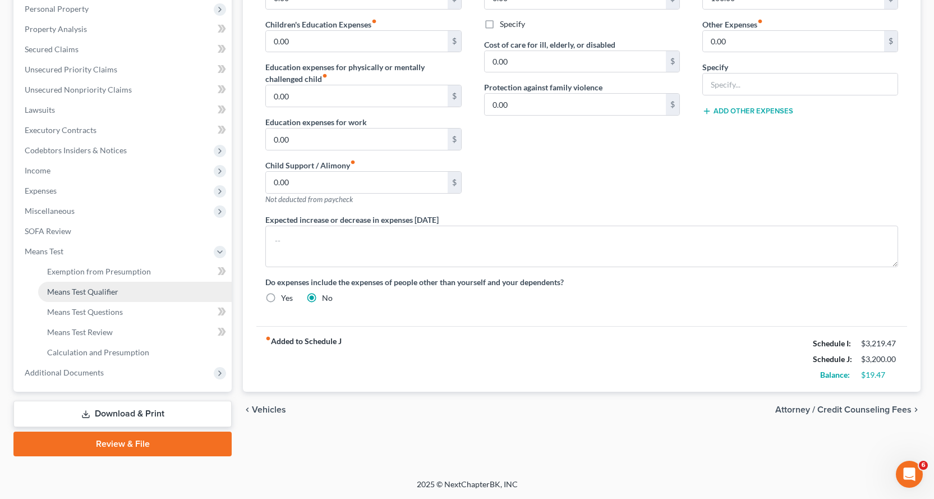
click at [90, 291] on span "Means Test Qualifier" at bounding box center [82, 292] width 71 height 10
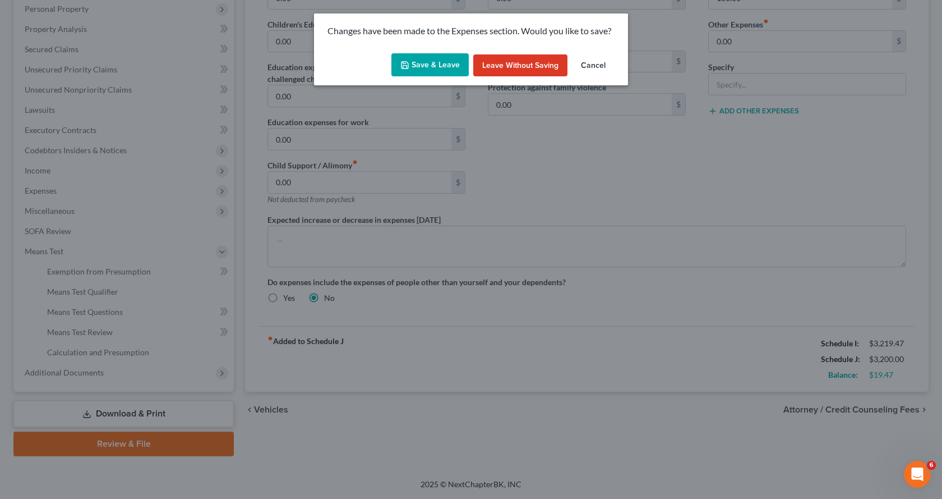
click at [435, 61] on button "Save & Leave" at bounding box center [429, 65] width 77 height 24
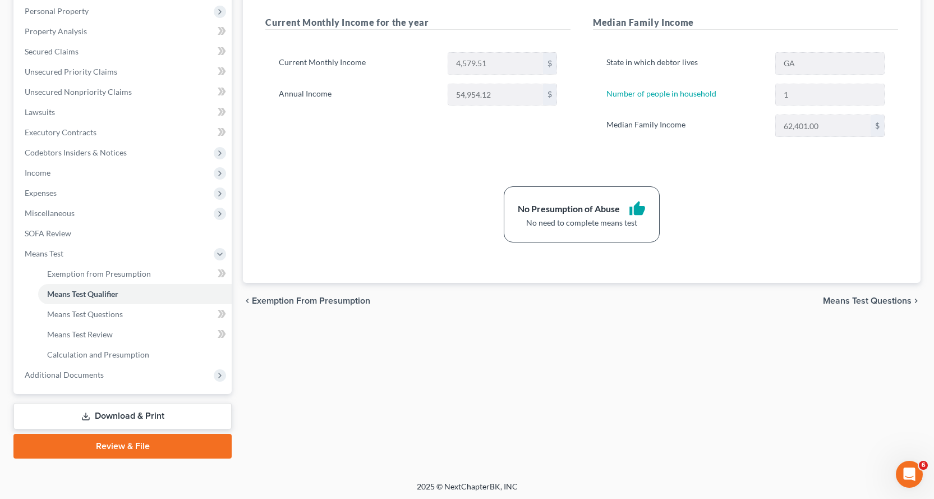
scroll to position [199, 0]
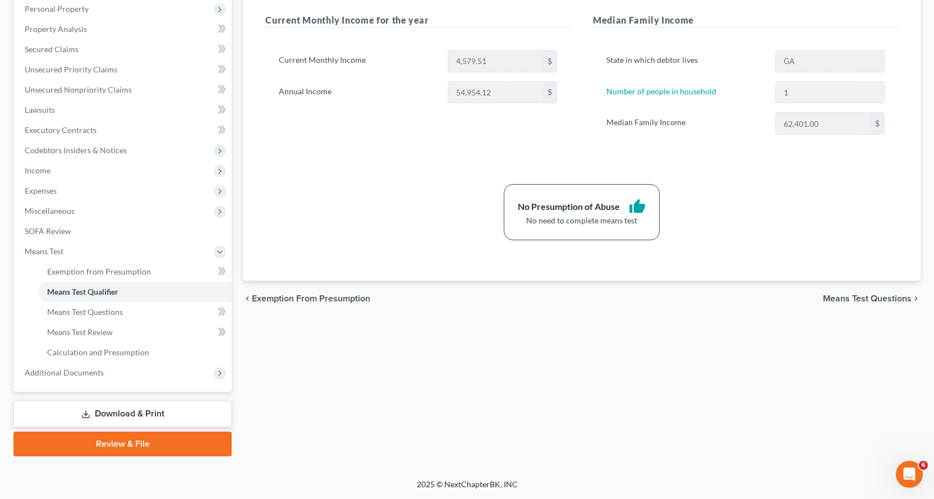
click at [146, 410] on link "Download & Print" at bounding box center [122, 413] width 218 height 26
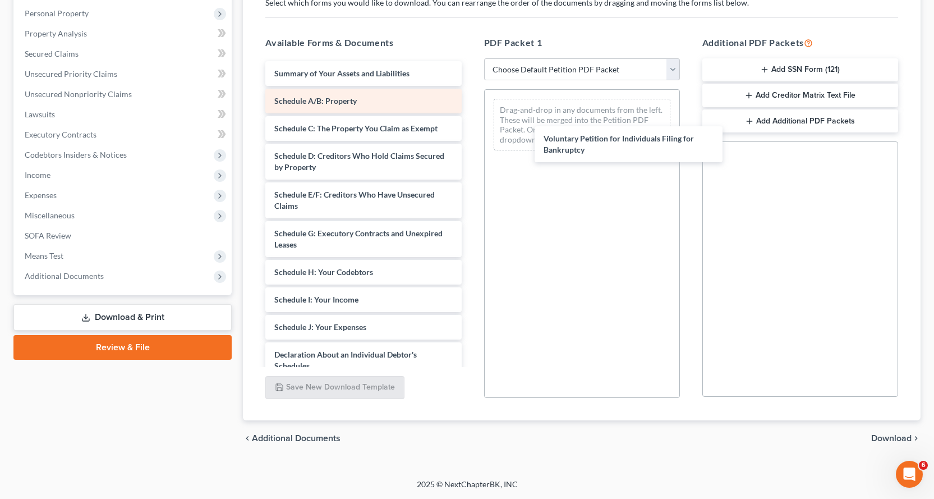
drag, startPoint x: 290, startPoint y: 76, endPoint x: 413, endPoint y: 94, distance: 124.1
click at [470, 136] on div "Voluntary Petition for Individuals Filing for Bankruptcy Voluntary Petition for…" at bounding box center [363, 338] width 214 height 554
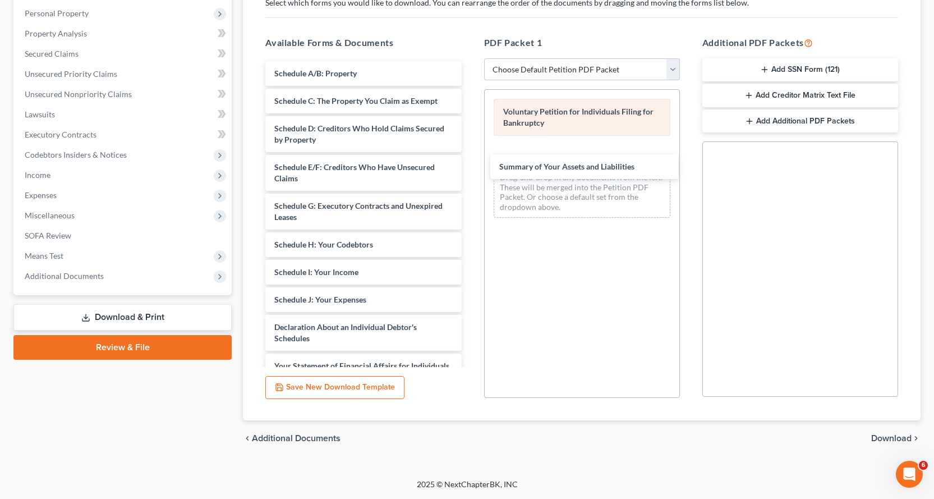
drag, startPoint x: 313, startPoint y: 71, endPoint x: 502, endPoint y: 125, distance: 196.5
click at [470, 162] on div "Summary of Your Assets and Liabilities Summary of Your Assets and Liabilities S…" at bounding box center [363, 324] width 214 height 527
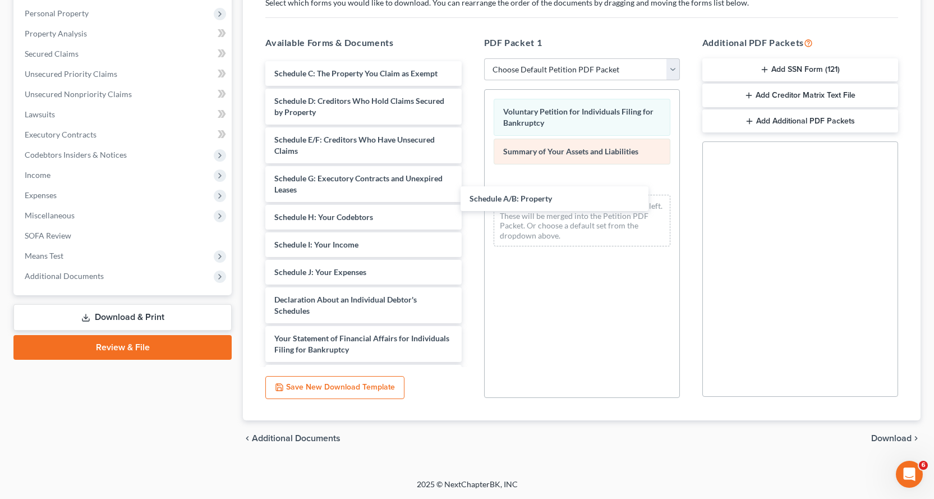
drag, startPoint x: 338, startPoint y: 71, endPoint x: 507, endPoint y: 156, distance: 189.1
click at [470, 192] on div "Schedule A/B: Property Schedule A/B: Property Schedule C: The Property You Clai…" at bounding box center [363, 310] width 214 height 499
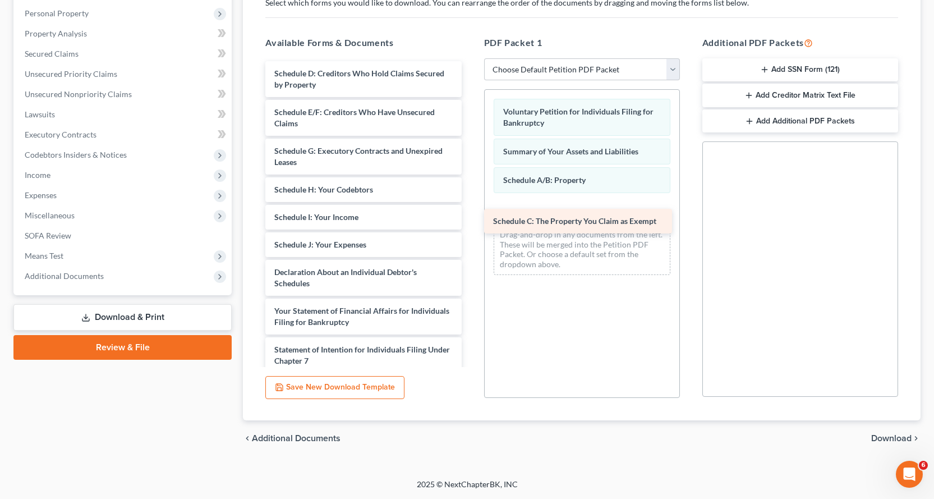
drag, startPoint x: 324, startPoint y: 72, endPoint x: 542, endPoint y: 220, distance: 263.8
click at [470, 220] on div "Schedule C: The Property You Claim as Exempt Schedule C: The Property You Claim…" at bounding box center [363, 297] width 214 height 472
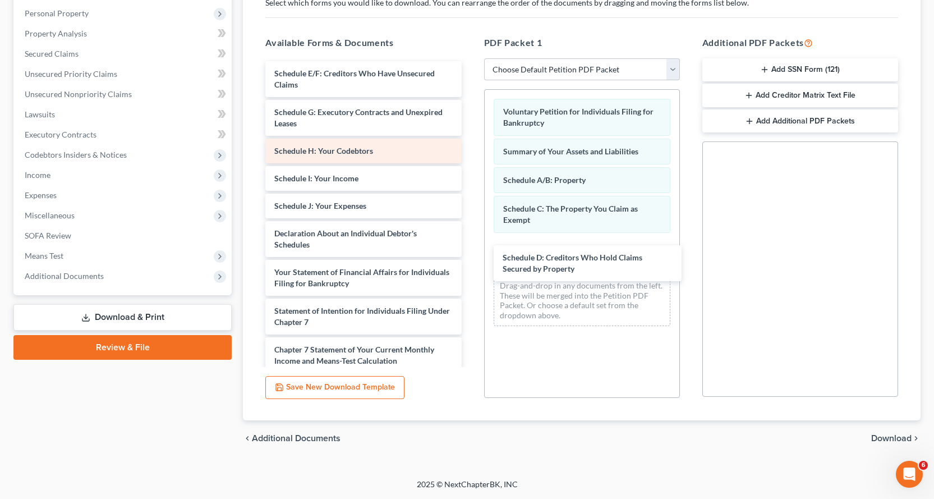
drag, startPoint x: 294, startPoint y: 81, endPoint x: 391, endPoint y: 157, distance: 123.4
click at [470, 259] on div "Schedule D: Creditors Who Hold Claims Secured by Property Schedule D: Creditors…" at bounding box center [363, 277] width 214 height 433
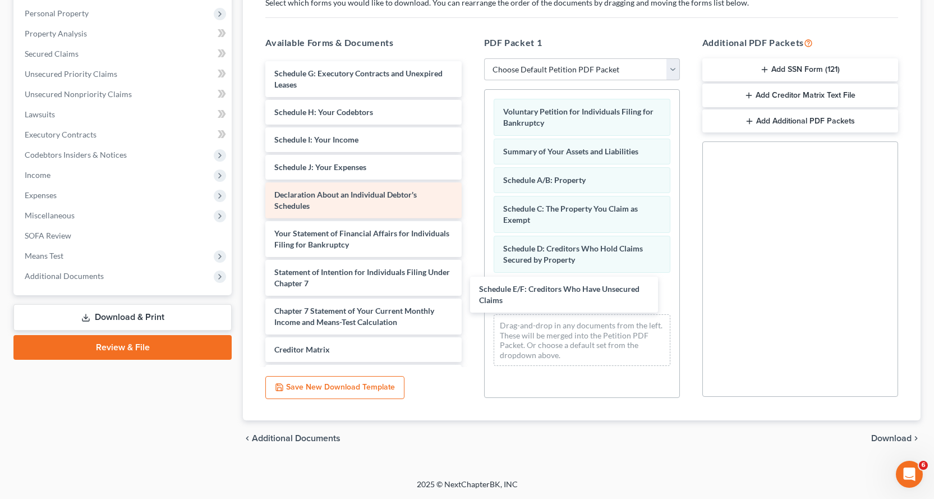
drag, startPoint x: 291, startPoint y: 75, endPoint x: 417, endPoint y: 183, distance: 166.6
click at [470, 287] on div "Schedule E/F: Creditors Who Have Unsecured Claims Schedule E/F: Creditors Who H…" at bounding box center [363, 258] width 214 height 394
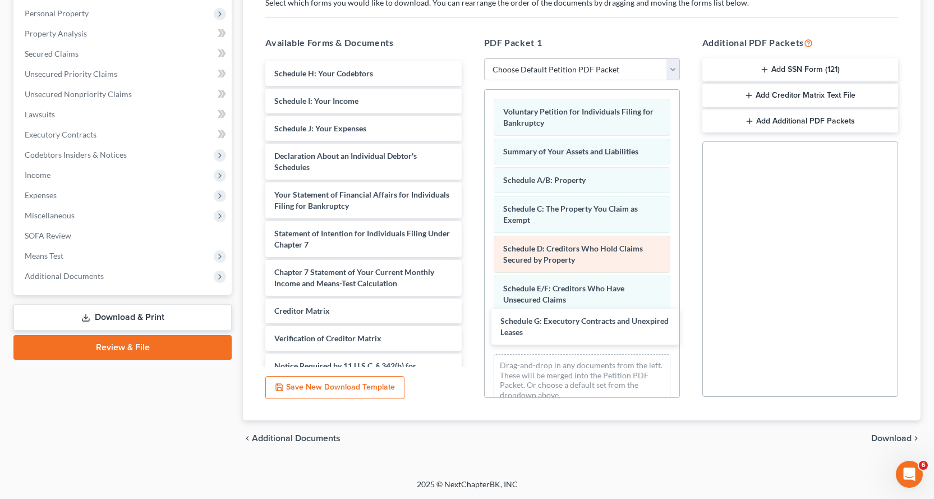
drag, startPoint x: 297, startPoint y: 71, endPoint x: 496, endPoint y: 254, distance: 270.3
click at [470, 313] on div "Schedule G: Executory Contracts and Unexpired Leases Schedule G: Executory Cont…" at bounding box center [363, 239] width 214 height 356
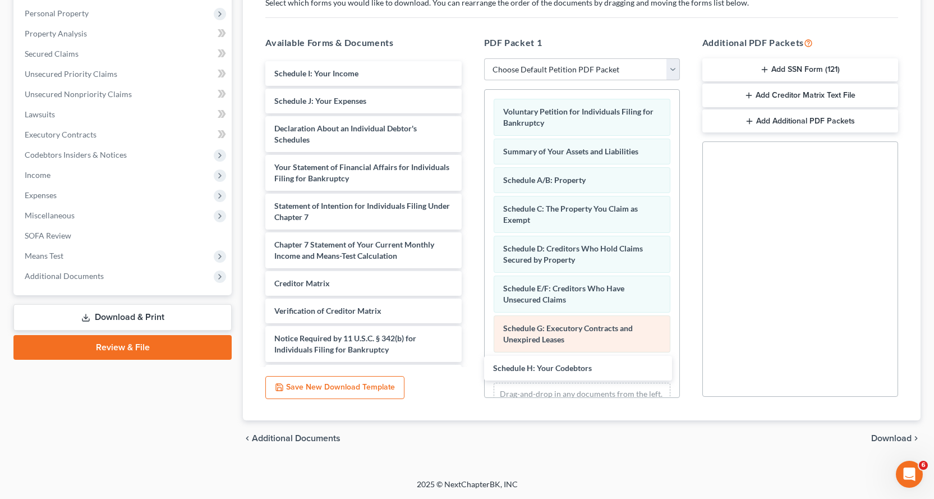
drag, startPoint x: 329, startPoint y: 71, endPoint x: 548, endPoint y: 352, distance: 356.0
click at [470, 365] on div "Schedule H: Your Codebtors Schedule H: Your Codebtors Schedule I: Your Income S…" at bounding box center [363, 225] width 214 height 328
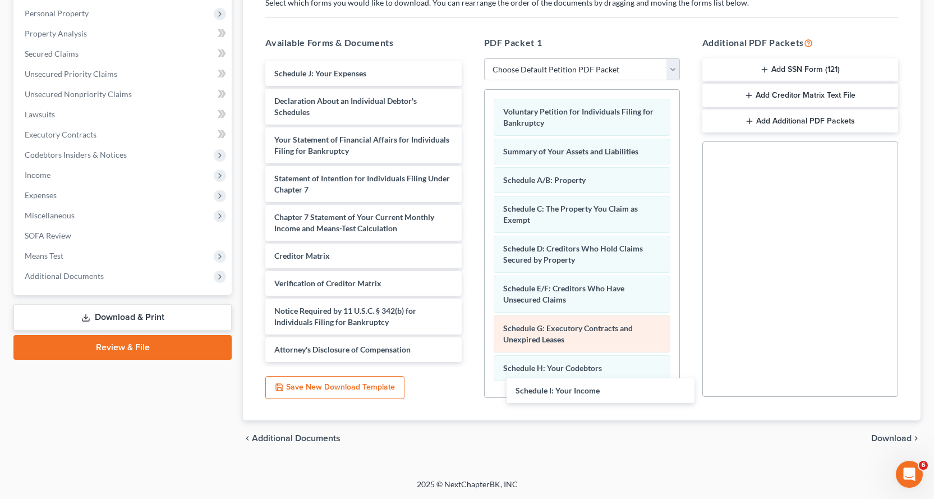
drag, startPoint x: 305, startPoint y: 73, endPoint x: 559, endPoint y: 323, distance: 356.5
click at [470, 362] on div "Schedule I: Your Income Schedule I: Your Income Schedule J: Your Expenses Decla…" at bounding box center [363, 211] width 214 height 301
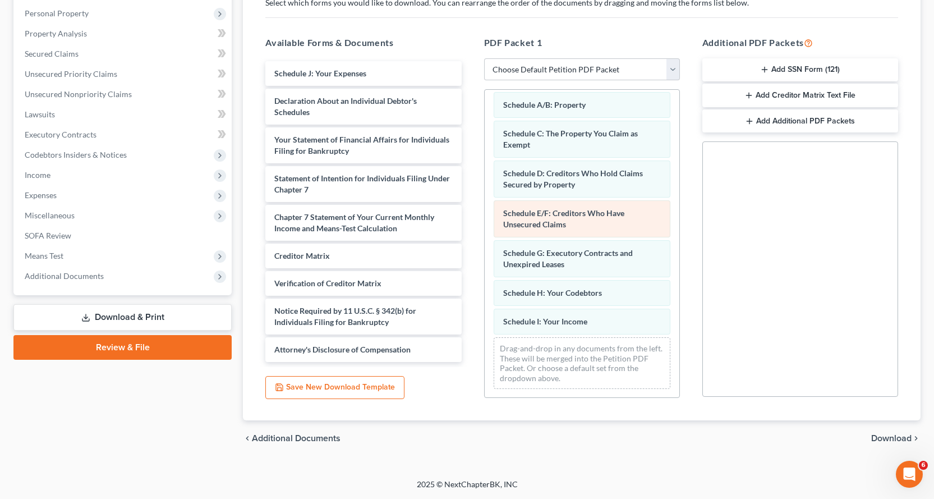
scroll to position [76, 0]
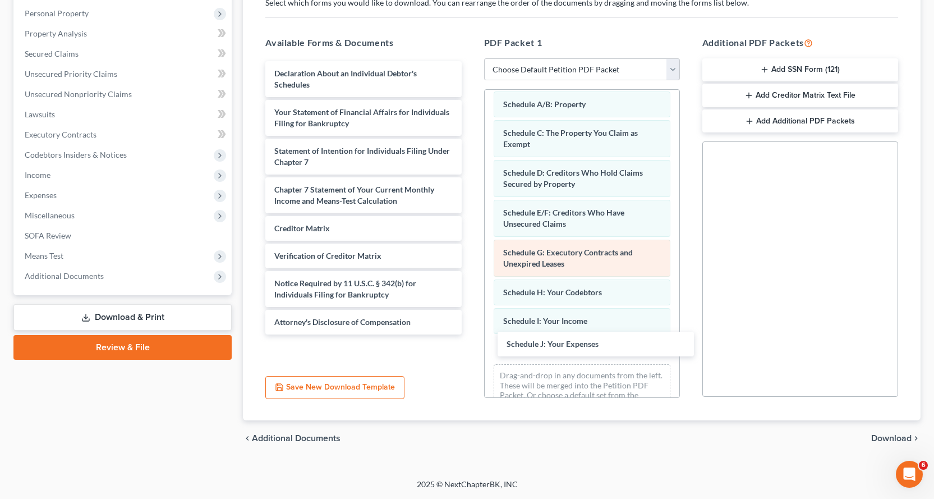
drag, startPoint x: 324, startPoint y: 74, endPoint x: 501, endPoint y: 248, distance: 249.1
click at [470, 334] on div "Schedule J: Your Expenses Schedule J: Your Expenses Declaration About an Indivi…" at bounding box center [363, 197] width 214 height 273
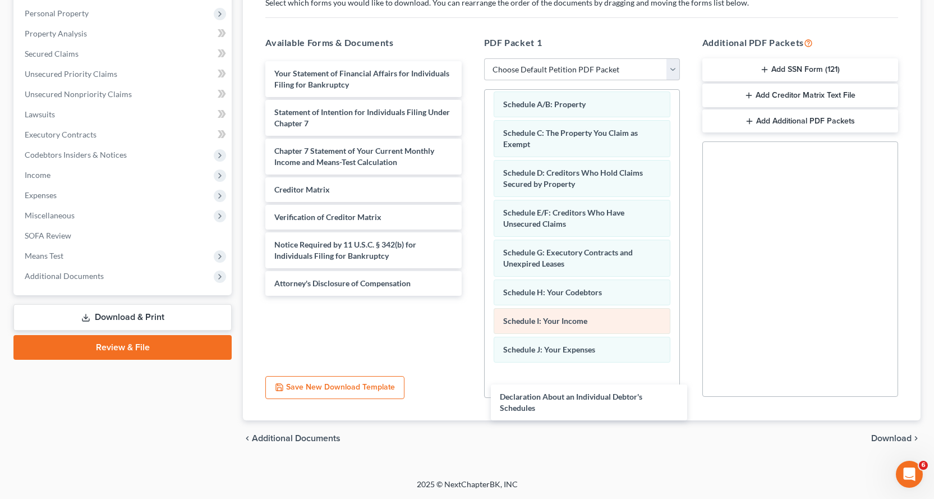
drag, startPoint x: 289, startPoint y: 81, endPoint x: 551, endPoint y: 311, distance: 349.0
click at [470, 296] on div "Declaration About an Individual Debtor's Schedules Declaration About an Individ…" at bounding box center [363, 178] width 214 height 234
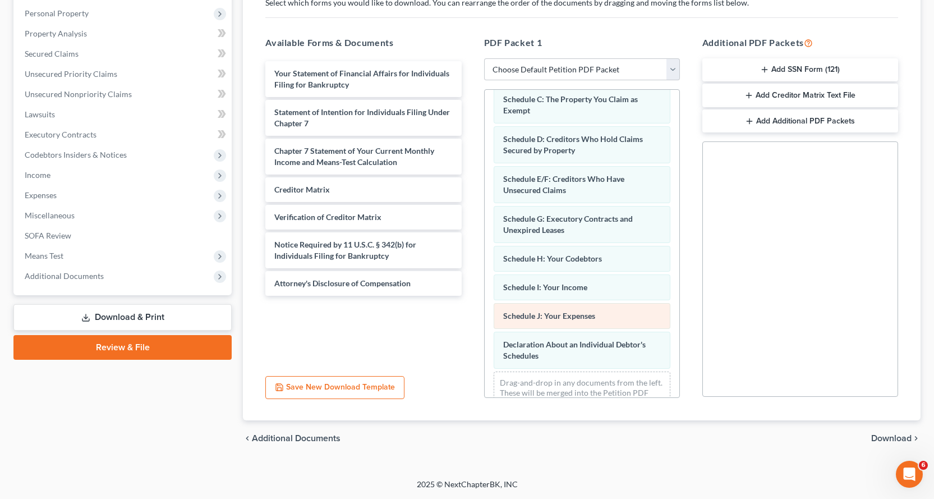
scroll to position [144, 0]
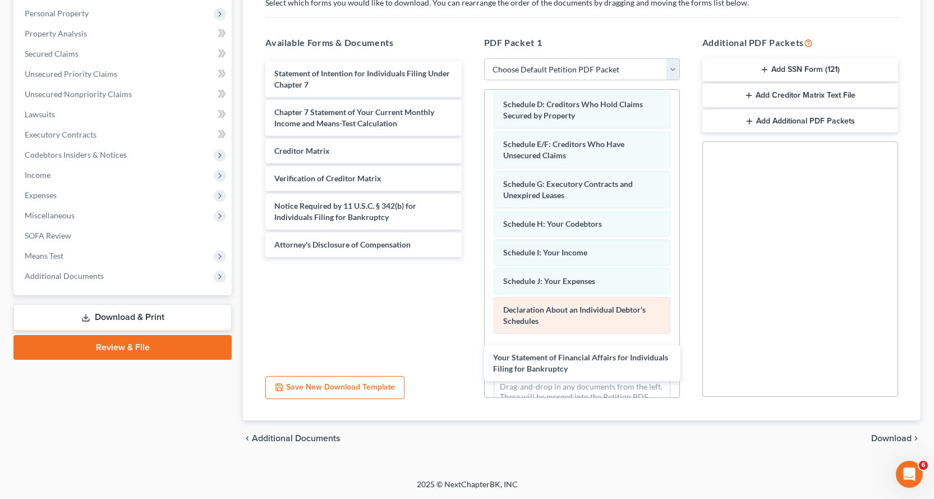
drag, startPoint x: 316, startPoint y: 81, endPoint x: 513, endPoint y: 324, distance: 312.6
click at [470, 257] on div "Your Statement of Financial Affairs for Individuals Filing for Bankruptcy Your …" at bounding box center [363, 159] width 214 height 196
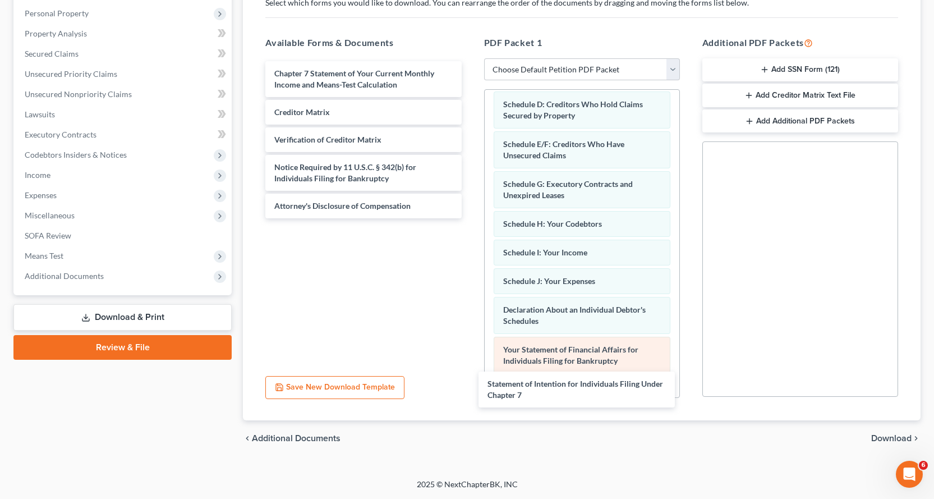
drag, startPoint x: 282, startPoint y: 81, endPoint x: 540, endPoint y: 359, distance: 378.6
click at [470, 218] on div "Statement of Intention for Individuals Filing Under Chapter 7 Statement of Inte…" at bounding box center [363, 139] width 214 height 157
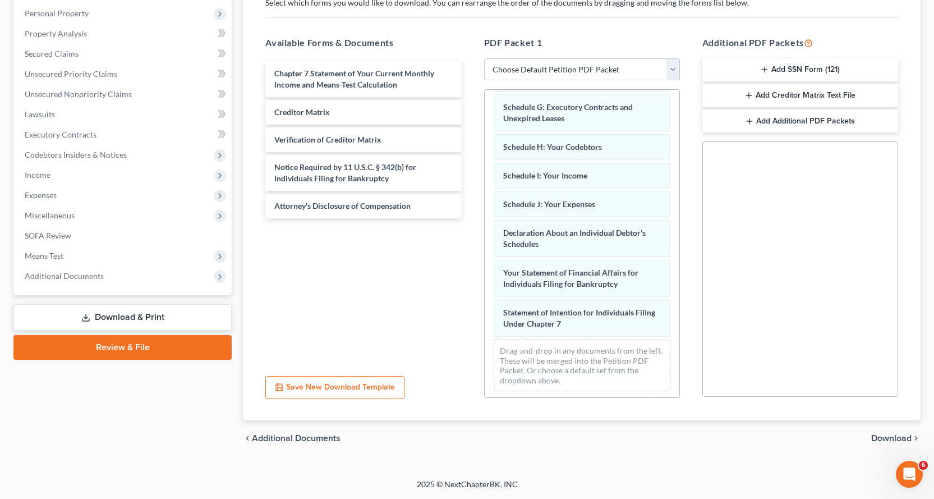
scroll to position [224, 0]
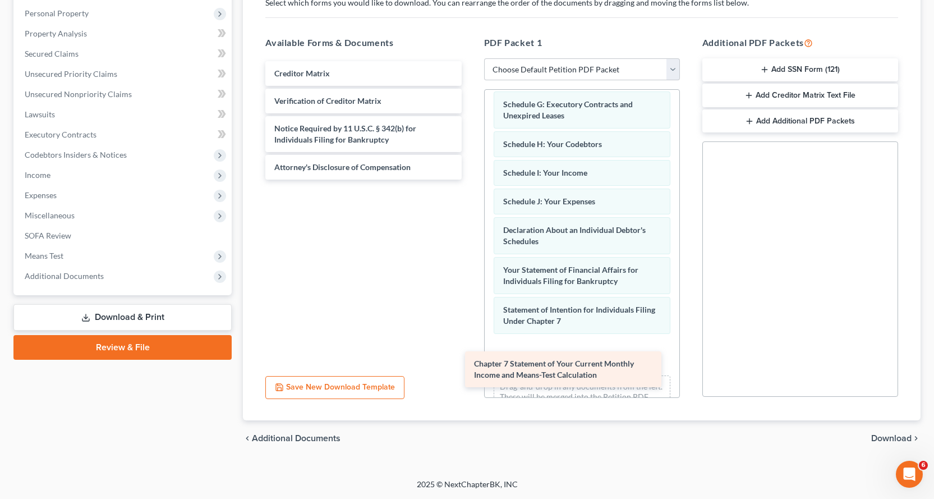
drag, startPoint x: 302, startPoint y: 79, endPoint x: 523, endPoint y: 356, distance: 354.0
click at [470, 179] on div "Chapter 7 Statement of Your Current Monthly Income and Means-Test Calculation C…" at bounding box center [363, 120] width 214 height 118
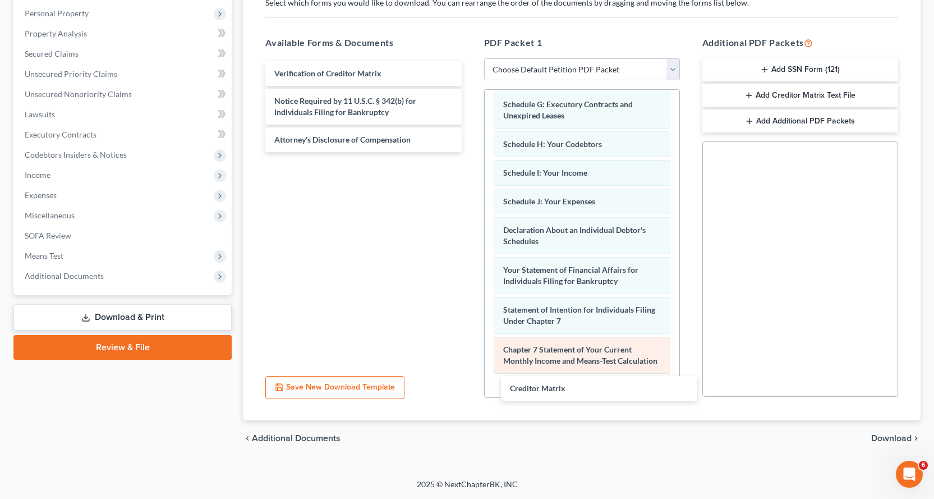
drag, startPoint x: 283, startPoint y: 73, endPoint x: 529, endPoint y: 341, distance: 363.6
click at [470, 152] on div "Creditor Matrix Creditor Matrix Verification of Creditor Matrix Notice Required…" at bounding box center [363, 106] width 214 height 91
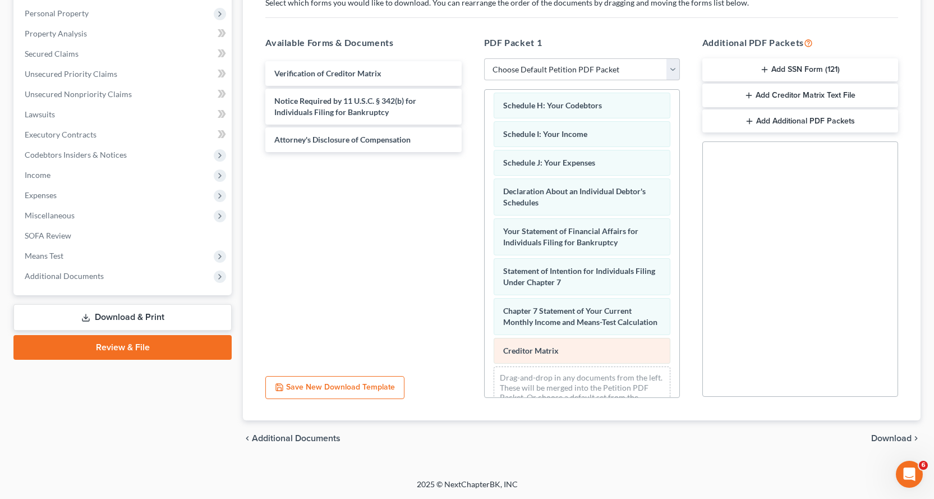
scroll to position [303, 0]
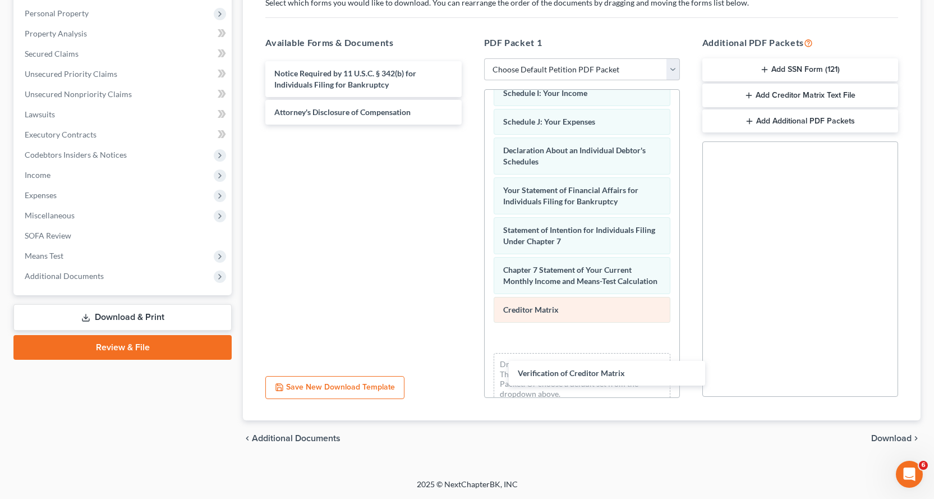
drag, startPoint x: 295, startPoint y: 72, endPoint x: 525, endPoint y: 330, distance: 345.2
click at [470, 125] on div "Verification of Creditor Matrix Verification of Creditor Matrix Notice Required…" at bounding box center [363, 92] width 214 height 63
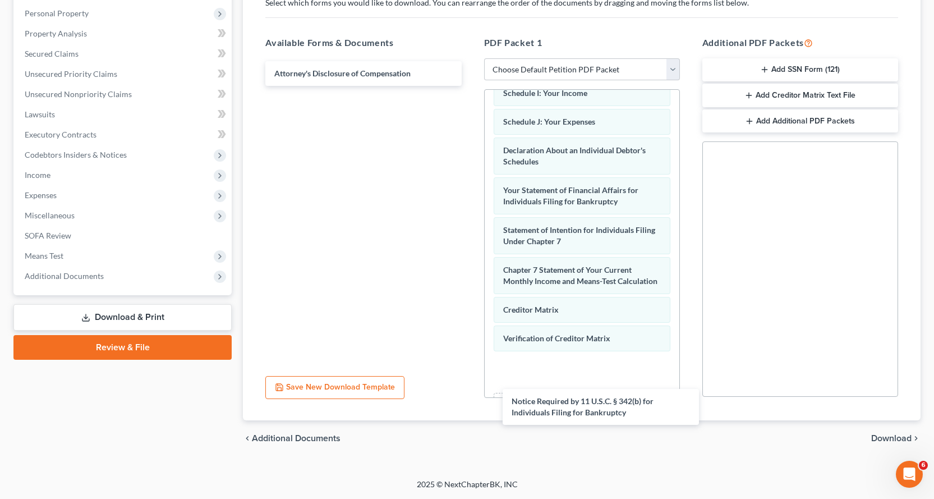
drag, startPoint x: 317, startPoint y: 78, endPoint x: 554, endPoint y: 334, distance: 349.3
click at [470, 86] on div "Notice Required by 11 U.S.C. § 342(b) for Individuals Filing for Bankruptcy Not…" at bounding box center [363, 73] width 214 height 25
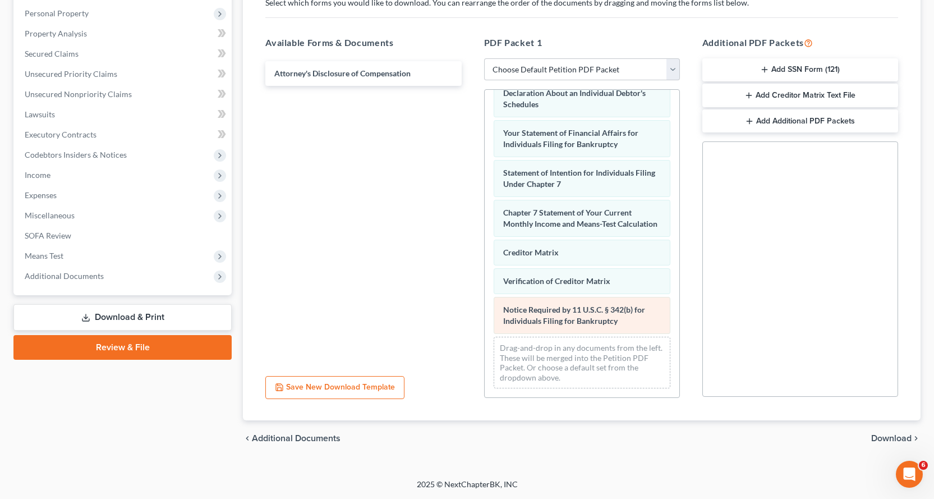
scroll to position [372, 0]
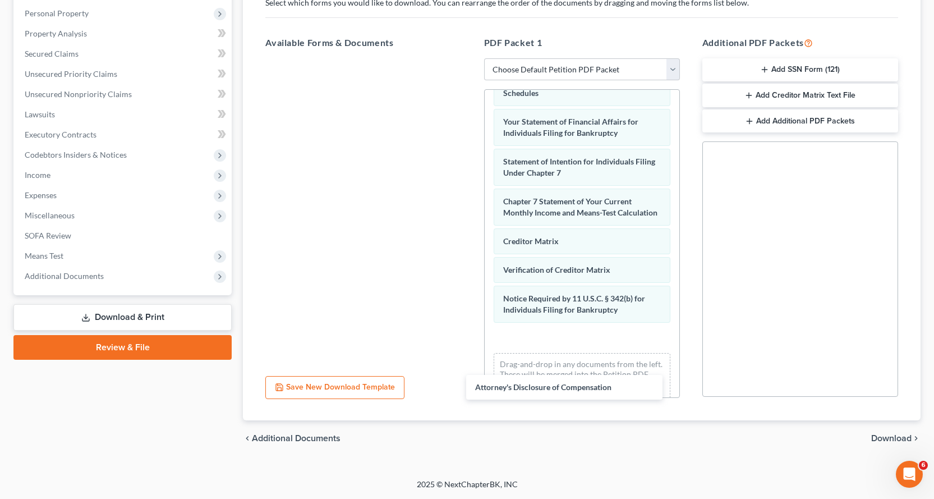
drag, startPoint x: 316, startPoint y: 72, endPoint x: 566, endPoint y: 345, distance: 370.8
click at [470, 58] on div "Attorney's Disclosure of Compensation Attorney's Disclosure of Compensation" at bounding box center [363, 58] width 214 height 0
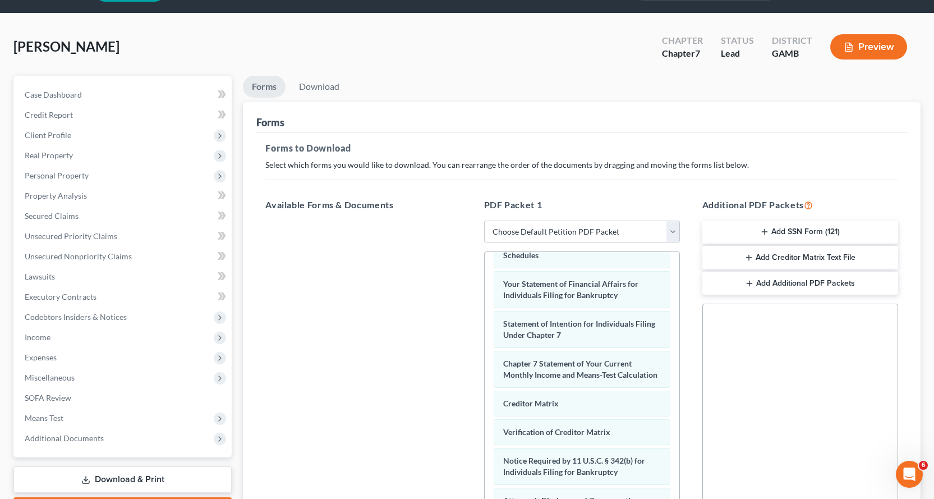
scroll to position [0, 0]
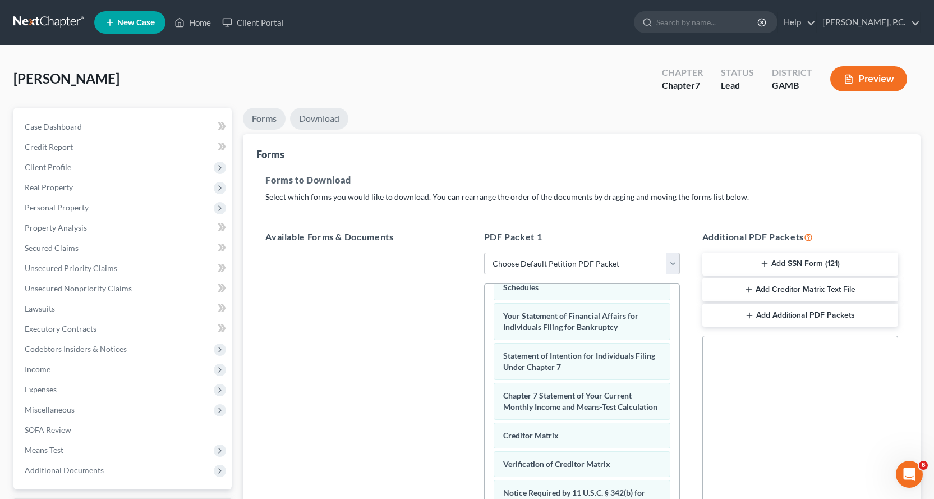
click at [321, 110] on link "Download" at bounding box center [319, 119] width 58 height 22
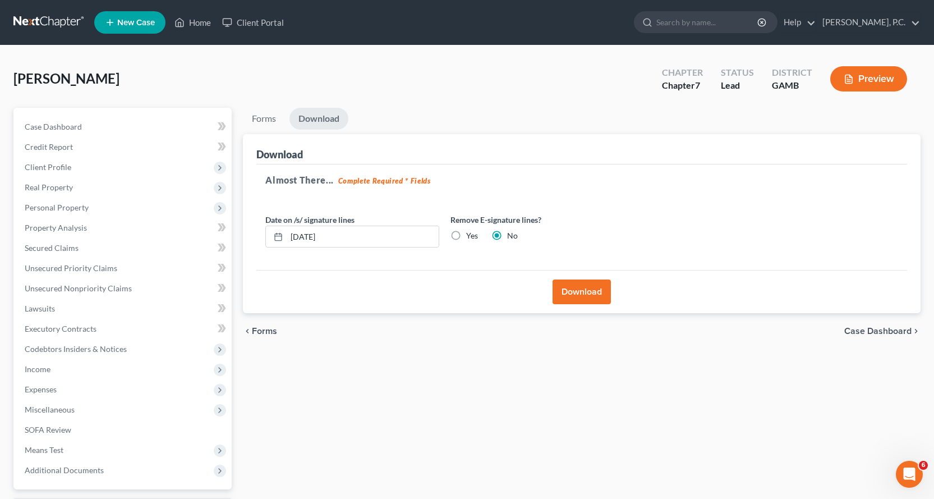
click at [586, 291] on button "Download" at bounding box center [581, 291] width 58 height 25
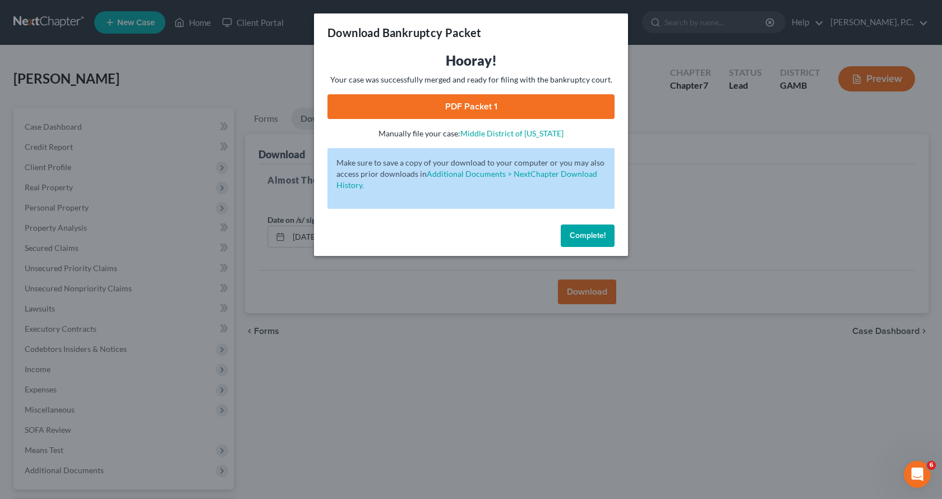
click at [462, 108] on link "PDF Packet 1" at bounding box center [471, 106] width 287 height 25
click at [474, 105] on link "PDF Packet 1" at bounding box center [471, 106] width 287 height 25
click at [584, 237] on span "Complete!" at bounding box center [588, 236] width 36 height 10
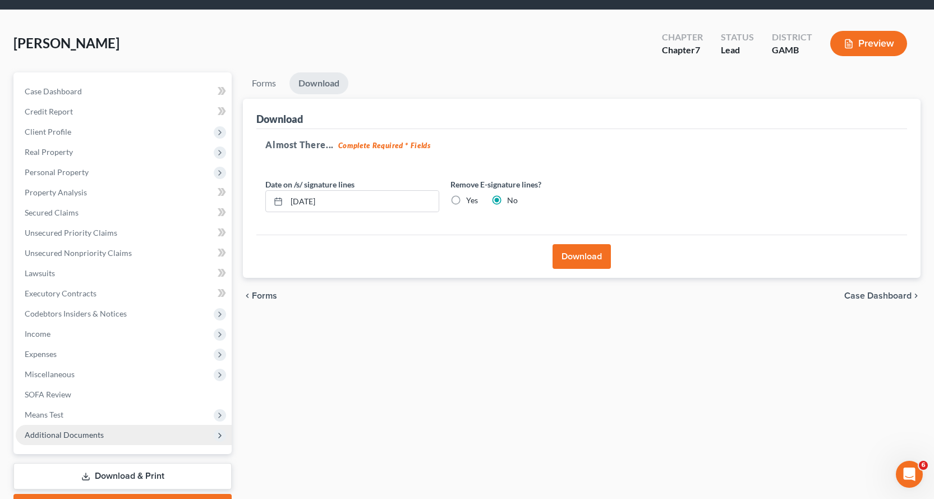
scroll to position [98, 0]
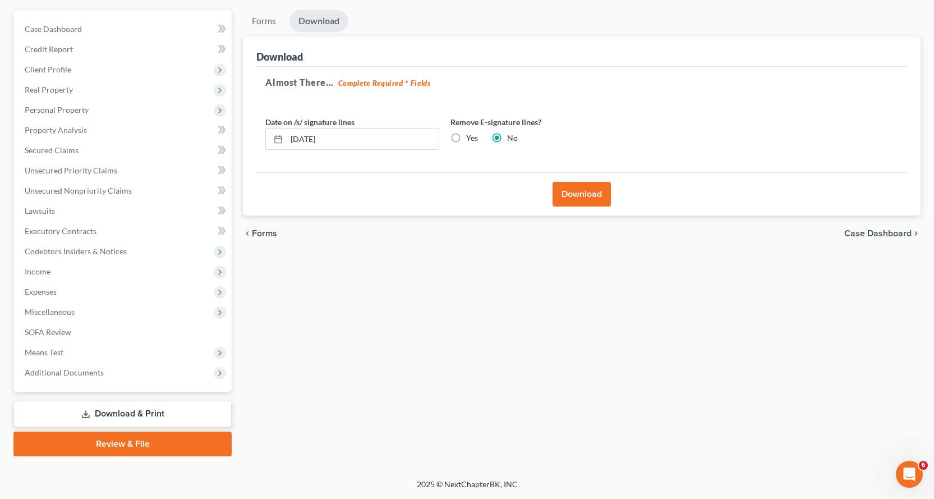
drag, startPoint x: 125, startPoint y: 442, endPoint x: 241, endPoint y: 417, distance: 118.8
click at [123, 443] on link "Review & File" at bounding box center [122, 443] width 218 height 25
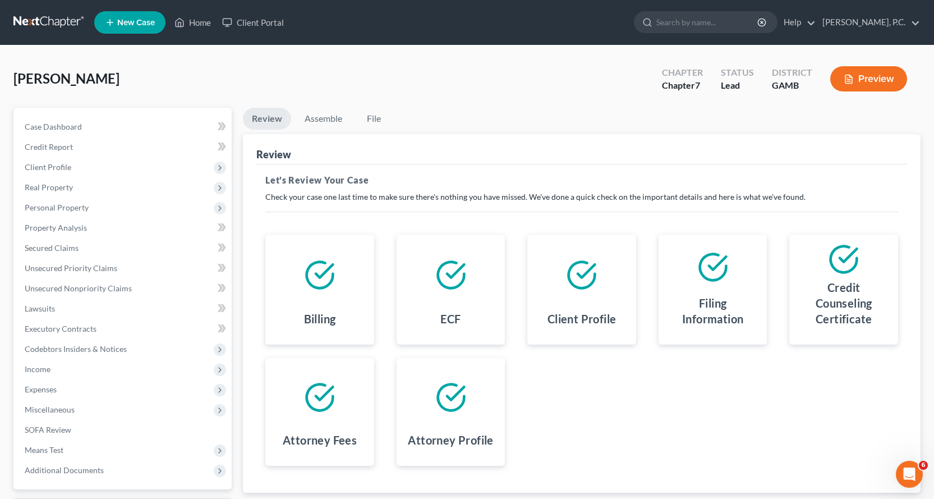
scroll to position [98, 0]
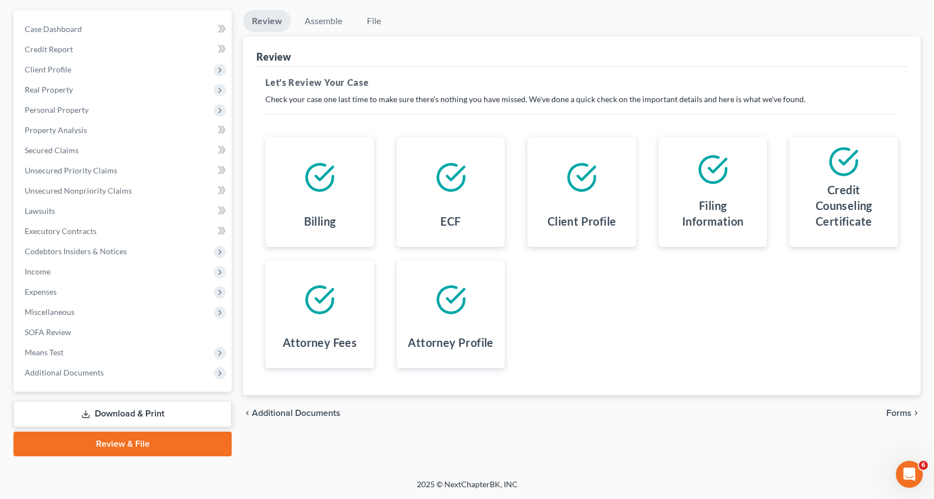
click at [130, 409] on link "Download & Print" at bounding box center [122, 413] width 218 height 26
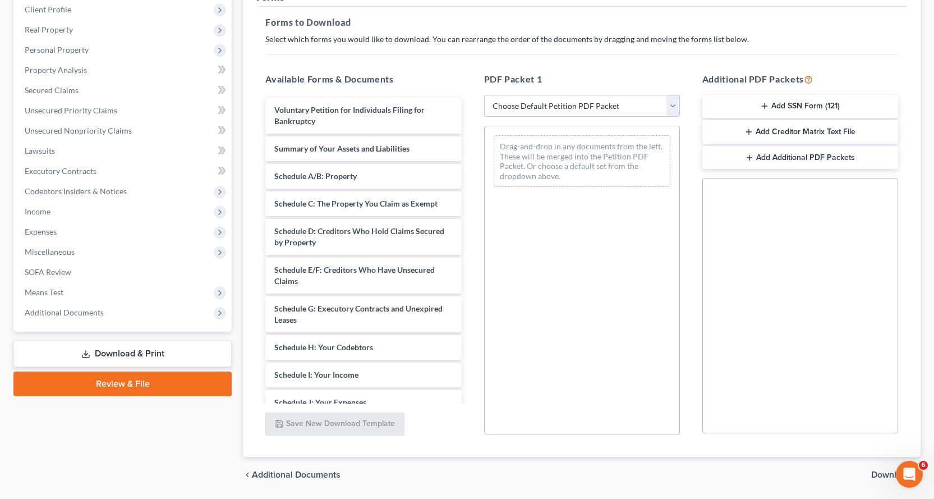
scroll to position [168, 0]
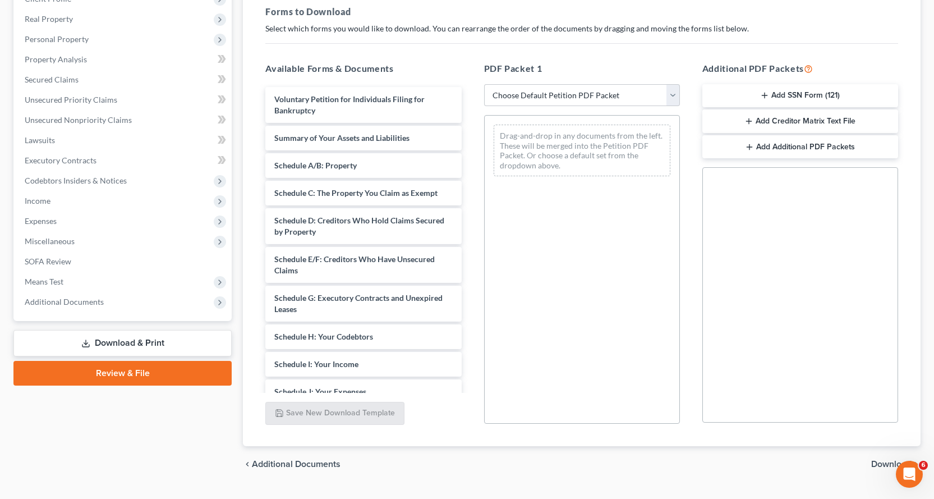
drag, startPoint x: 785, startPoint y: 112, endPoint x: 790, endPoint y: 102, distance: 11.3
click at [670, 135] on div "Available Forms & Documents Voluntary Petition for Individuals Filing for Bankr…" at bounding box center [581, 243] width 655 height 380
click at [796, 95] on button "Add SSN Form (121)" at bounding box center [800, 96] width 196 height 24
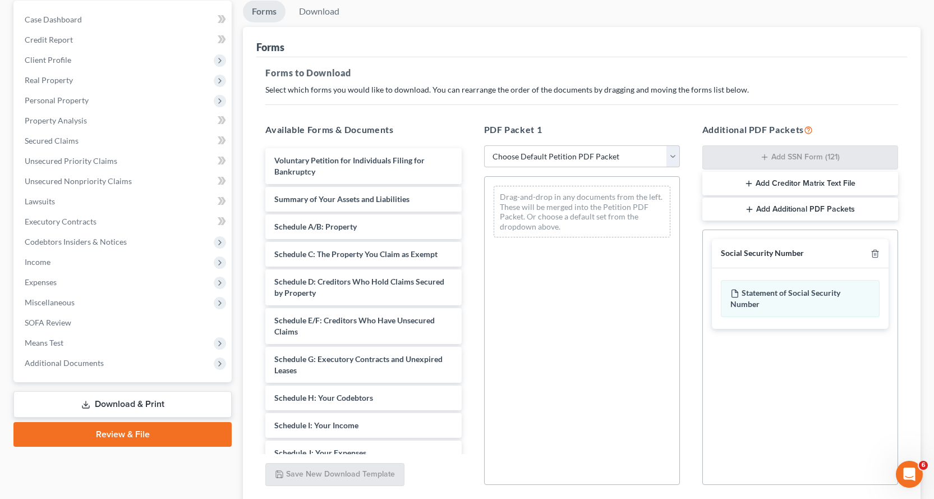
scroll to position [0, 0]
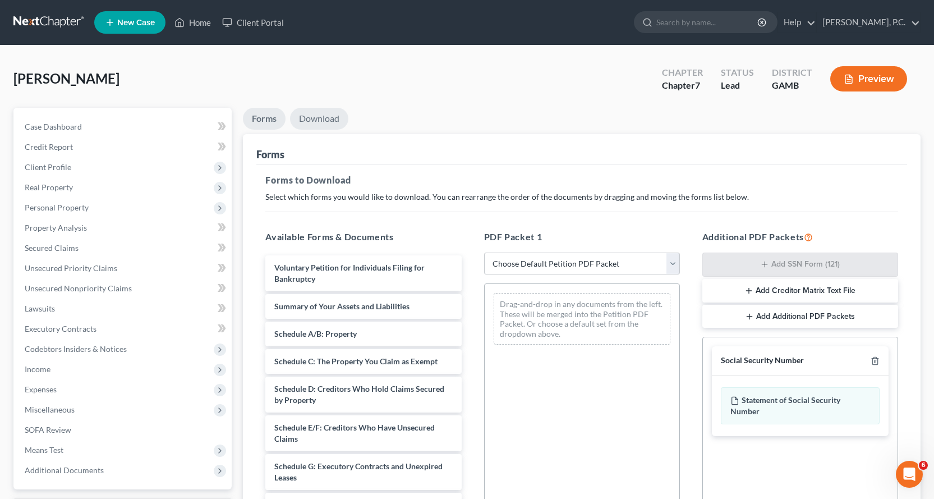
click at [321, 118] on link "Download" at bounding box center [319, 119] width 58 height 22
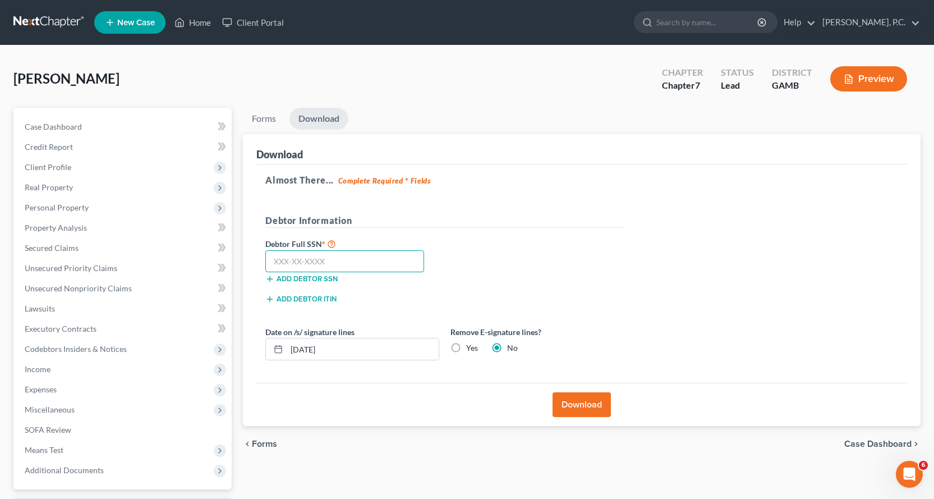
click at [301, 265] on input "text" at bounding box center [344, 261] width 159 height 22
type input "218-97-2549"
click at [590, 407] on button "Download" at bounding box center [581, 404] width 58 height 25
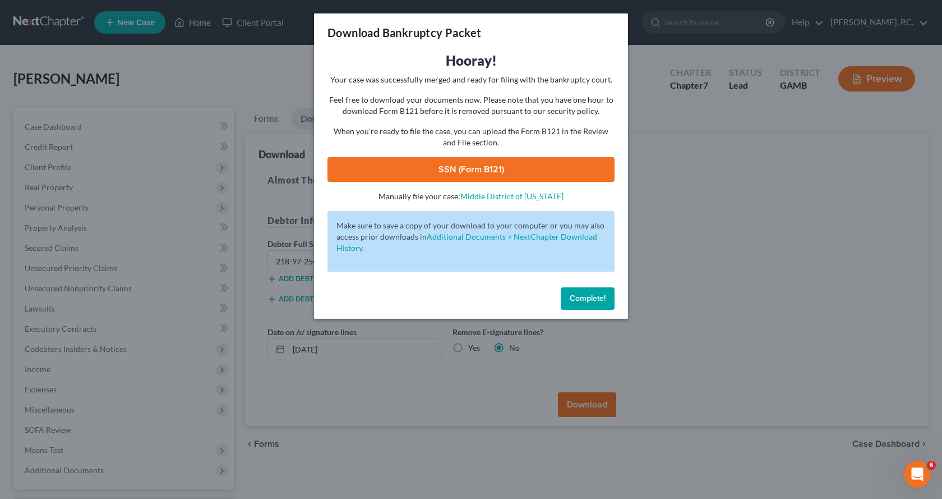
click at [455, 169] on link "SSN (Form B121)" at bounding box center [471, 169] width 287 height 25
click at [588, 301] on span "Complete!" at bounding box center [588, 298] width 36 height 10
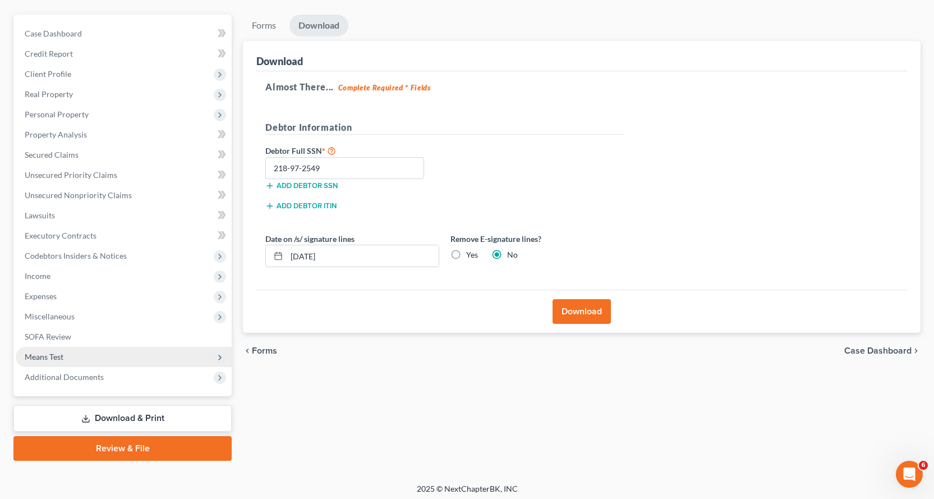
scroll to position [98, 0]
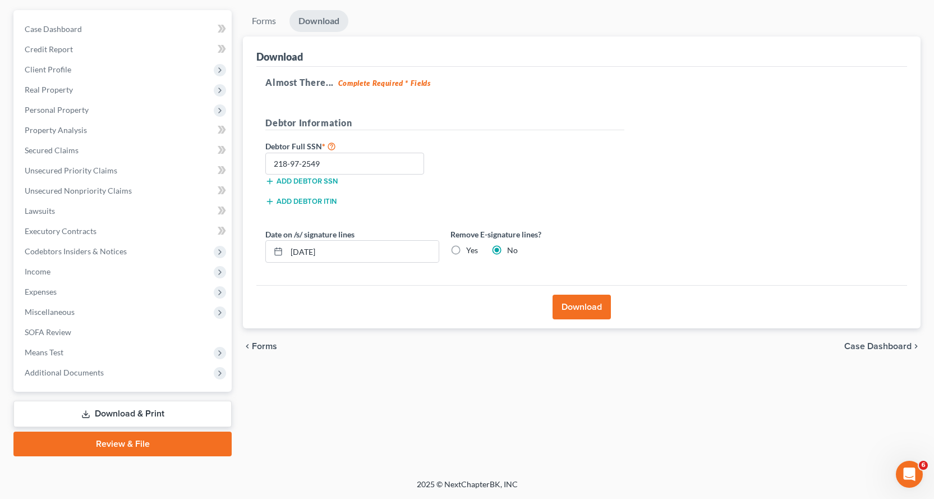
click at [118, 443] on link "Review & File" at bounding box center [122, 443] width 218 height 25
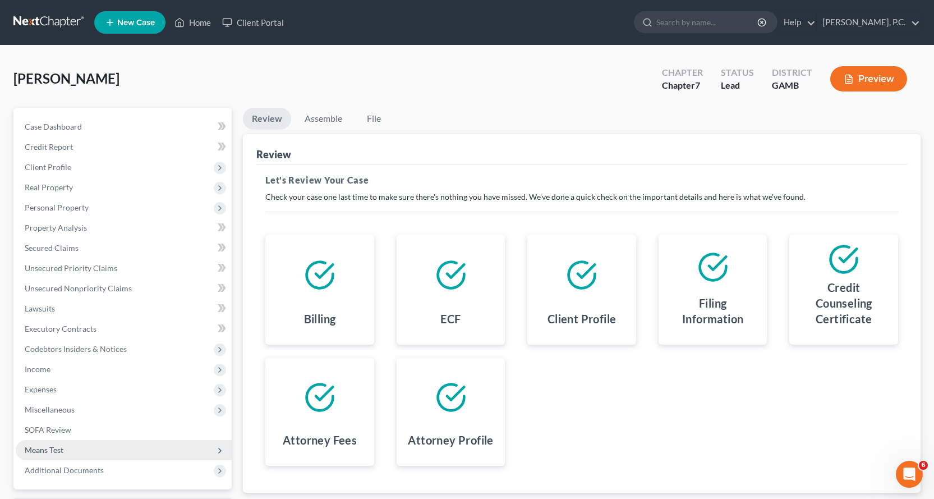
scroll to position [98, 0]
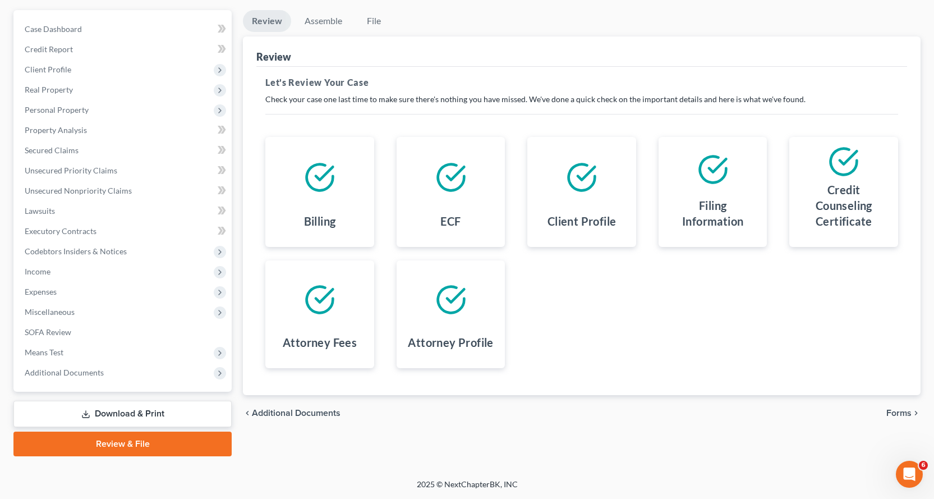
click at [132, 412] on link "Download & Print" at bounding box center [122, 413] width 218 height 26
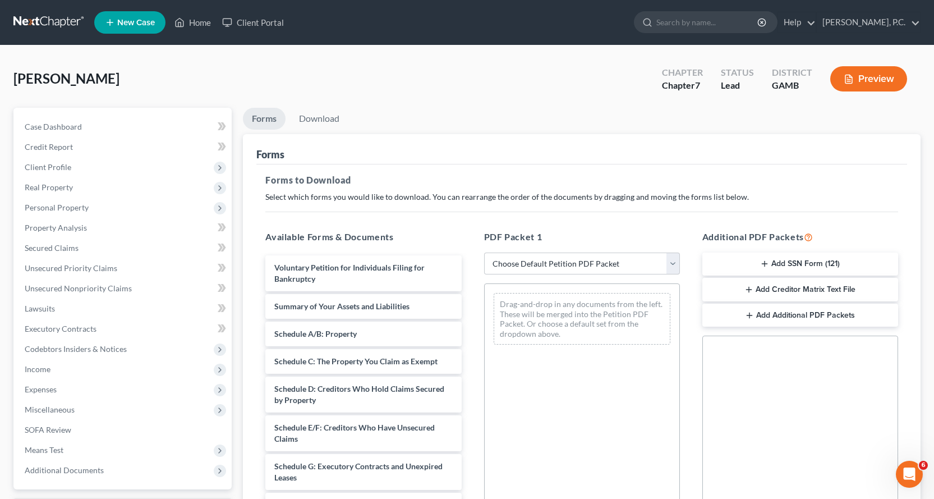
click at [789, 290] on button "Add Creditor Matrix Text File" at bounding box center [800, 290] width 196 height 24
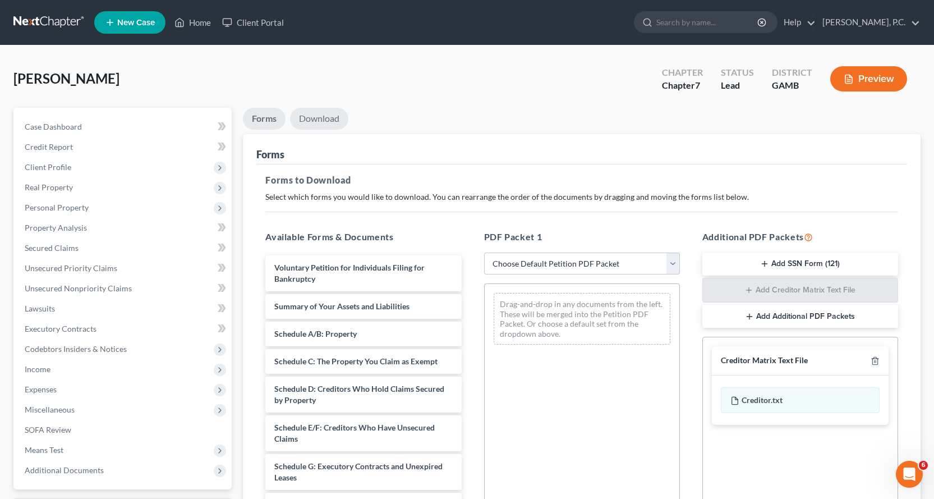
click at [324, 119] on link "Download" at bounding box center [319, 119] width 58 height 22
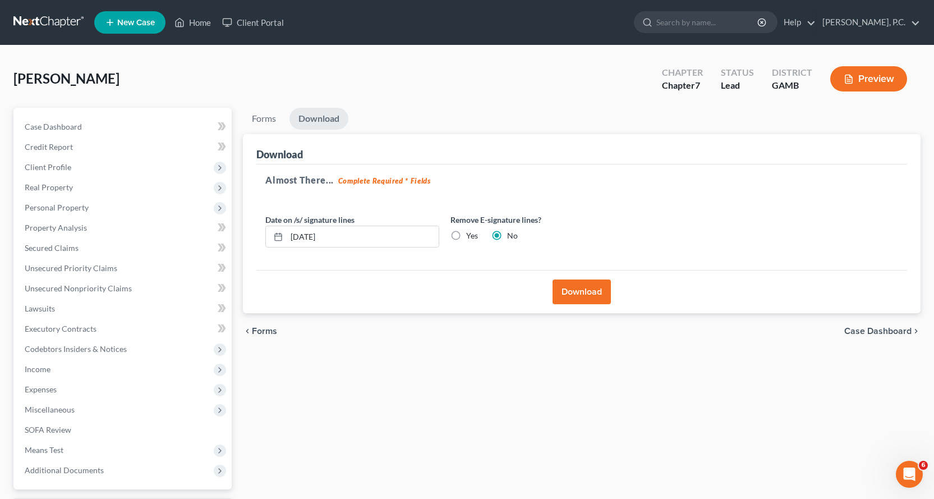
click at [591, 296] on button "Download" at bounding box center [581, 291] width 58 height 25
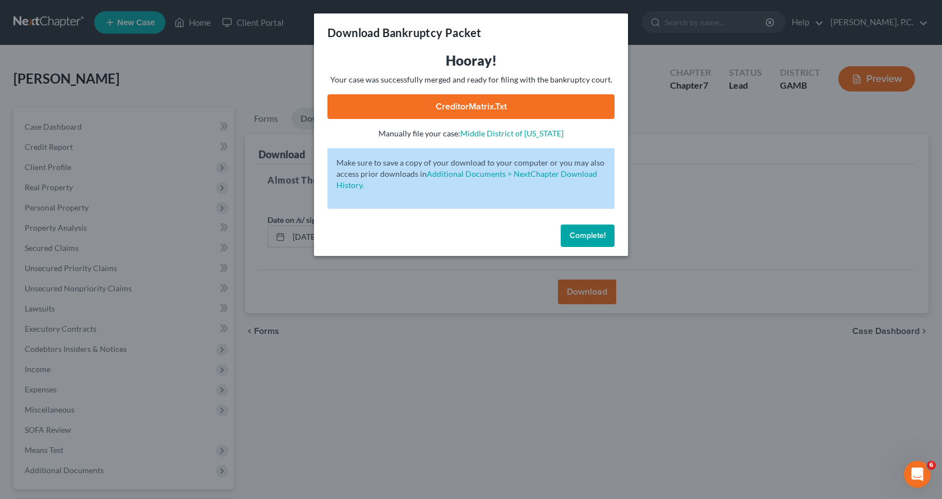
click at [459, 101] on link "CreditorMatrix.txt" at bounding box center [471, 106] width 287 height 25
click at [592, 231] on span "Complete!" at bounding box center [588, 236] width 36 height 10
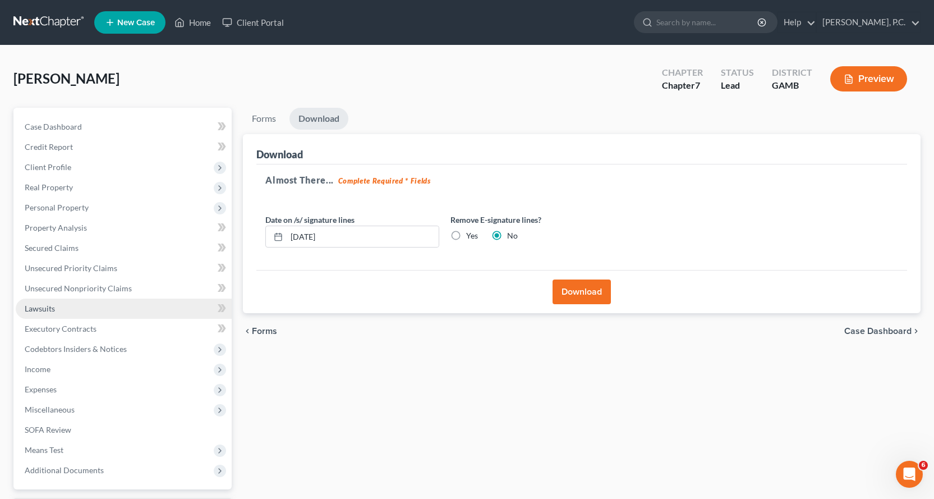
click at [42, 307] on span "Lawsuits" at bounding box center [40, 308] width 30 height 10
